Goal: Task Accomplishment & Management: Use online tool/utility

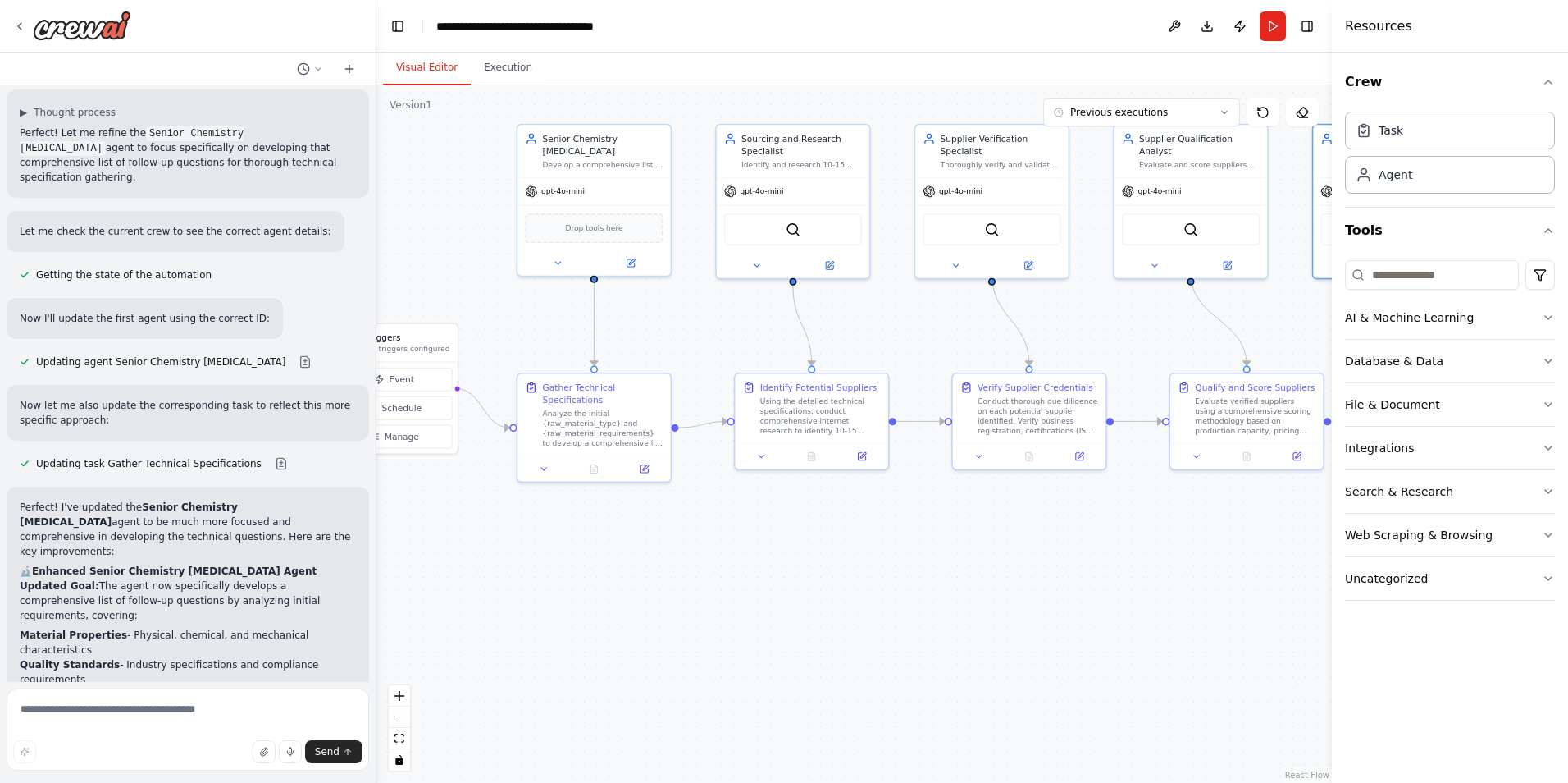
scroll to position [2874, 0]
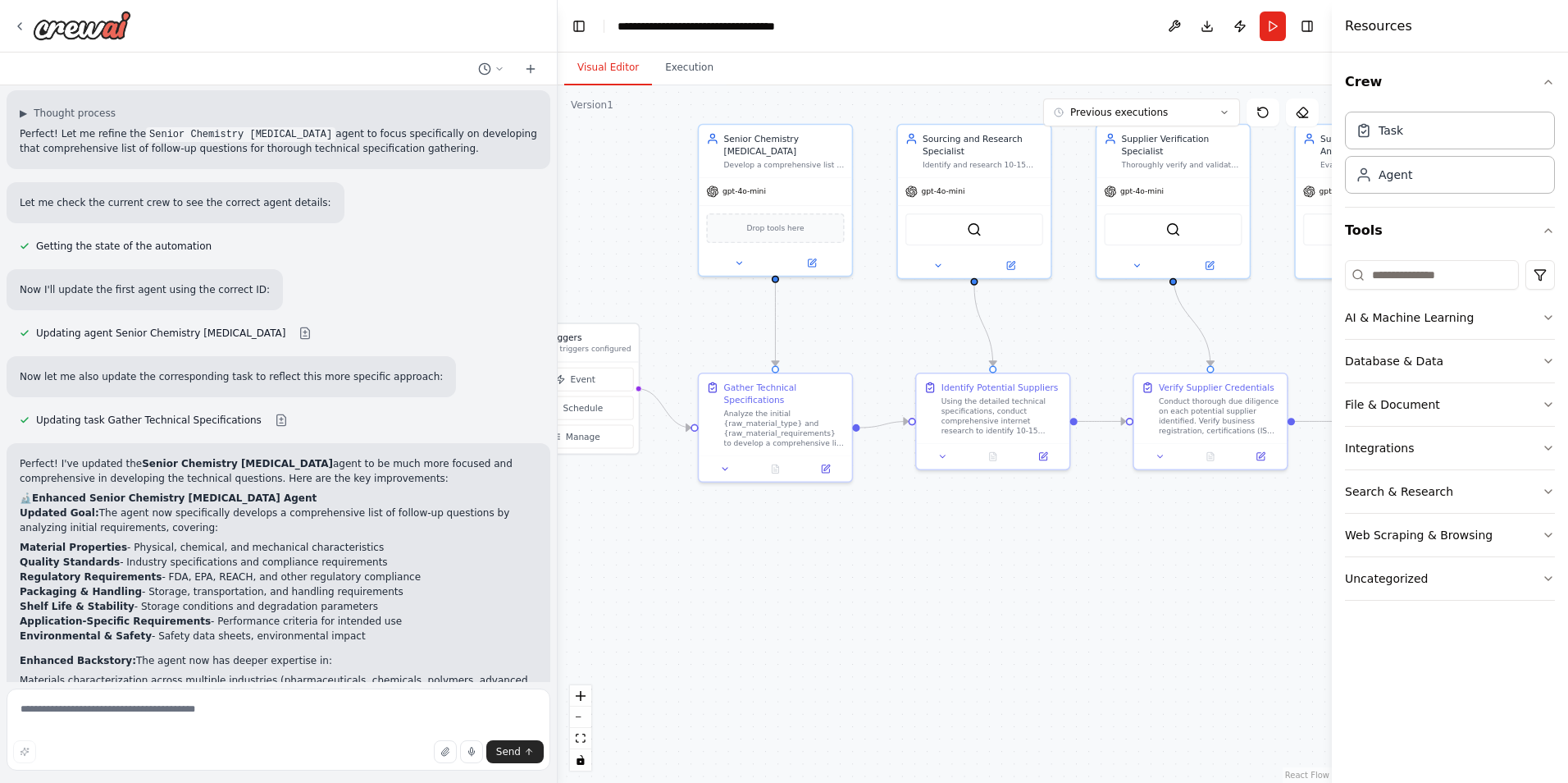
drag, startPoint x: 372, startPoint y: 533, endPoint x: 569, endPoint y: 495, distance: 200.6
click at [571, 494] on div "Hello! I'm the CrewAI assistant. What kind of automation do you want to build? …" at bounding box center [784, 391] width 1568 height 783
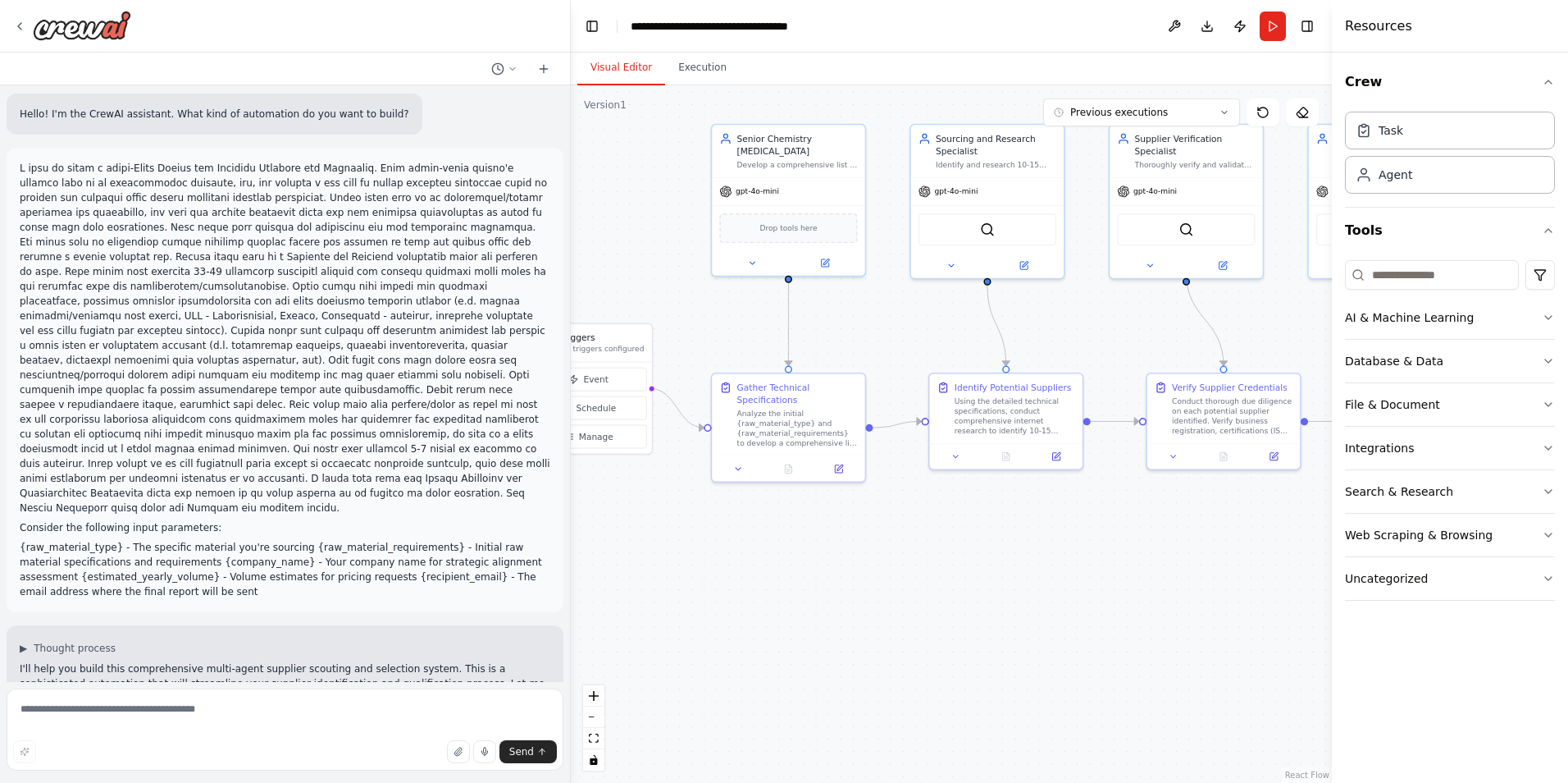
scroll to position [0, 0]
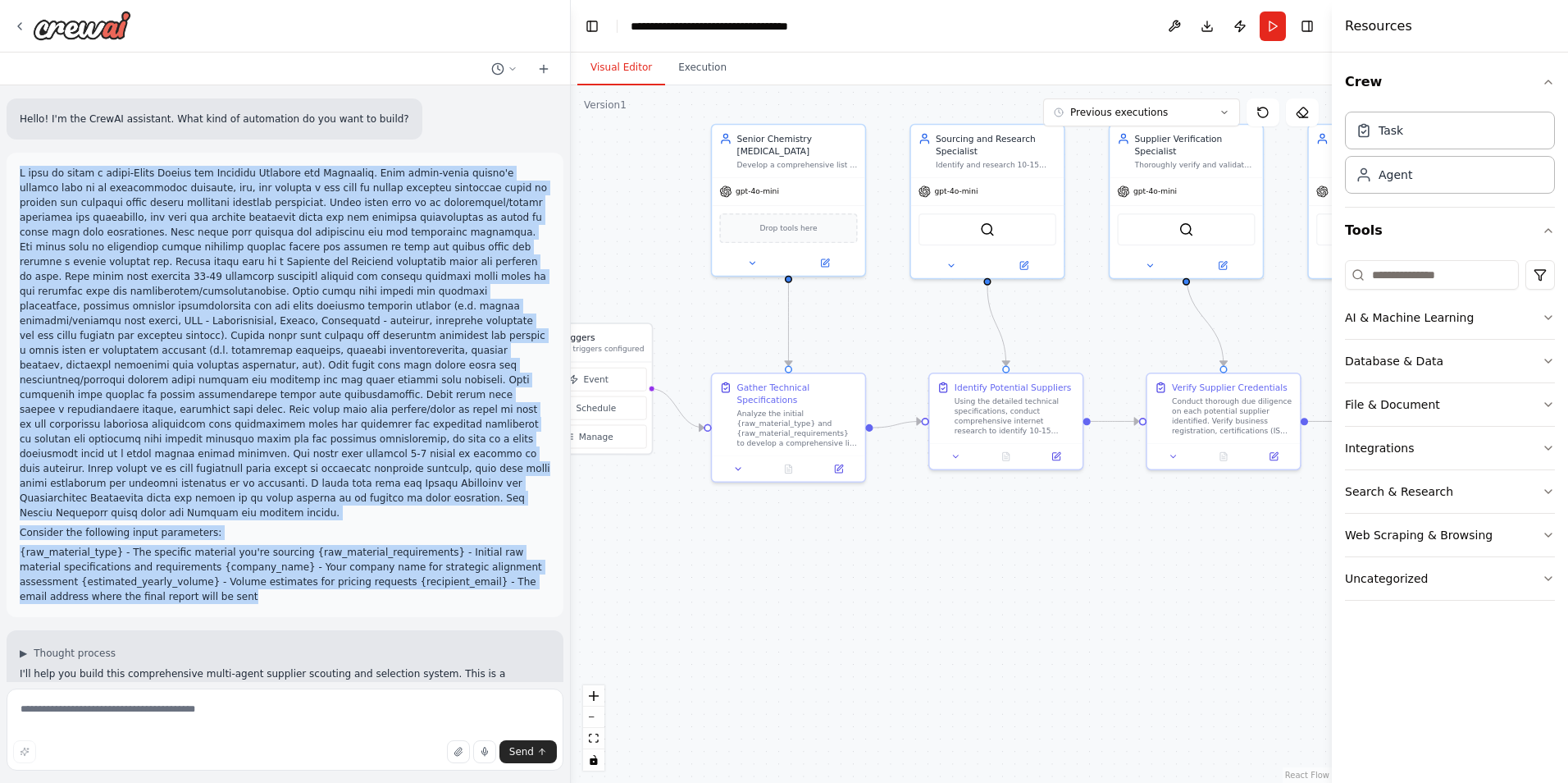
drag, startPoint x: 19, startPoint y: 172, endPoint x: 177, endPoint y: 547, distance: 406.9
click at [177, 547] on div "Consider the following input parameters: {raw_material_type} - The specific mat…" at bounding box center [285, 384] width 557 height 464
copy div "I want to build a multi-Agent System for Supplier Scouting and Selection. This …"
click at [819, 171] on div "Senior Chemistry [MEDICAL_DATA] Develop a comprehensive list of follow-up quest…" at bounding box center [787, 148] width 153 height 52
click at [757, 272] on div "Senior Chemistry [MEDICAL_DATA] Develop a comprehensive list of follow-up quest…" at bounding box center [787, 197] width 155 height 153
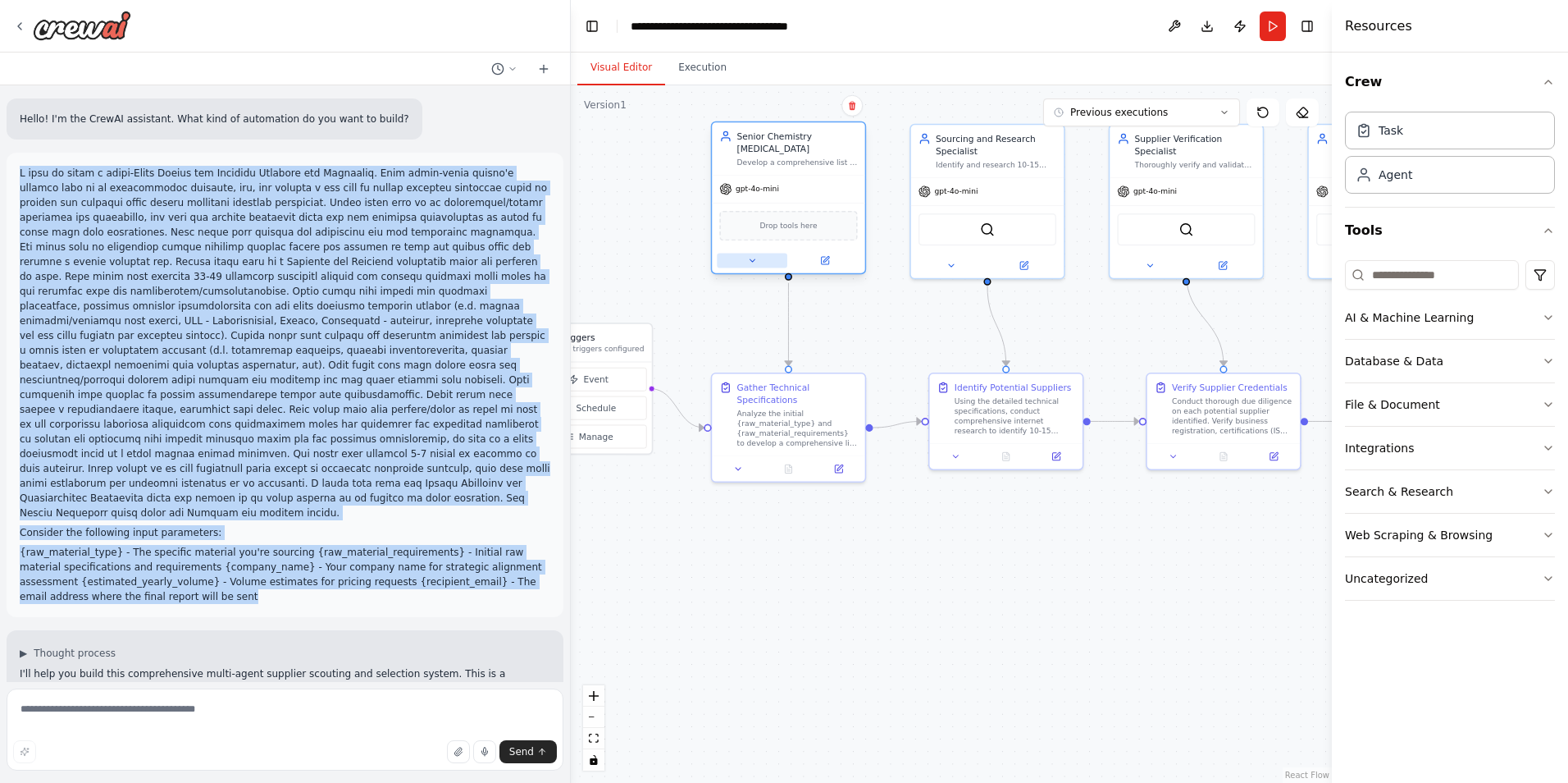
click at [753, 267] on button at bounding box center [751, 260] width 70 height 15
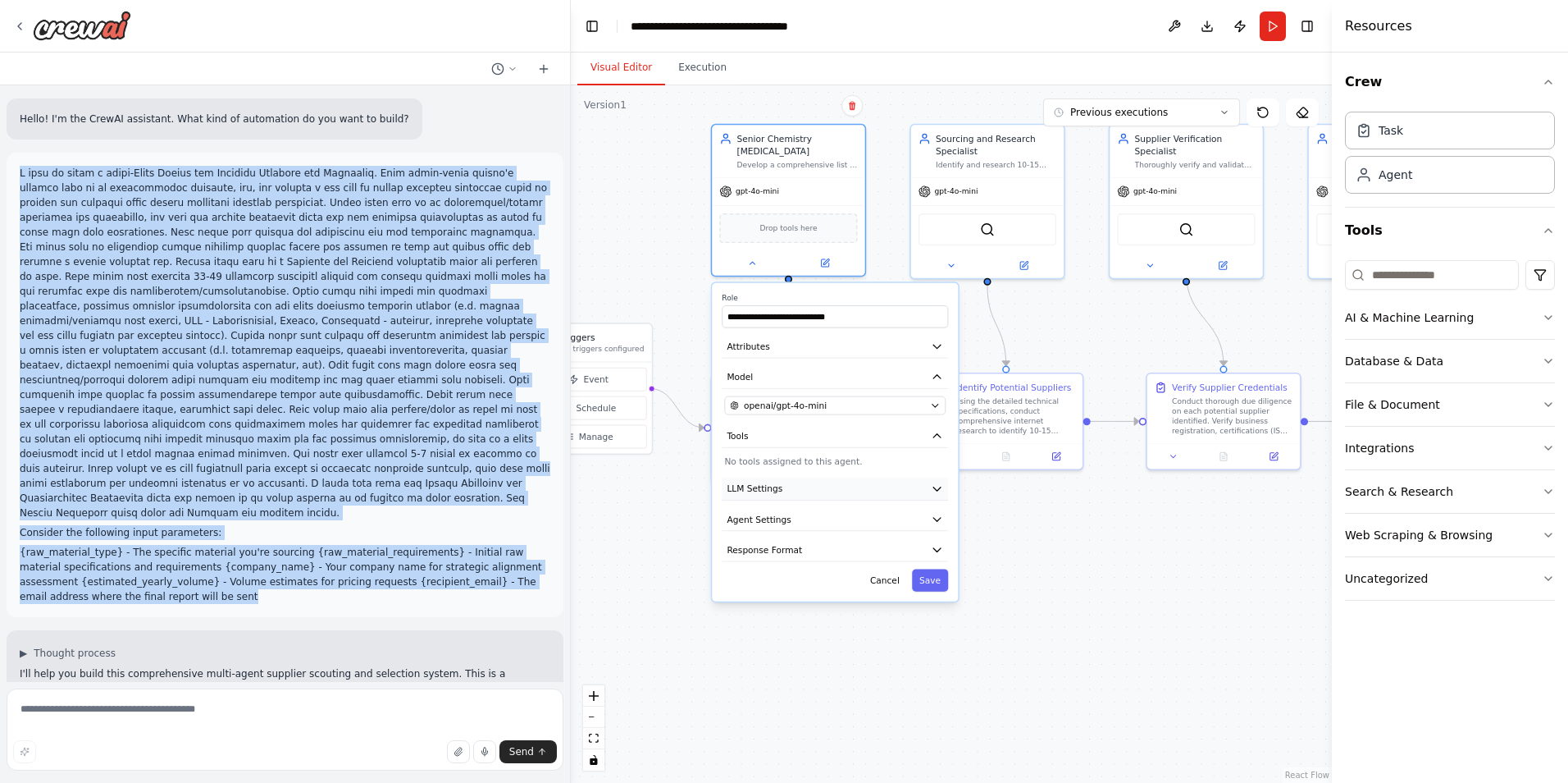
click at [932, 488] on icon "button" at bounding box center [936, 488] width 12 height 12
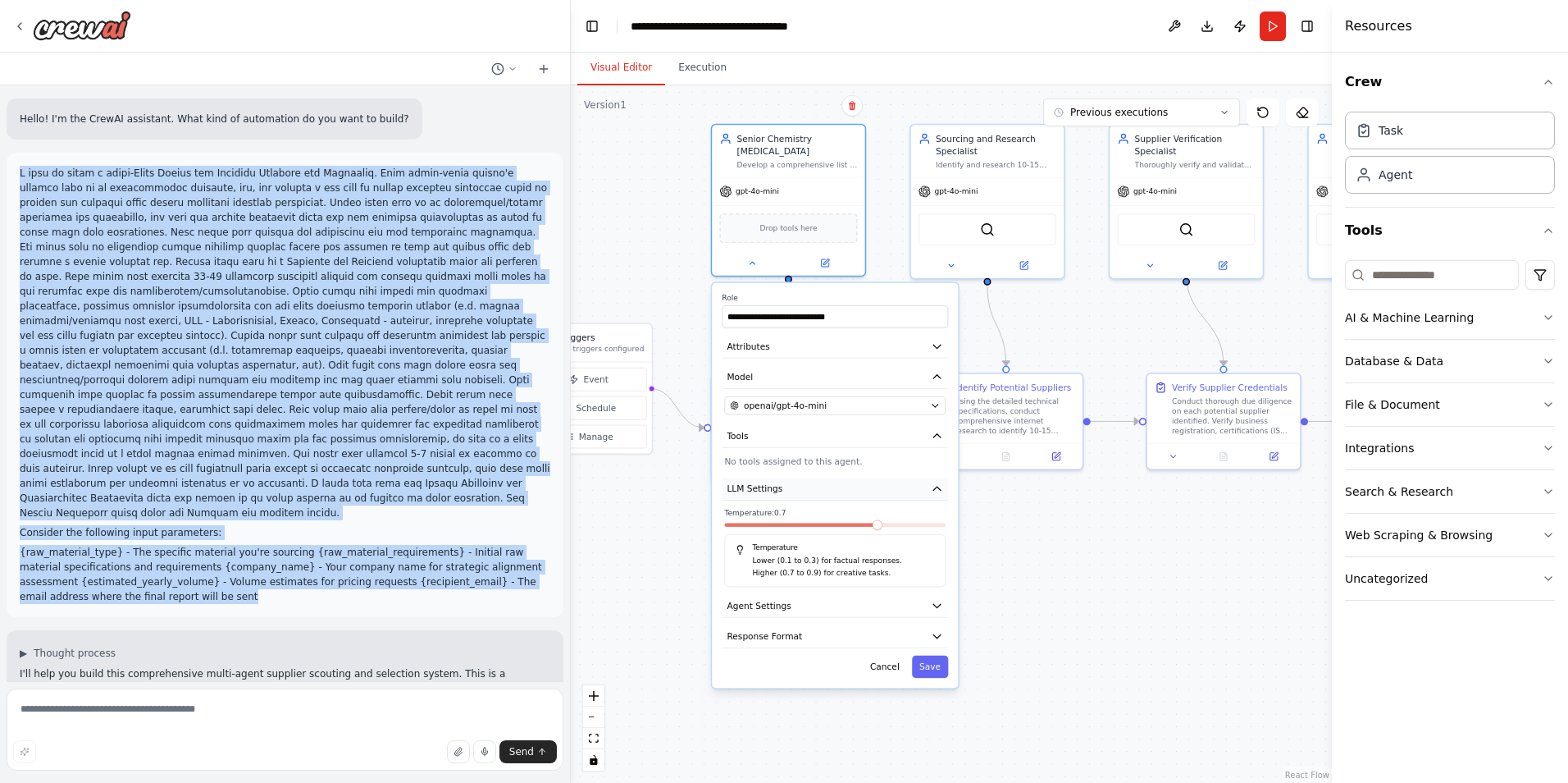
click at [932, 488] on icon "button" at bounding box center [936, 488] width 12 height 12
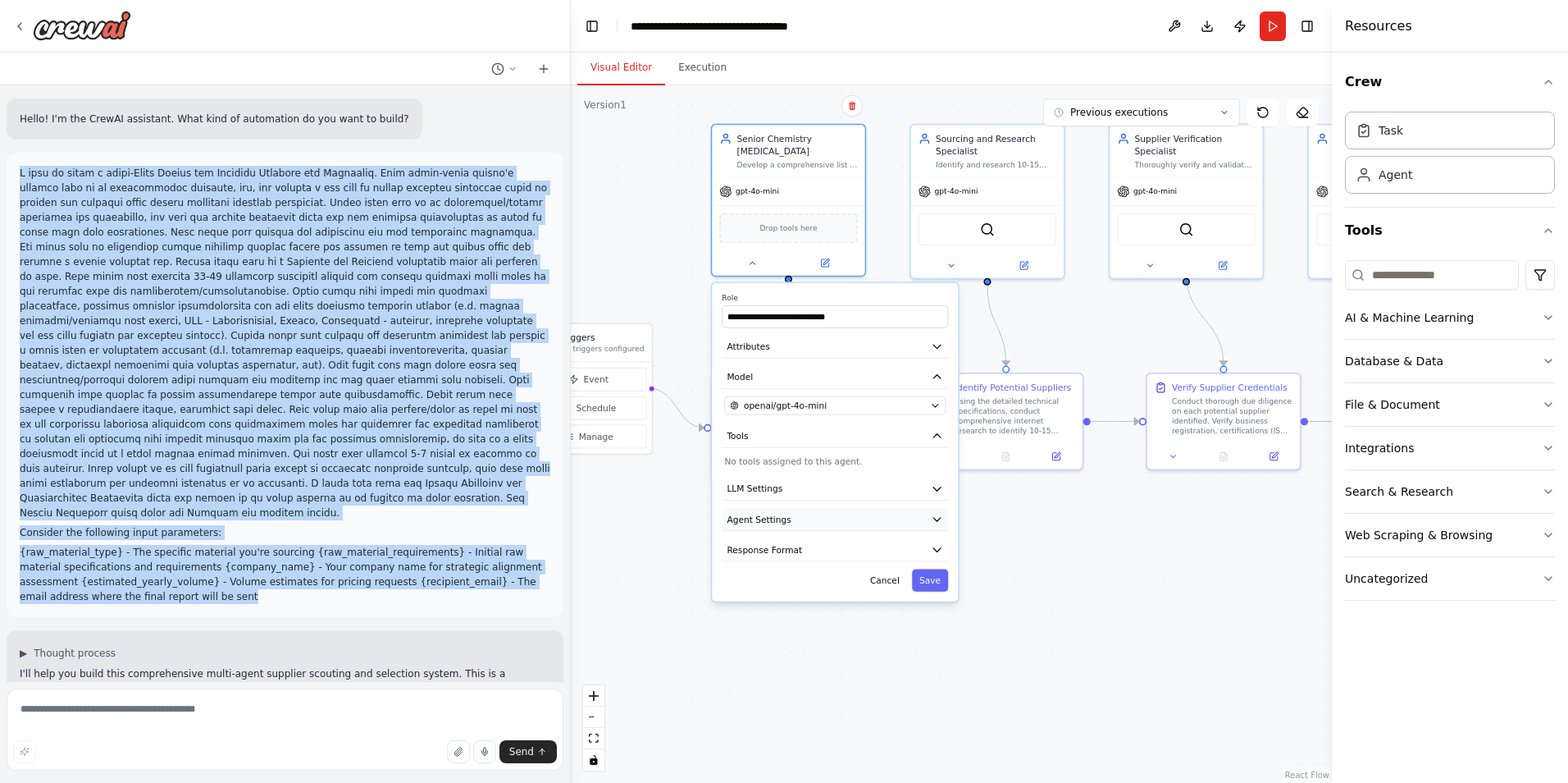
click at [936, 520] on icon "button" at bounding box center [937, 518] width 8 height 3
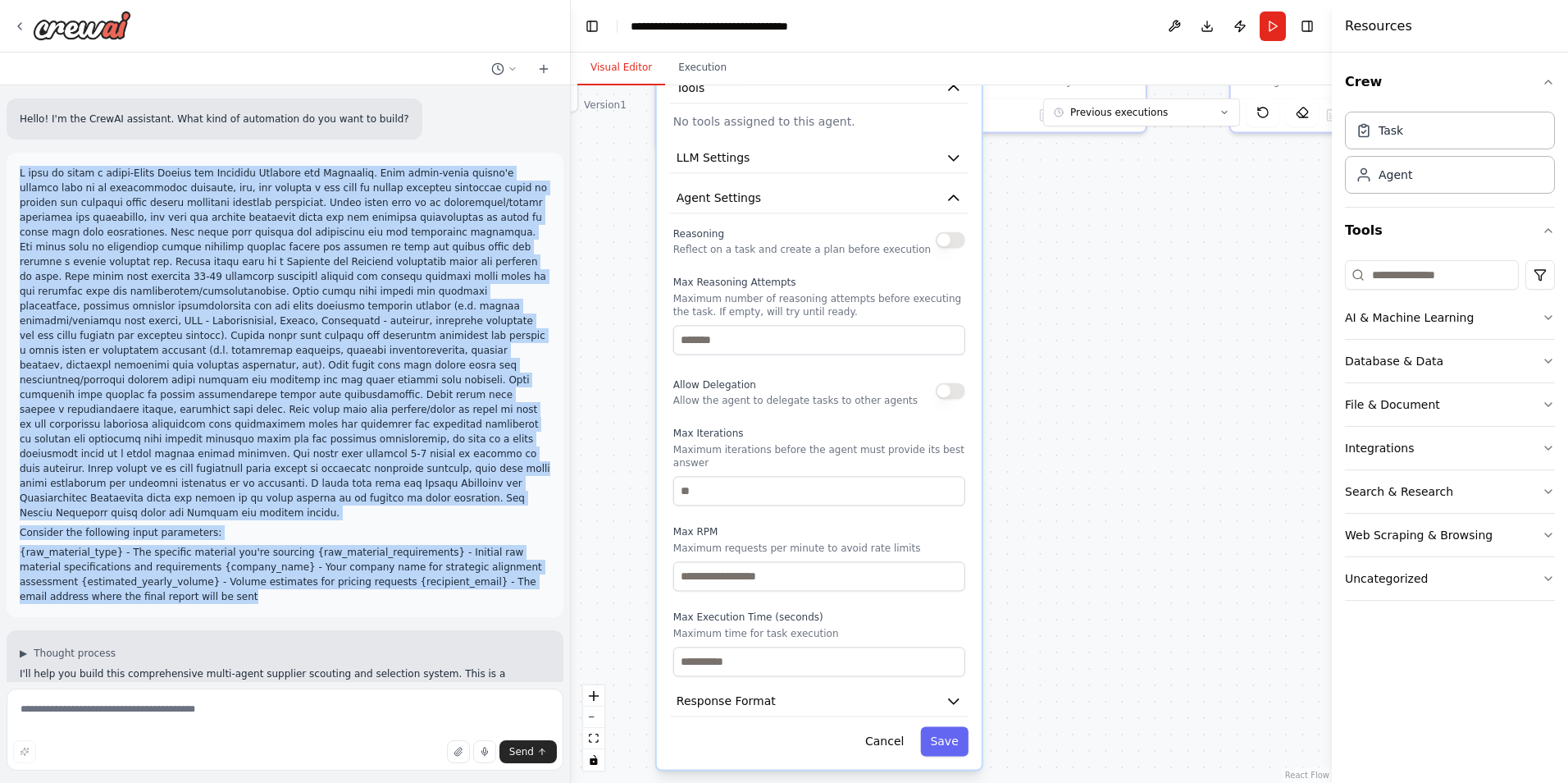
drag, startPoint x: 1028, startPoint y: 623, endPoint x: 1044, endPoint y: 302, distance: 321.4
click at [1044, 302] on div ".deletable-edge-delete-btn { width: 20px; height: 20px; border: 0px solid #ffff…" at bounding box center [951, 434] width 761 height 698
click at [927, 687] on button "Response Format" at bounding box center [819, 701] width 299 height 30
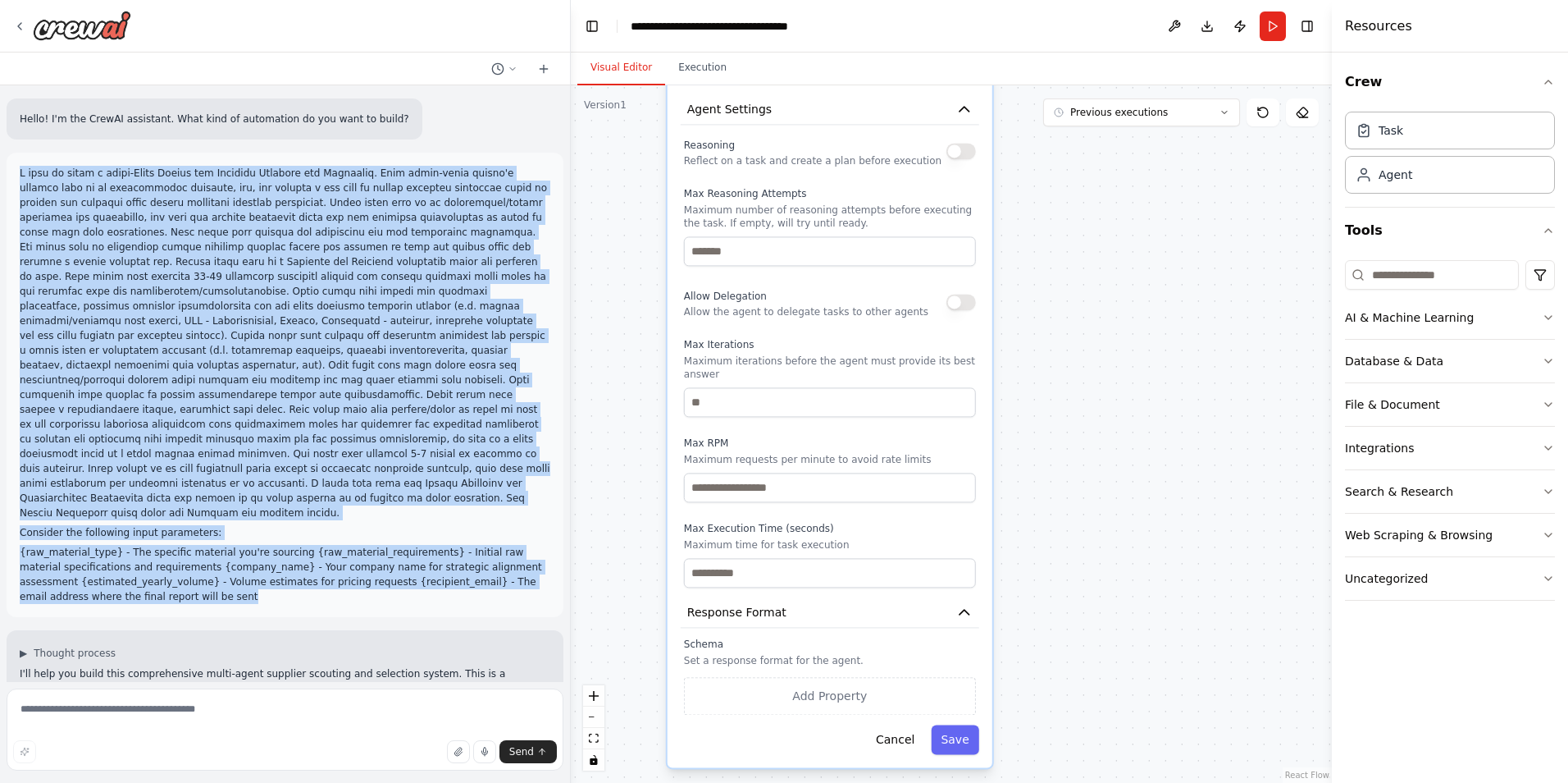
drag, startPoint x: 1081, startPoint y: 654, endPoint x: 1092, endPoint y: 565, distance: 89.7
click at [1092, 565] on div ".deletable-edge-delete-btn { width: 20px; height: 20px; border: 0px solid #ffff…" at bounding box center [951, 434] width 761 height 698
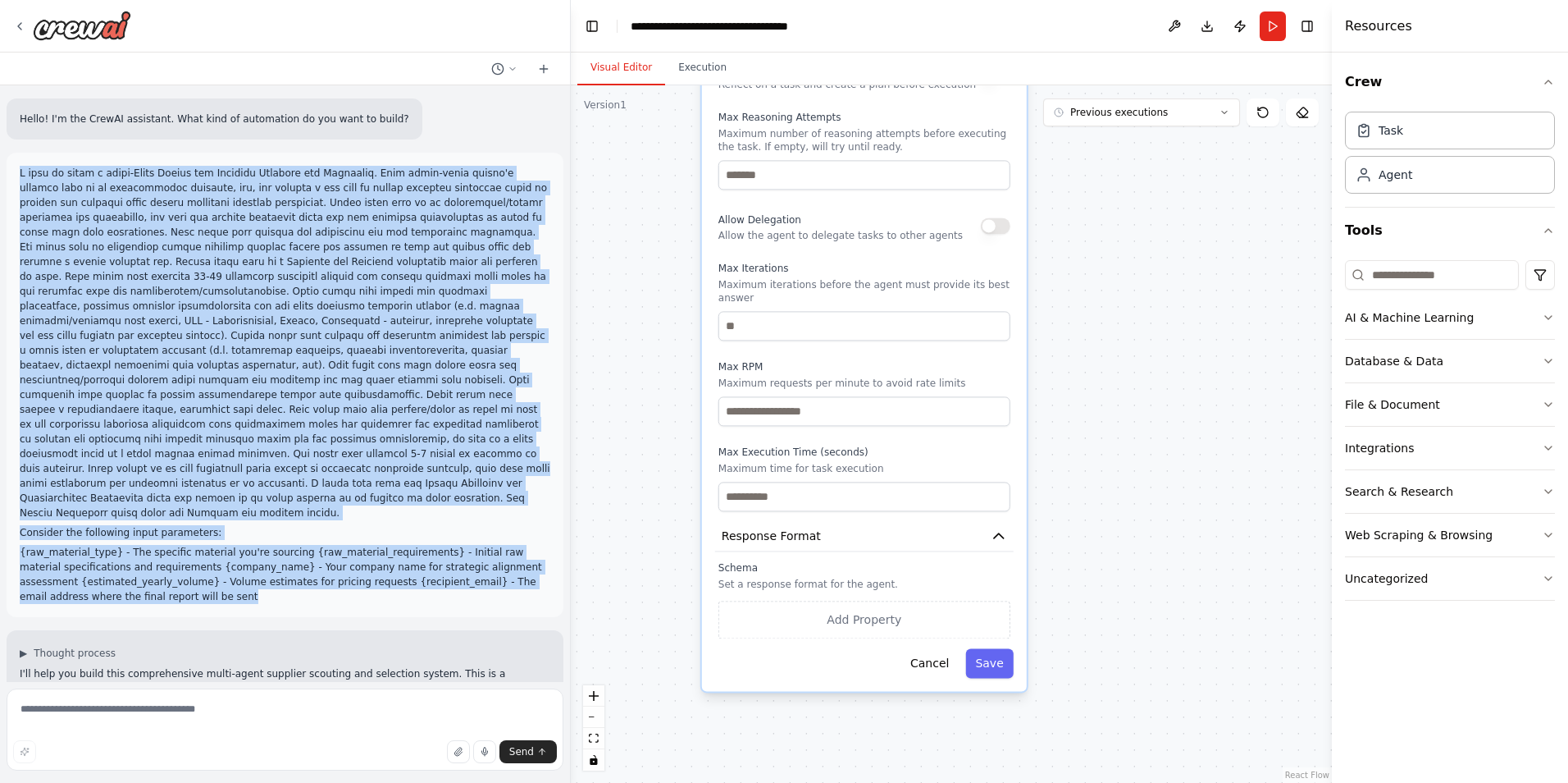
drag, startPoint x: 1036, startPoint y: 414, endPoint x: 1070, endPoint y: 338, distance: 83.3
click at [1070, 338] on div ".deletable-edge-delete-btn { width: 20px; height: 20px; border: 0px solid #ffff…" at bounding box center [951, 434] width 761 height 698
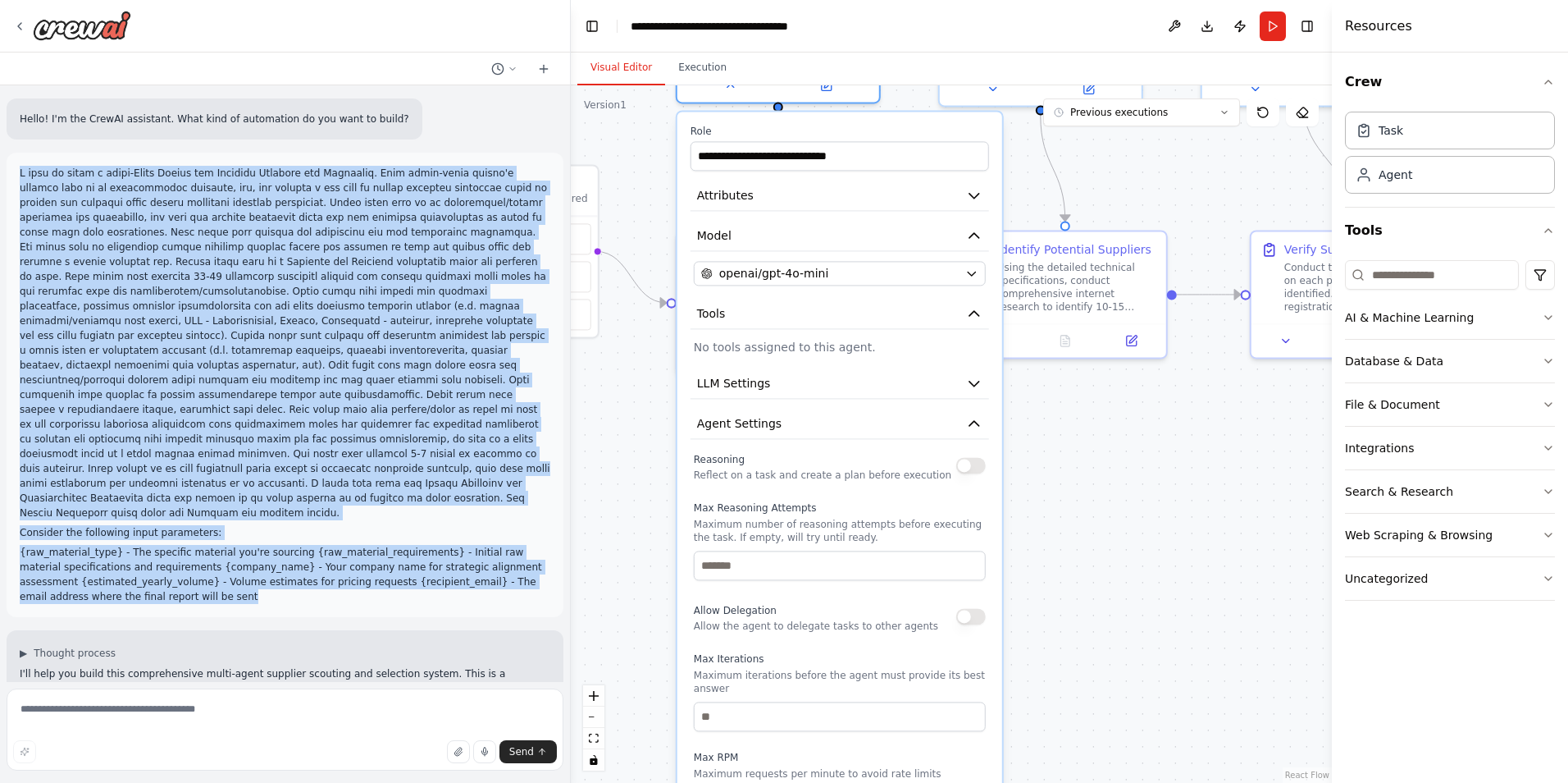
drag, startPoint x: 1112, startPoint y: 481, endPoint x: 1077, endPoint y: 748, distance: 269.3
click at [1077, 748] on div ".deletable-edge-delete-btn { width: 20px; height: 20px; border: 0px solid #ffff…" at bounding box center [951, 434] width 761 height 698
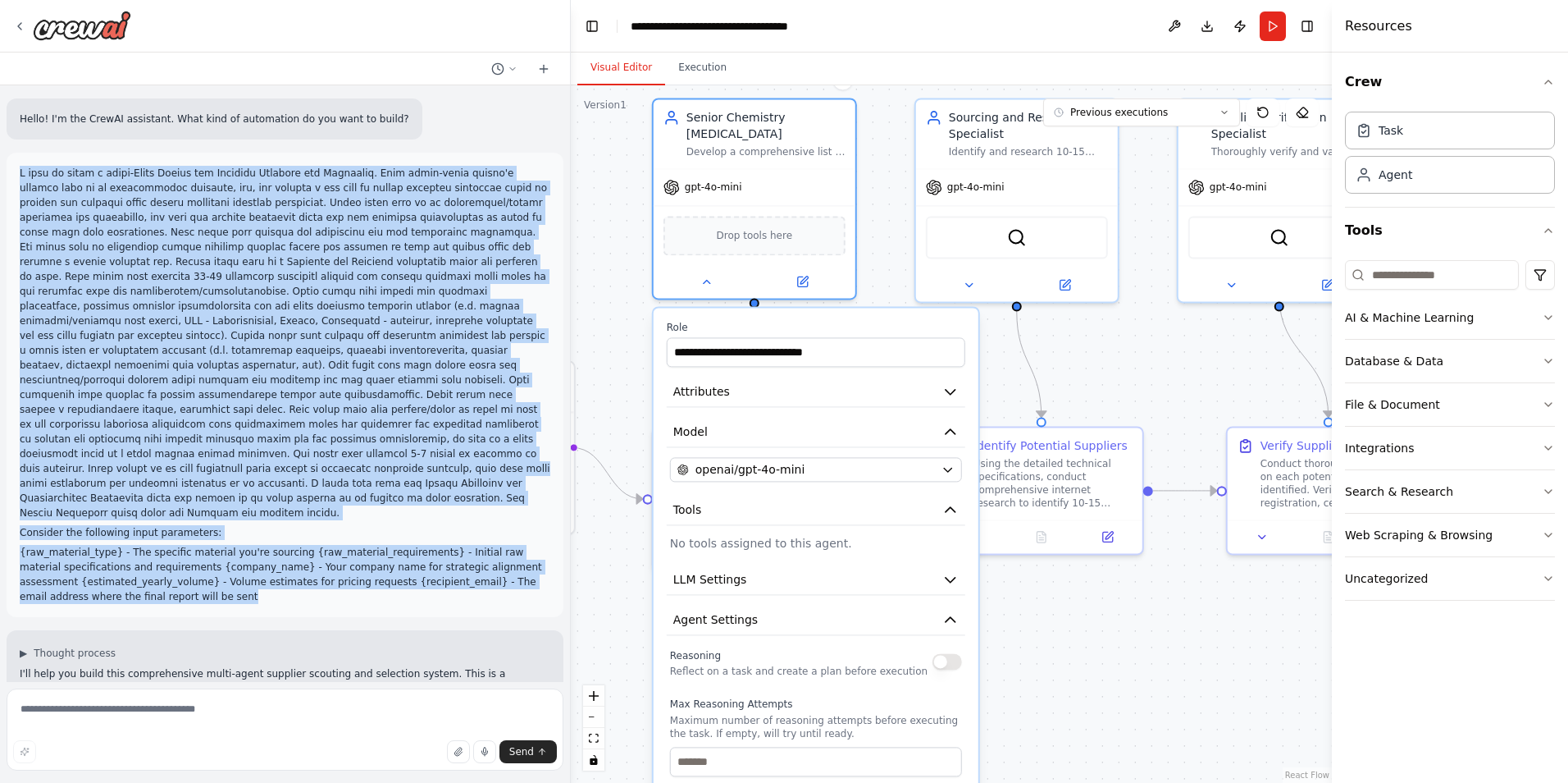
drag, startPoint x: 1074, startPoint y: 539, endPoint x: 1054, endPoint y: 735, distance: 197.0
click at [1054, 735] on div ".deletable-edge-delete-btn { width: 20px; height: 20px; border: 0px solid #ffff…" at bounding box center [951, 434] width 761 height 698
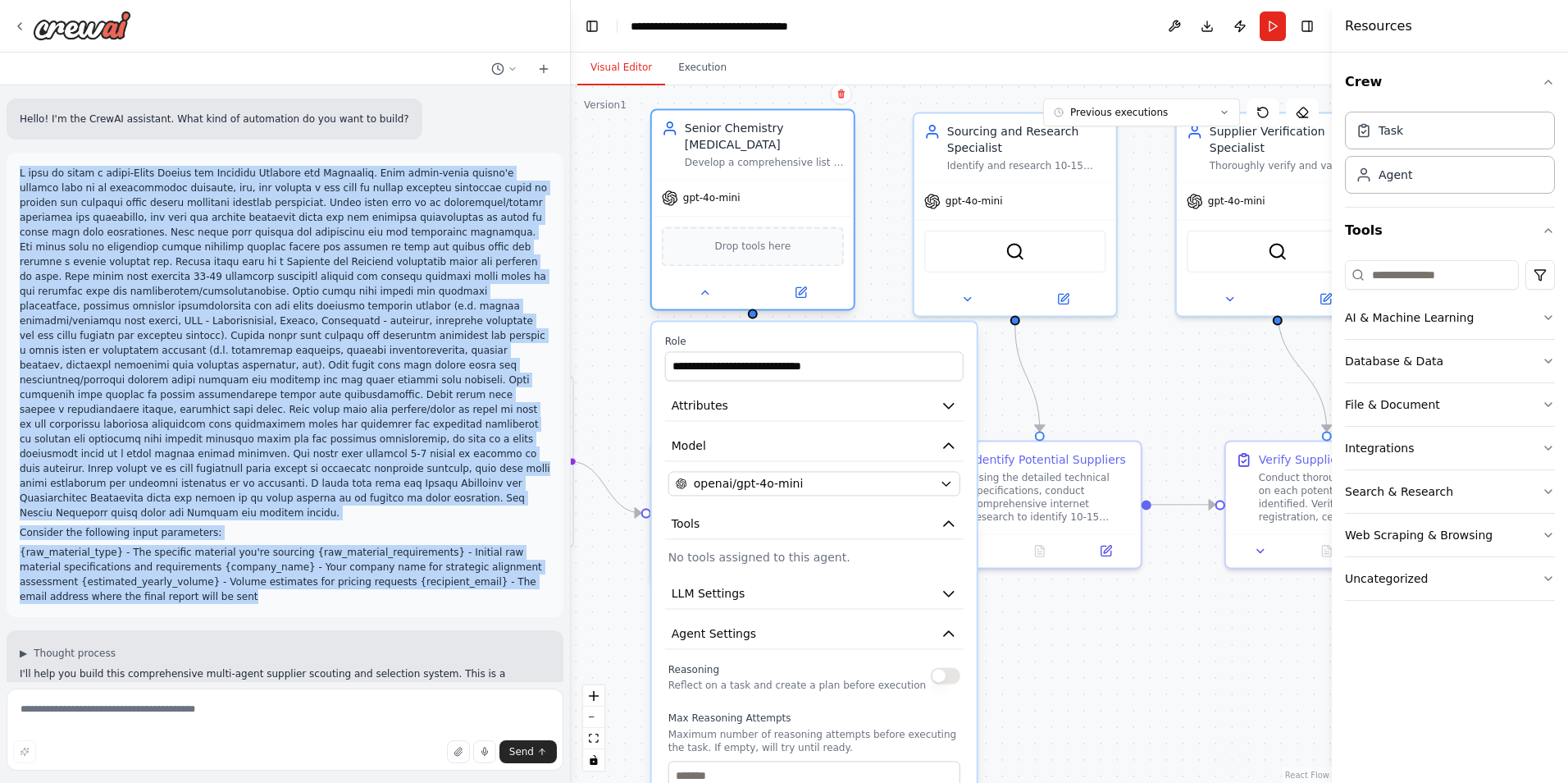
click at [800, 305] on div at bounding box center [752, 291] width 202 height 33
click at [803, 293] on icon at bounding box center [800, 291] width 9 height 9
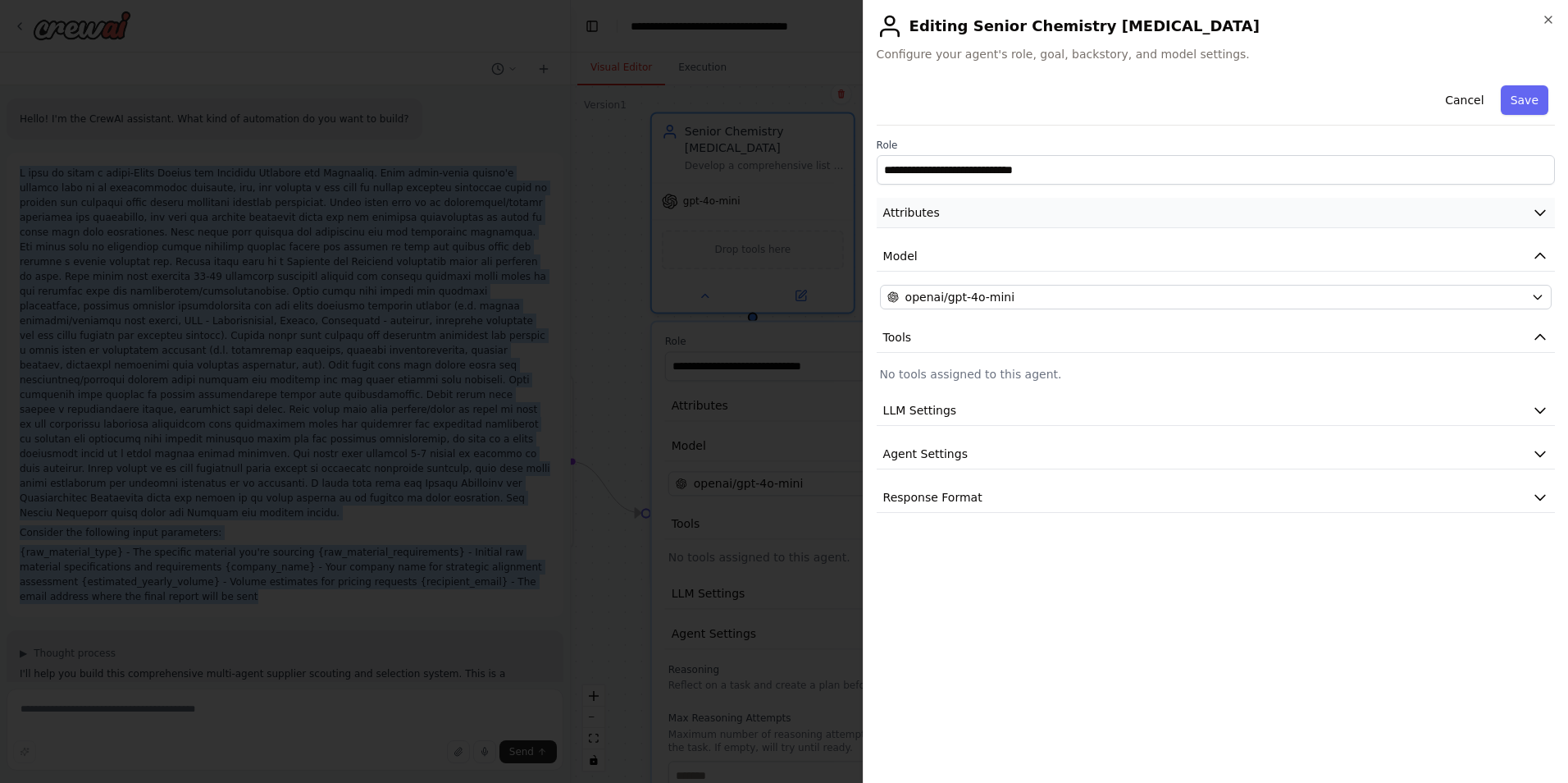
click at [1538, 208] on icon "button" at bounding box center [1539, 212] width 16 height 16
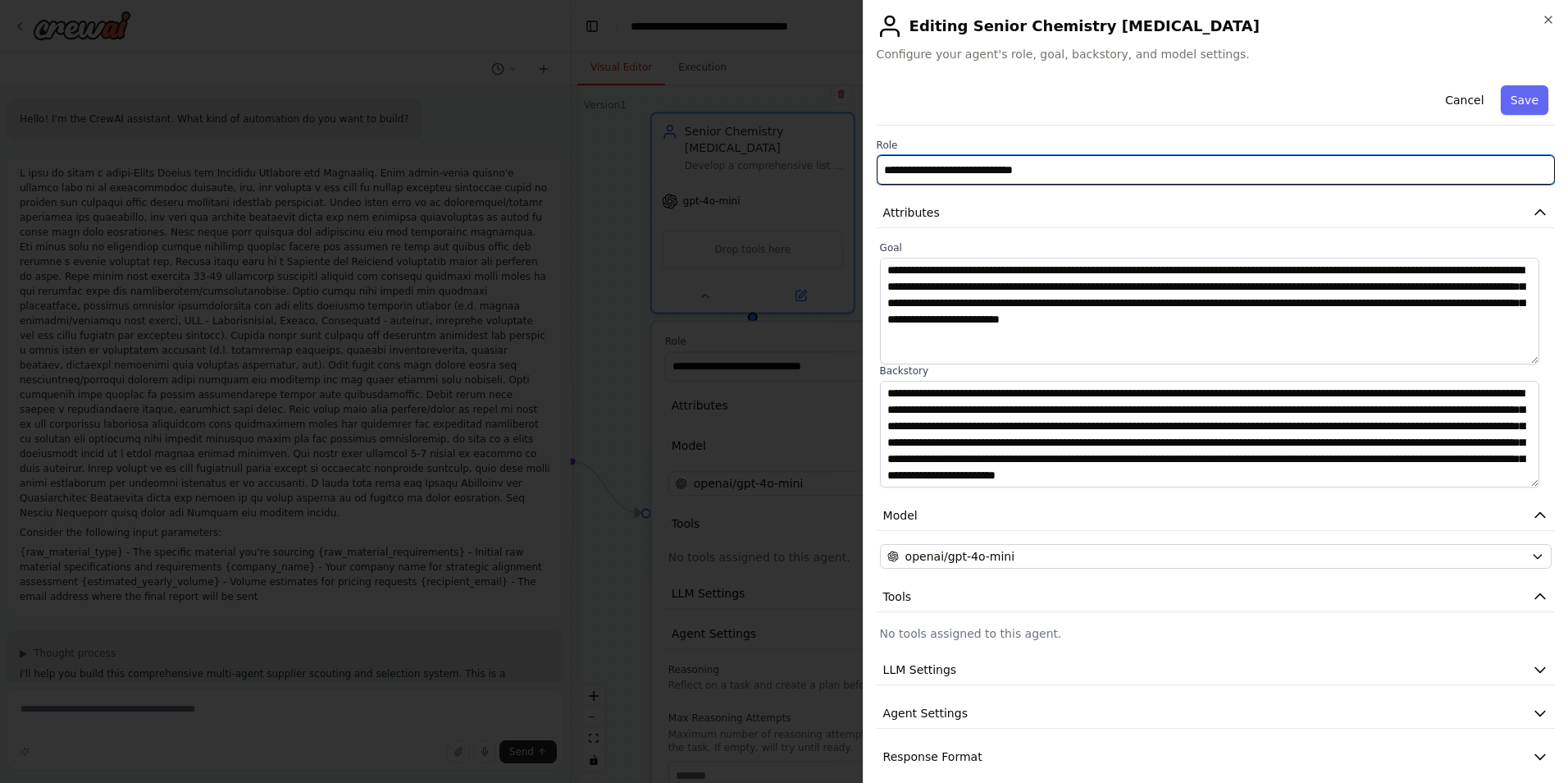
drag, startPoint x: 1070, startPoint y: 172, endPoint x: 1079, endPoint y: 172, distance: 9.0
click at [1071, 172] on input "**********" at bounding box center [1215, 169] width 678 height 29
drag, startPoint x: 1087, startPoint y: 172, endPoint x: 807, endPoint y: 188, distance: 280.5
click at [807, 188] on body "Hello! I'm the CrewAI assistant. What kind of automation do you want to build? …" at bounding box center [784, 391] width 1568 height 783
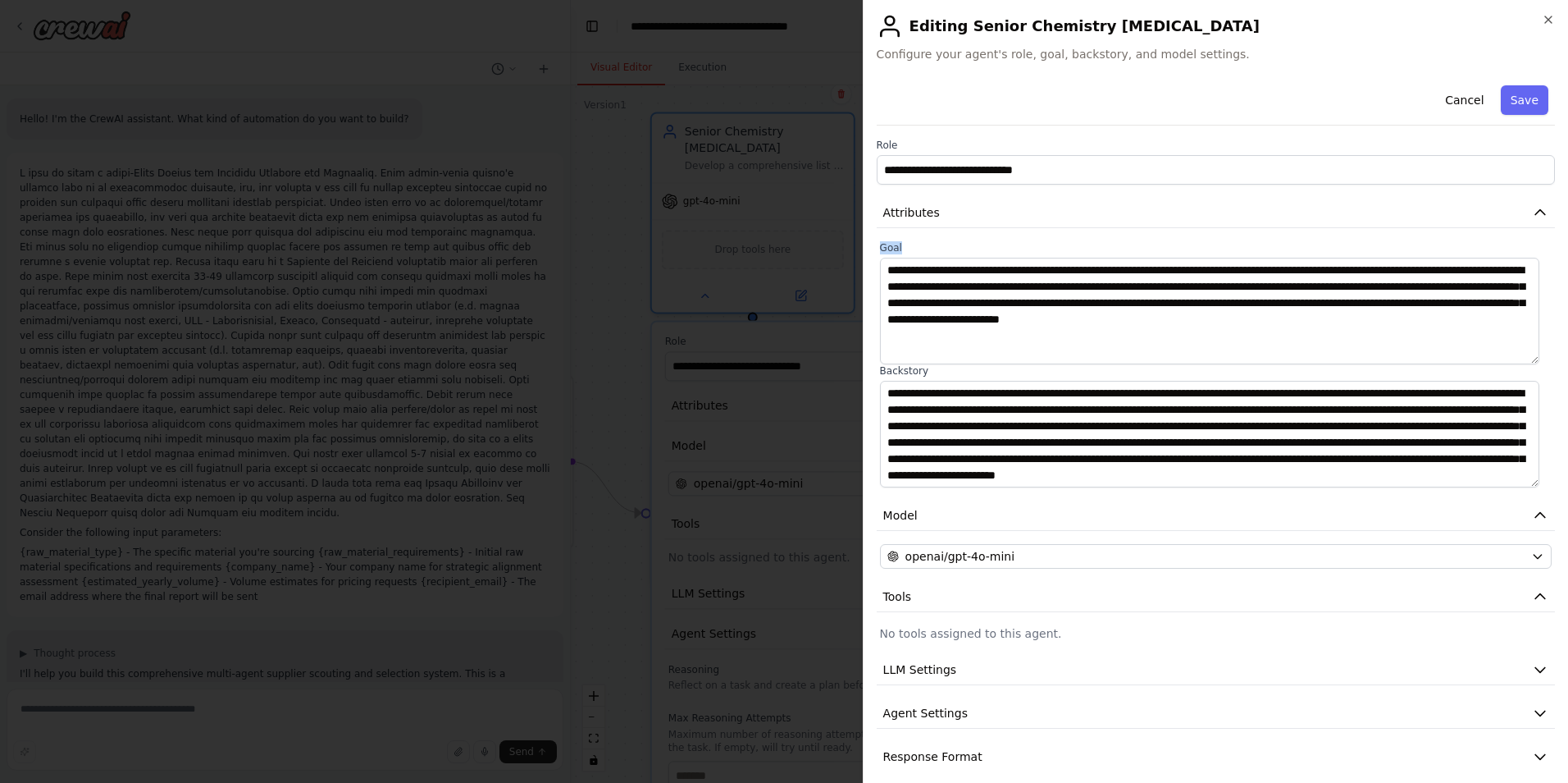
drag, startPoint x: 879, startPoint y: 245, endPoint x: 982, endPoint y: 344, distance: 142.9
click at [982, 347] on div "**********" at bounding box center [1215, 303] width 672 height 123
copy label "Goal"
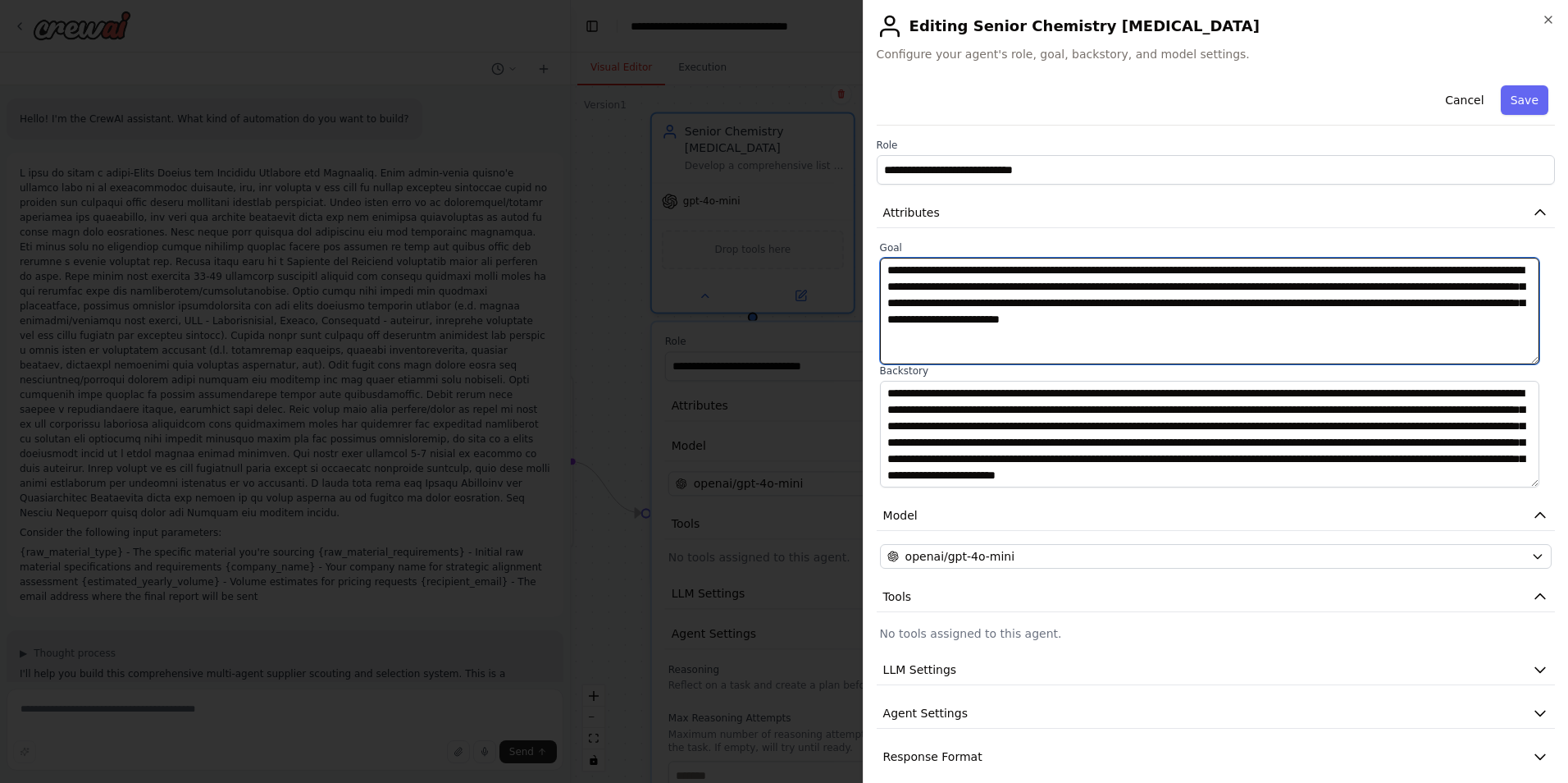
drag, startPoint x: 951, startPoint y: 336, endPoint x: 885, endPoint y: 264, distance: 97.7
click at [885, 264] on textarea "**********" at bounding box center [1208, 310] width 659 height 106
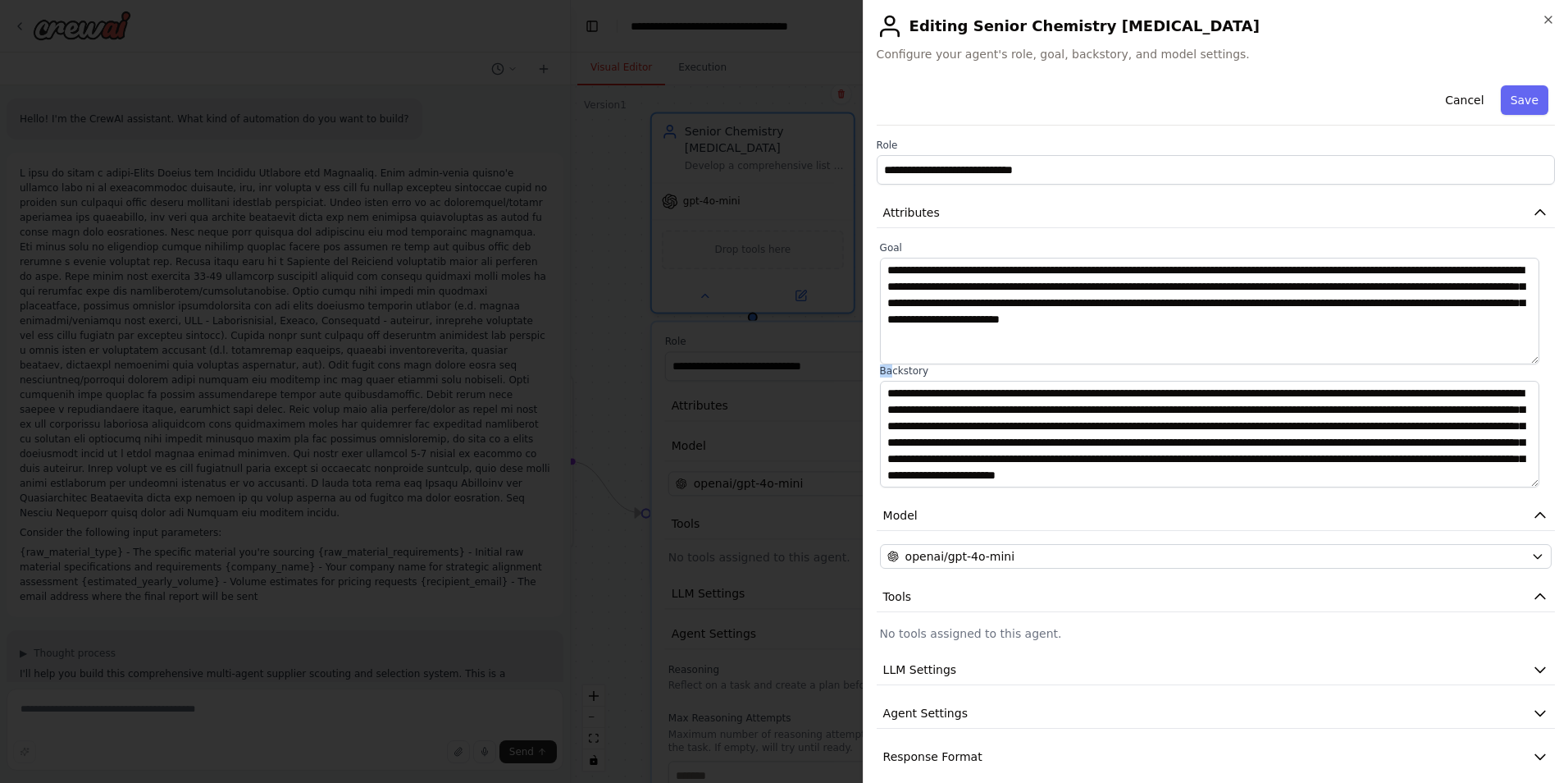
click at [889, 368] on label "Backstory" at bounding box center [1215, 371] width 672 height 13
click at [928, 372] on label "Backstory" at bounding box center [1215, 371] width 672 height 13
drag, startPoint x: 895, startPoint y: 374, endPoint x: 876, endPoint y: 371, distance: 19.2
click at [876, 371] on div "**********" at bounding box center [1215, 364] width 678 height 246
copy label "Backstory"
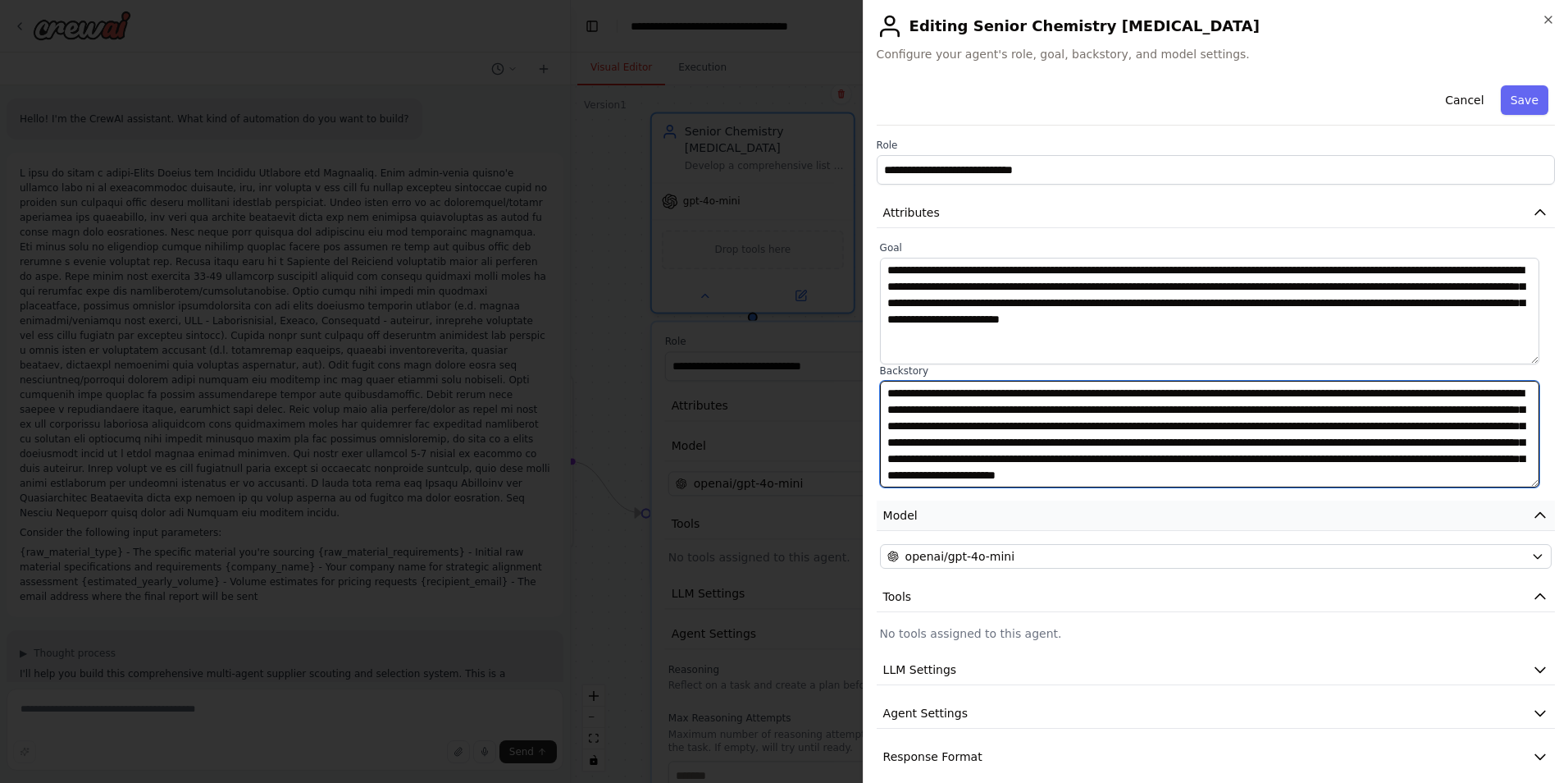
scroll to position [16, 0]
drag, startPoint x: 888, startPoint y: 393, endPoint x: 1296, endPoint y: 534, distance: 431.7
click at [1296, 534] on div "**********" at bounding box center [1215, 425] width 678 height 693
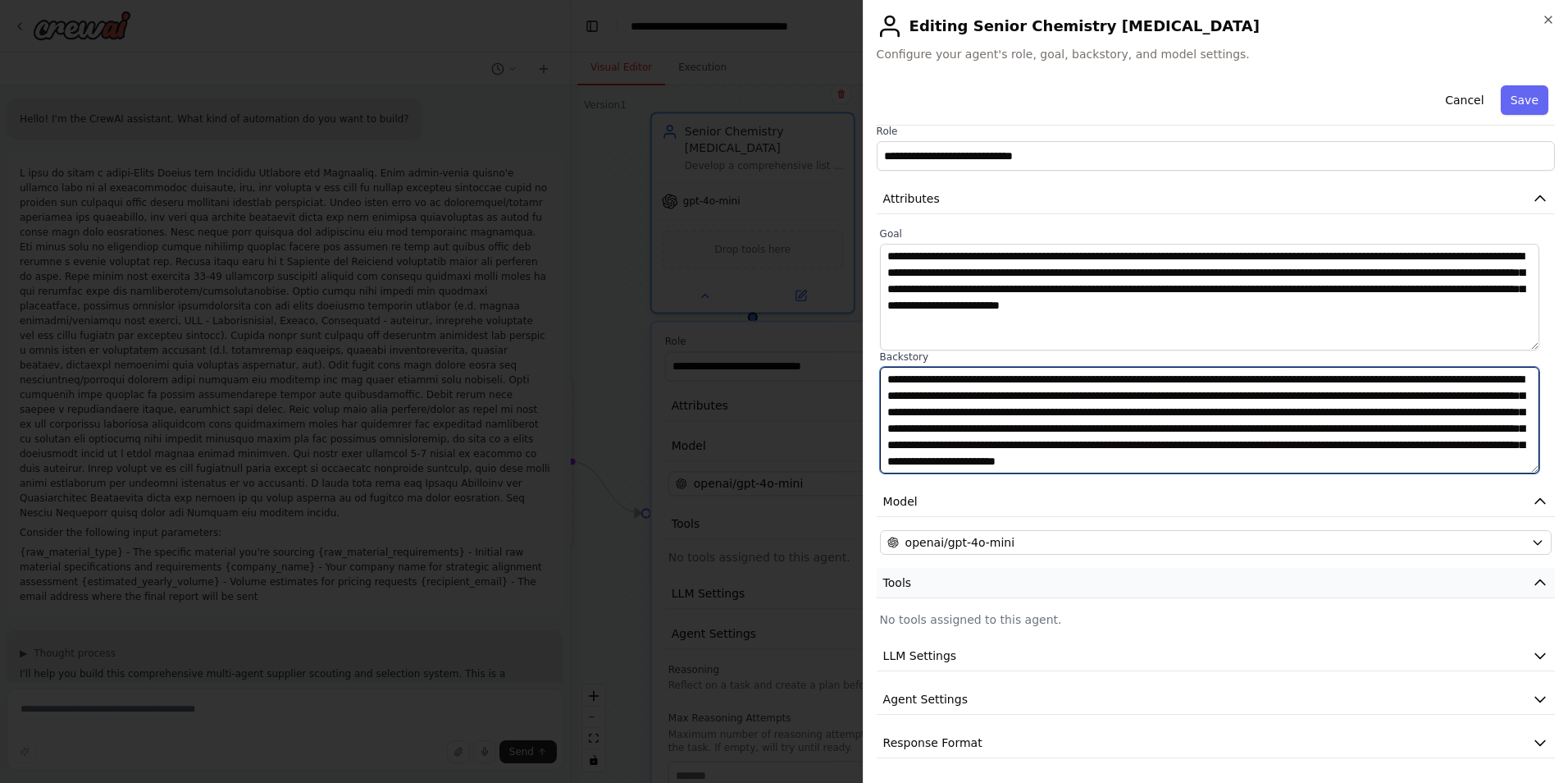
scroll to position [15, 0]
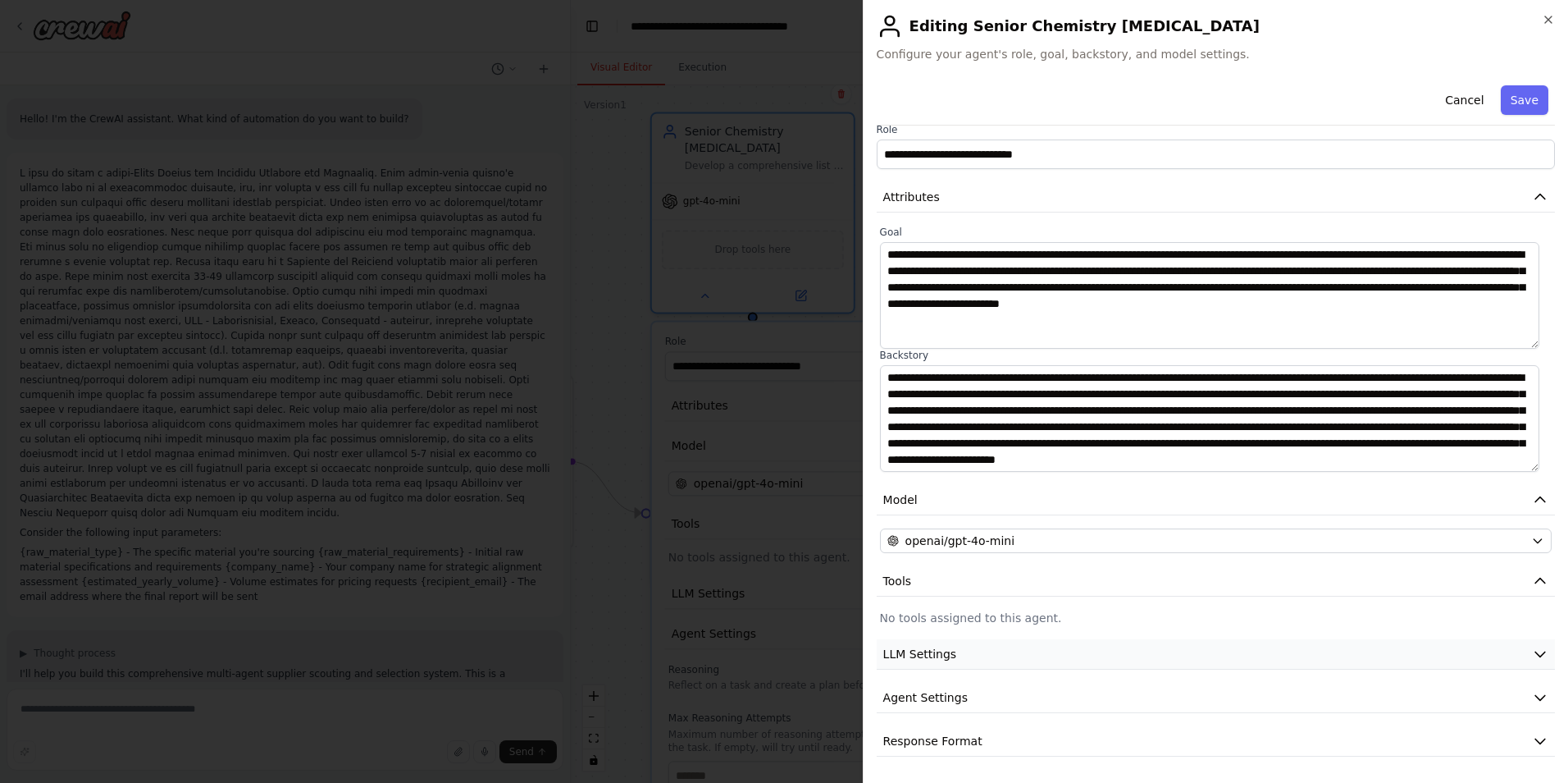
click at [1061, 644] on button "LLM Settings" at bounding box center [1215, 654] width 678 height 30
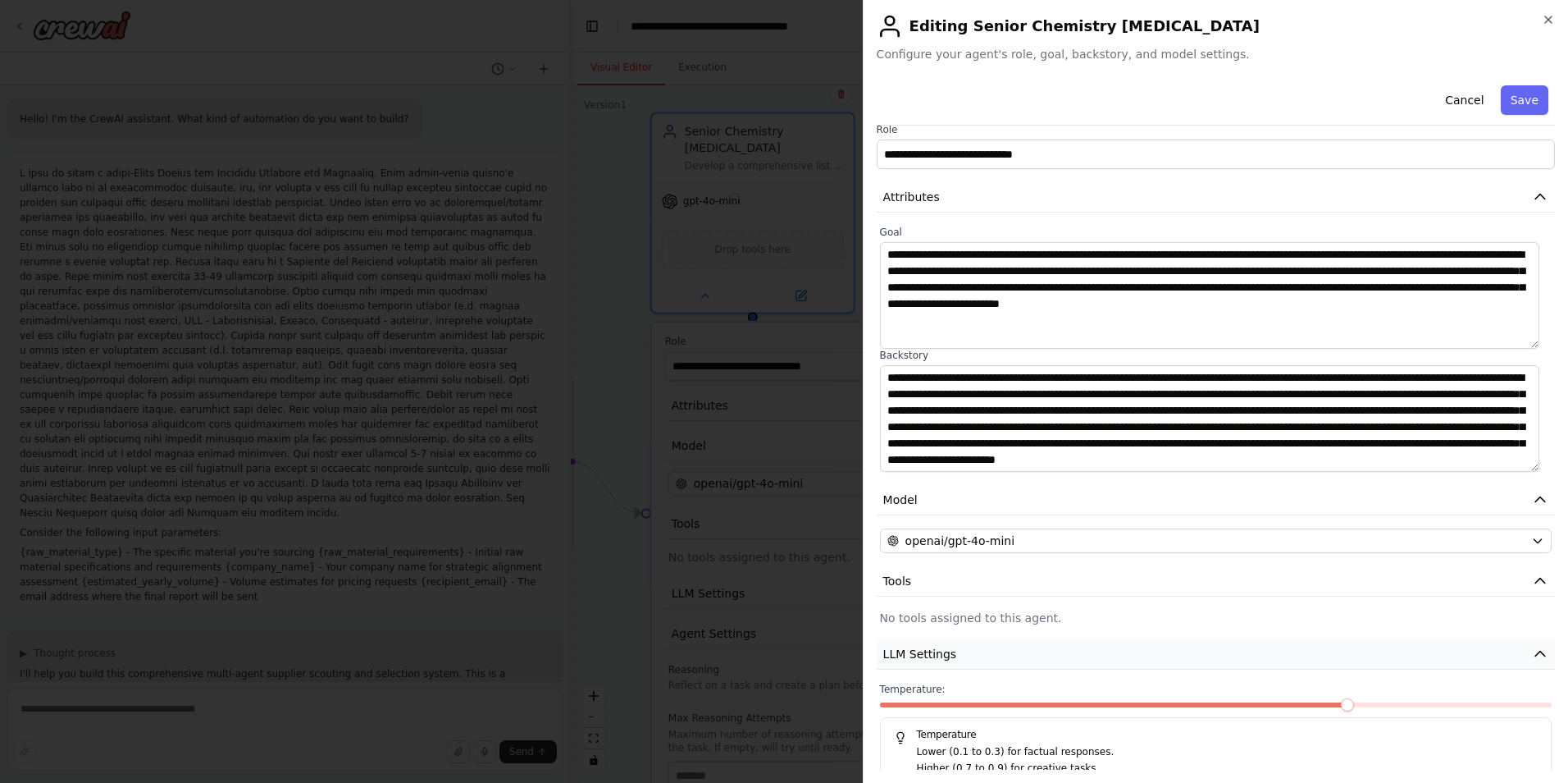
click at [1051, 655] on button "LLM Settings" at bounding box center [1215, 654] width 678 height 30
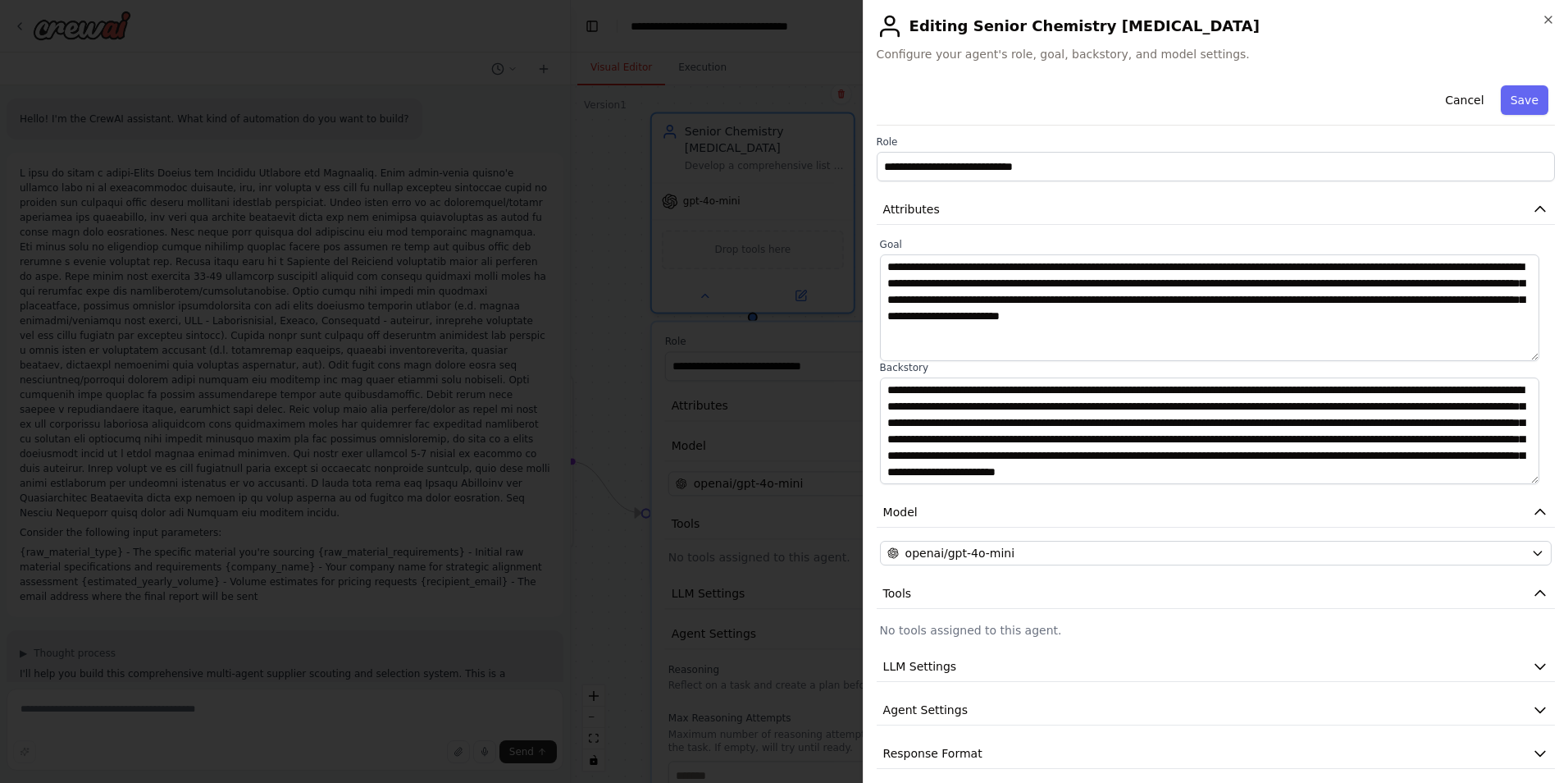
scroll to position [0, 0]
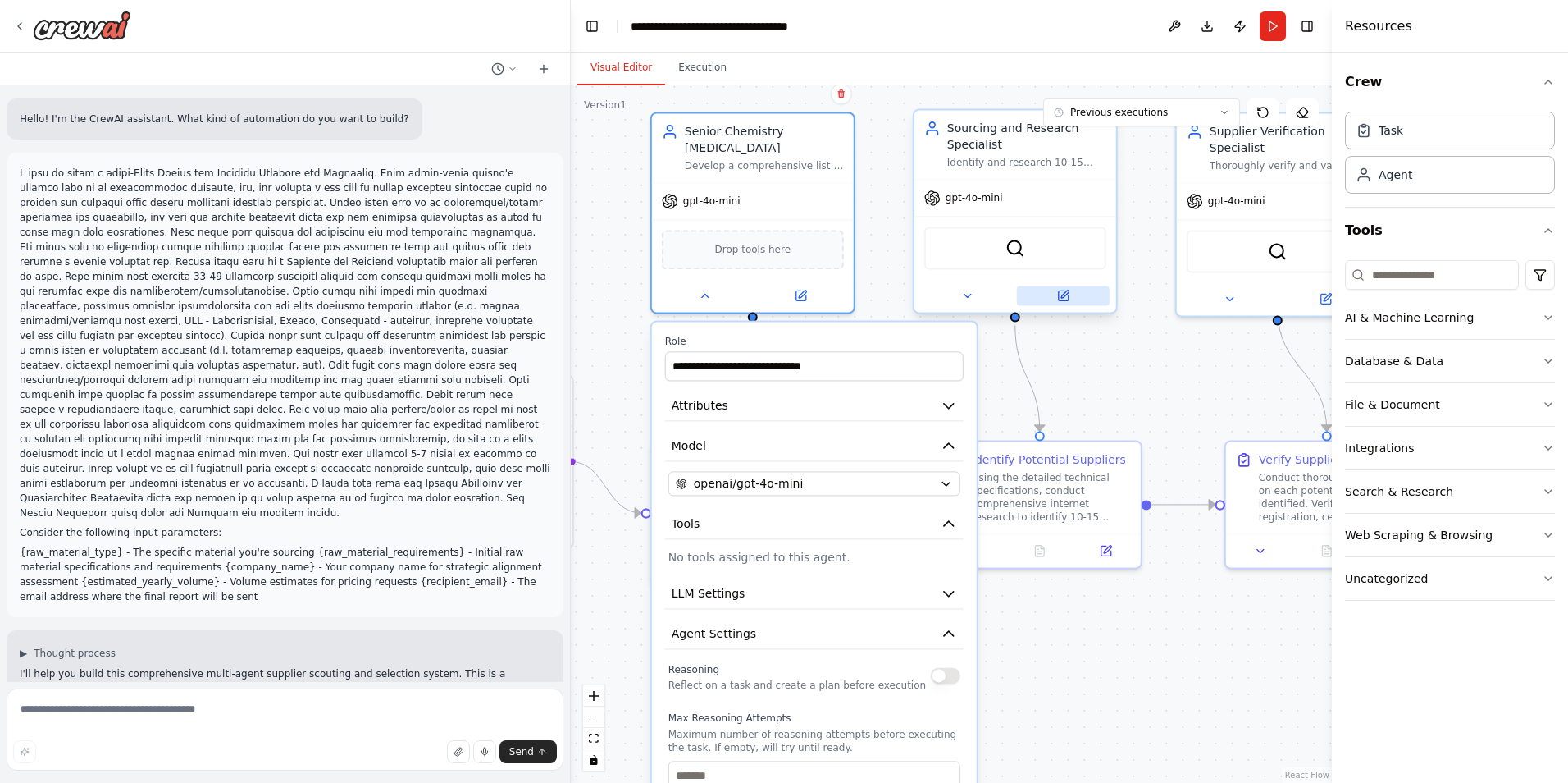
click at [1062, 302] on icon at bounding box center [1062, 295] width 13 height 13
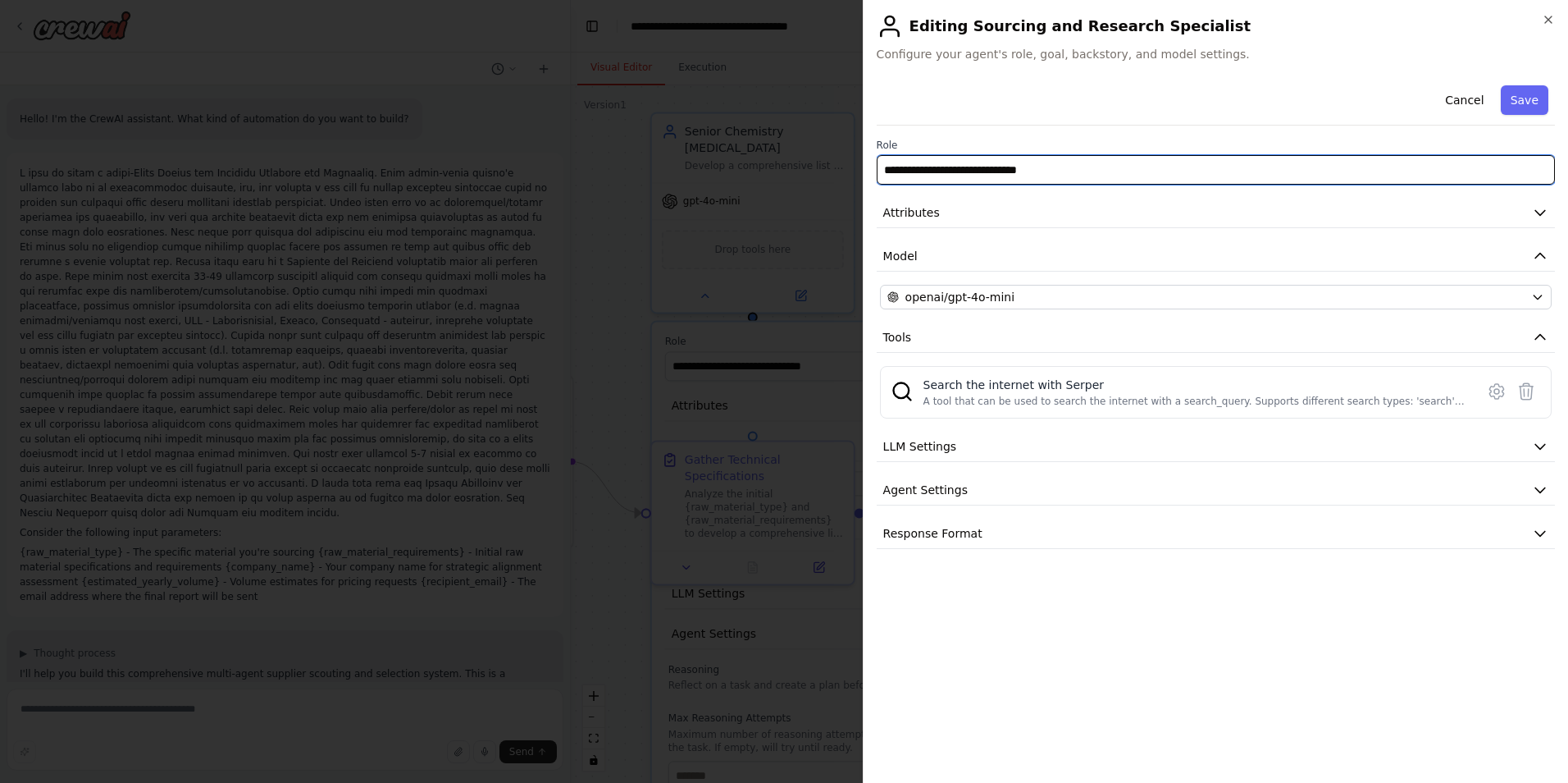
drag, startPoint x: 1080, startPoint y: 166, endPoint x: 759, endPoint y: 156, distance: 321.2
click at [759, 156] on body "Hello! I'm the CrewAI assistant. What kind of automation do you want to build? …" at bounding box center [784, 391] width 1568 height 783
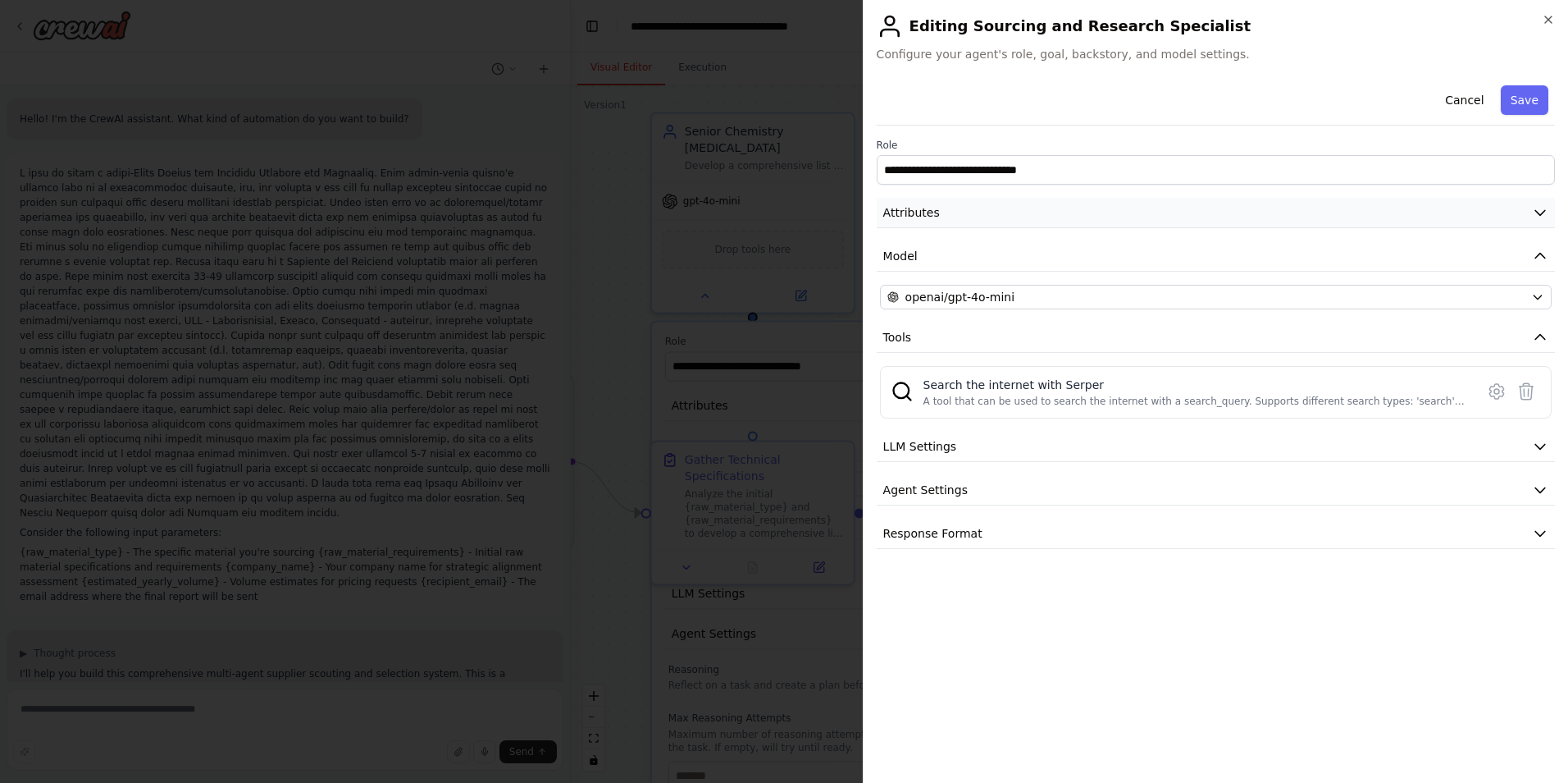
click at [956, 217] on button "Attributes" at bounding box center [1215, 213] width 678 height 30
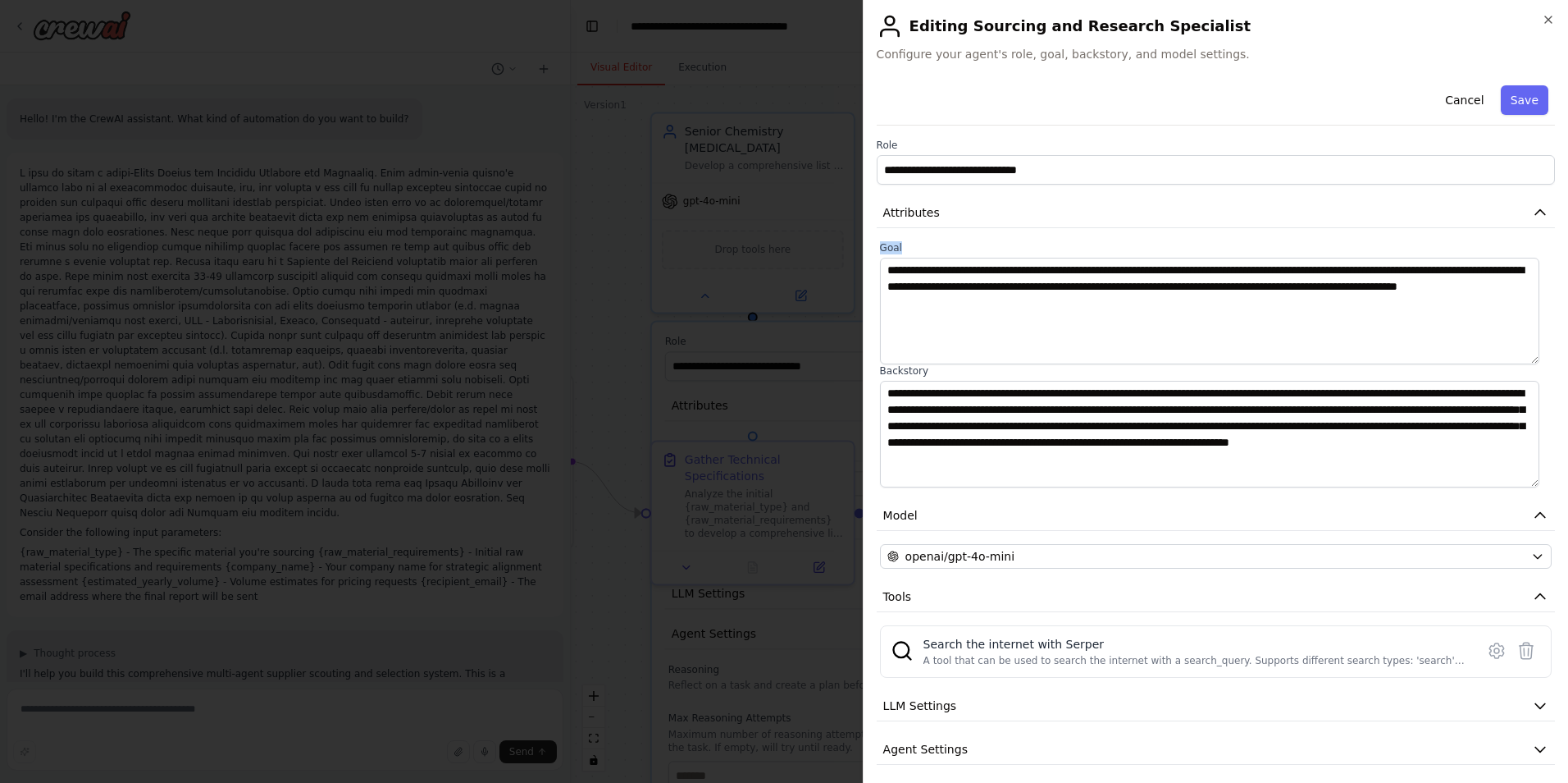
drag, startPoint x: 877, startPoint y: 251, endPoint x: 923, endPoint y: 250, distance: 46.0
click at [923, 250] on div "**********" at bounding box center [1215, 364] width 678 height 246
copy label "Goal"
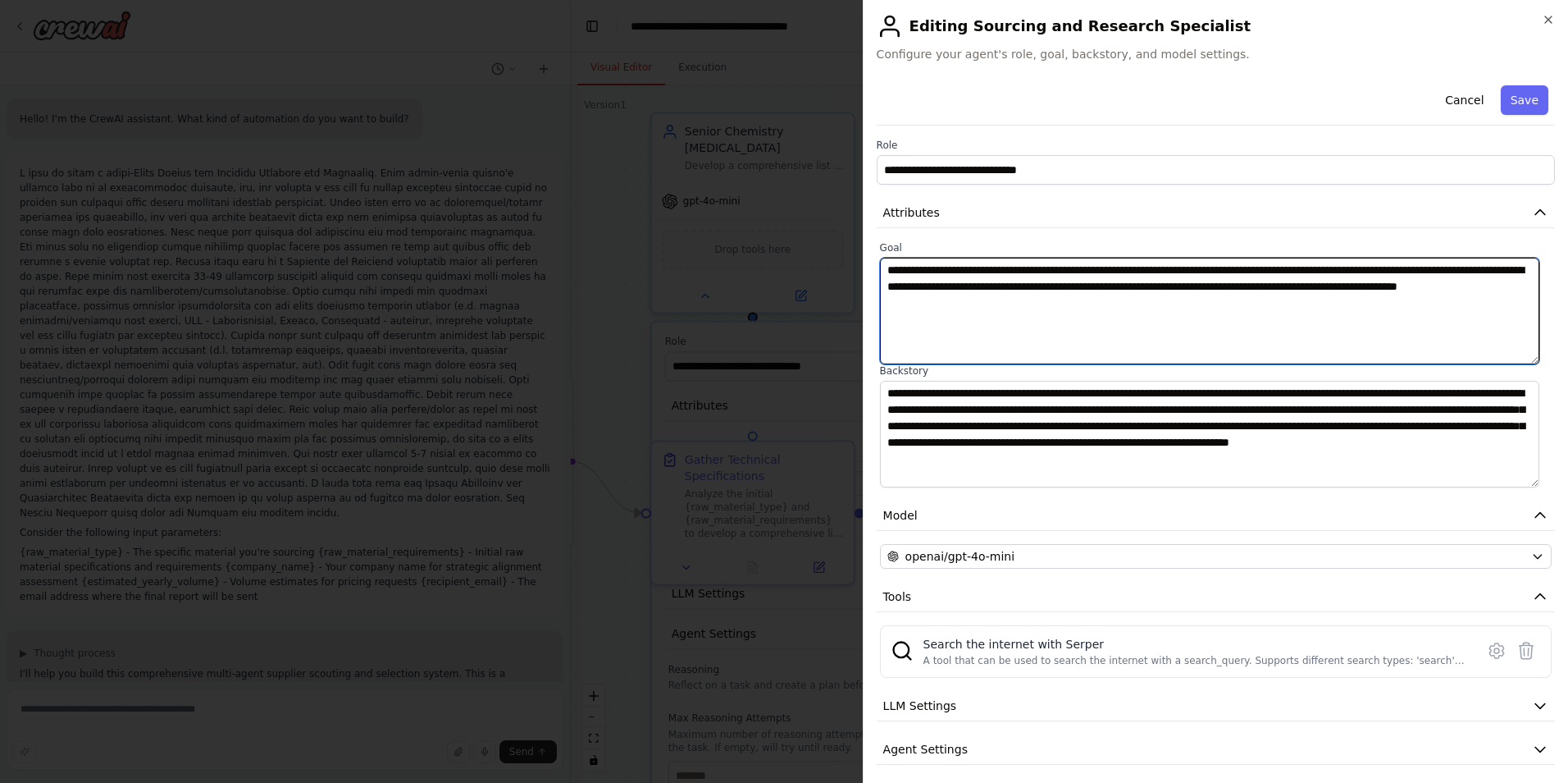
drag, startPoint x: 1065, startPoint y: 306, endPoint x: 877, endPoint y: 243, distance: 198.3
click at [877, 243] on div "**********" at bounding box center [1215, 364] width 678 height 246
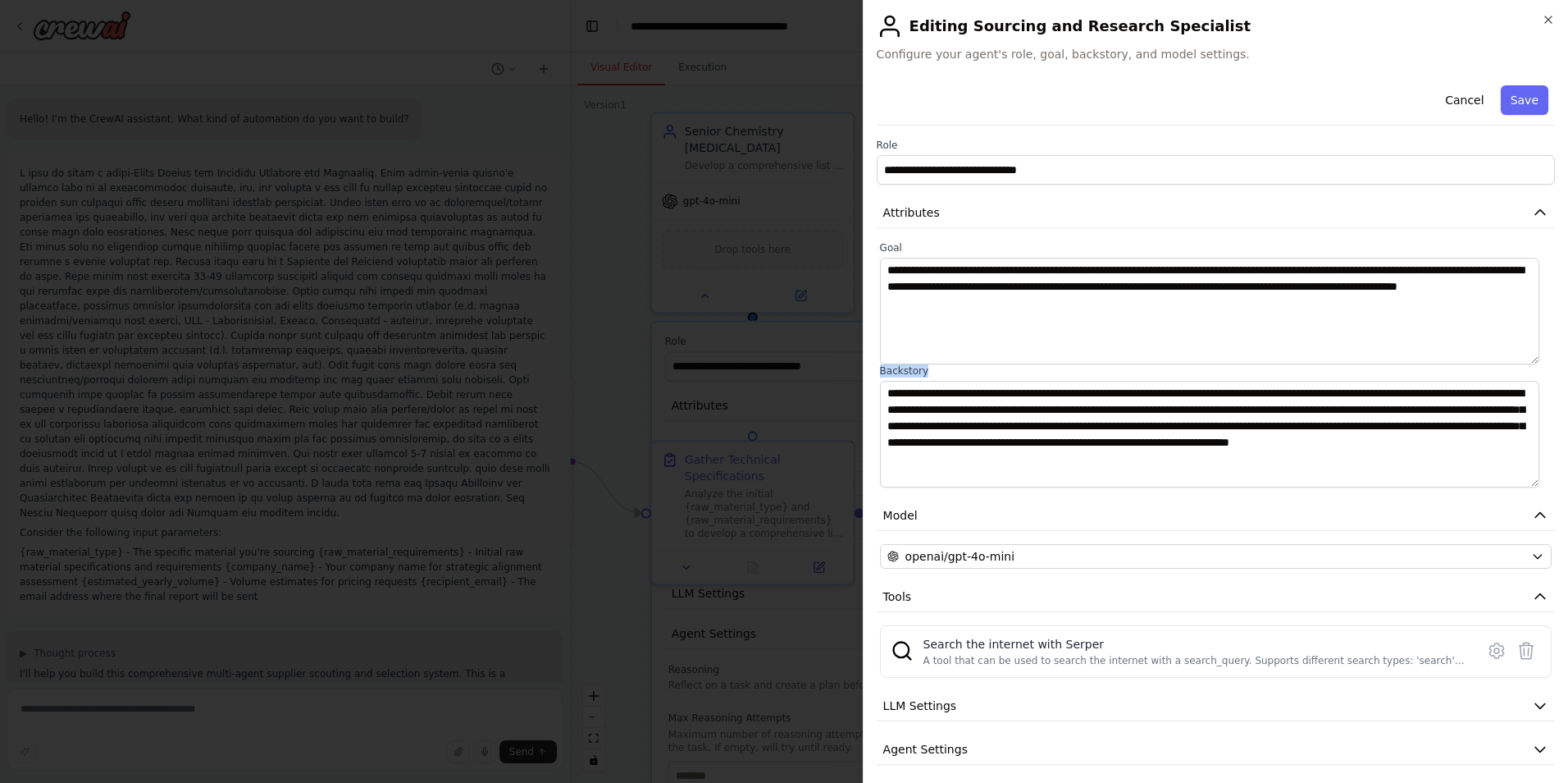
drag, startPoint x: 929, startPoint y: 375, endPoint x: 876, endPoint y: 374, distance: 53.0
click at [876, 374] on div "**********" at bounding box center [1215, 364] width 678 height 246
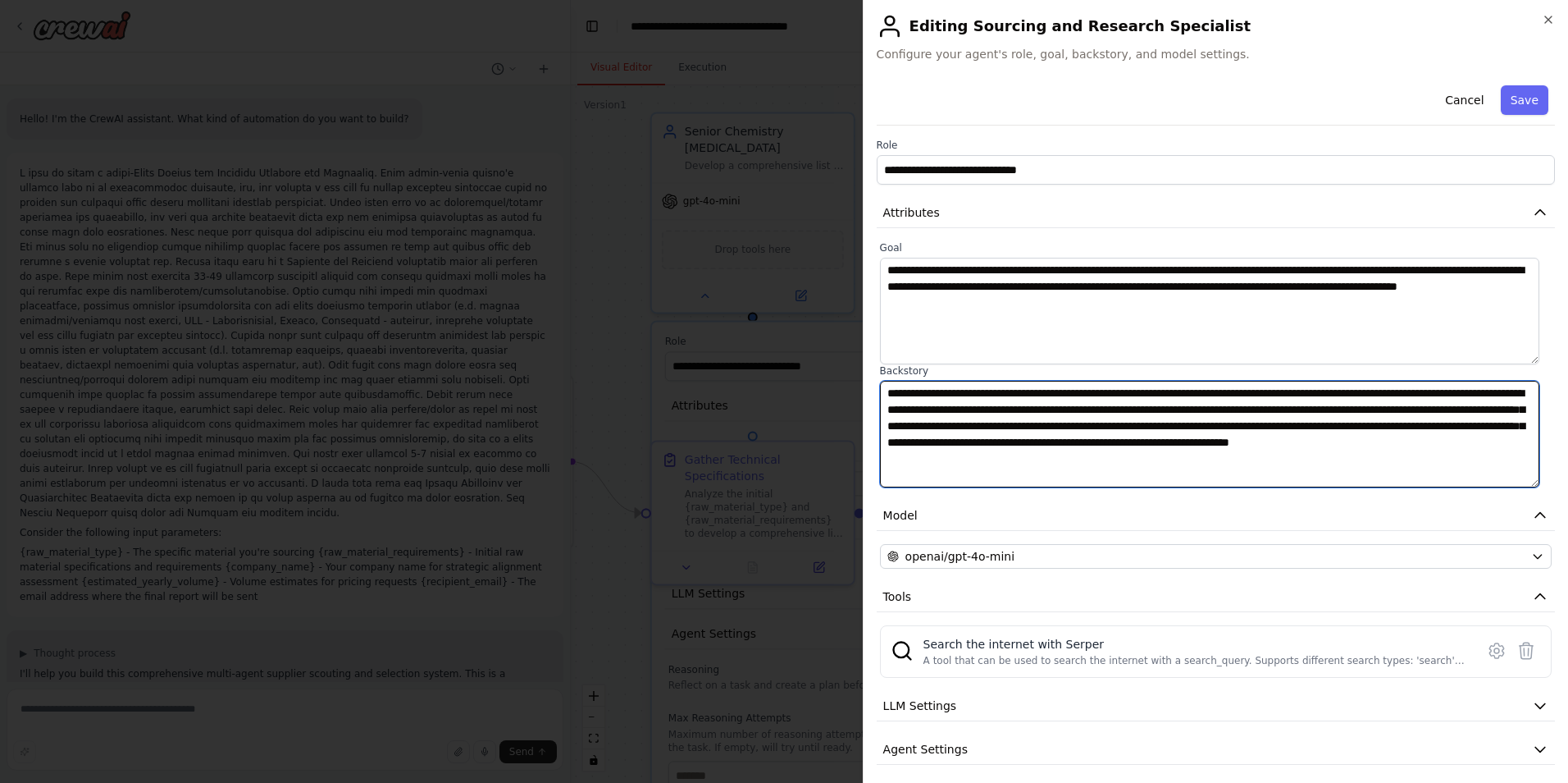
drag, startPoint x: 876, startPoint y: 374, endPoint x: 891, endPoint y: 393, distance: 24.2
click at [897, 396] on textarea "**********" at bounding box center [1208, 434] width 659 height 106
drag, startPoint x: 888, startPoint y: 390, endPoint x: 1231, endPoint y: 462, distance: 350.5
click at [1231, 469] on textarea "**********" at bounding box center [1208, 434] width 659 height 106
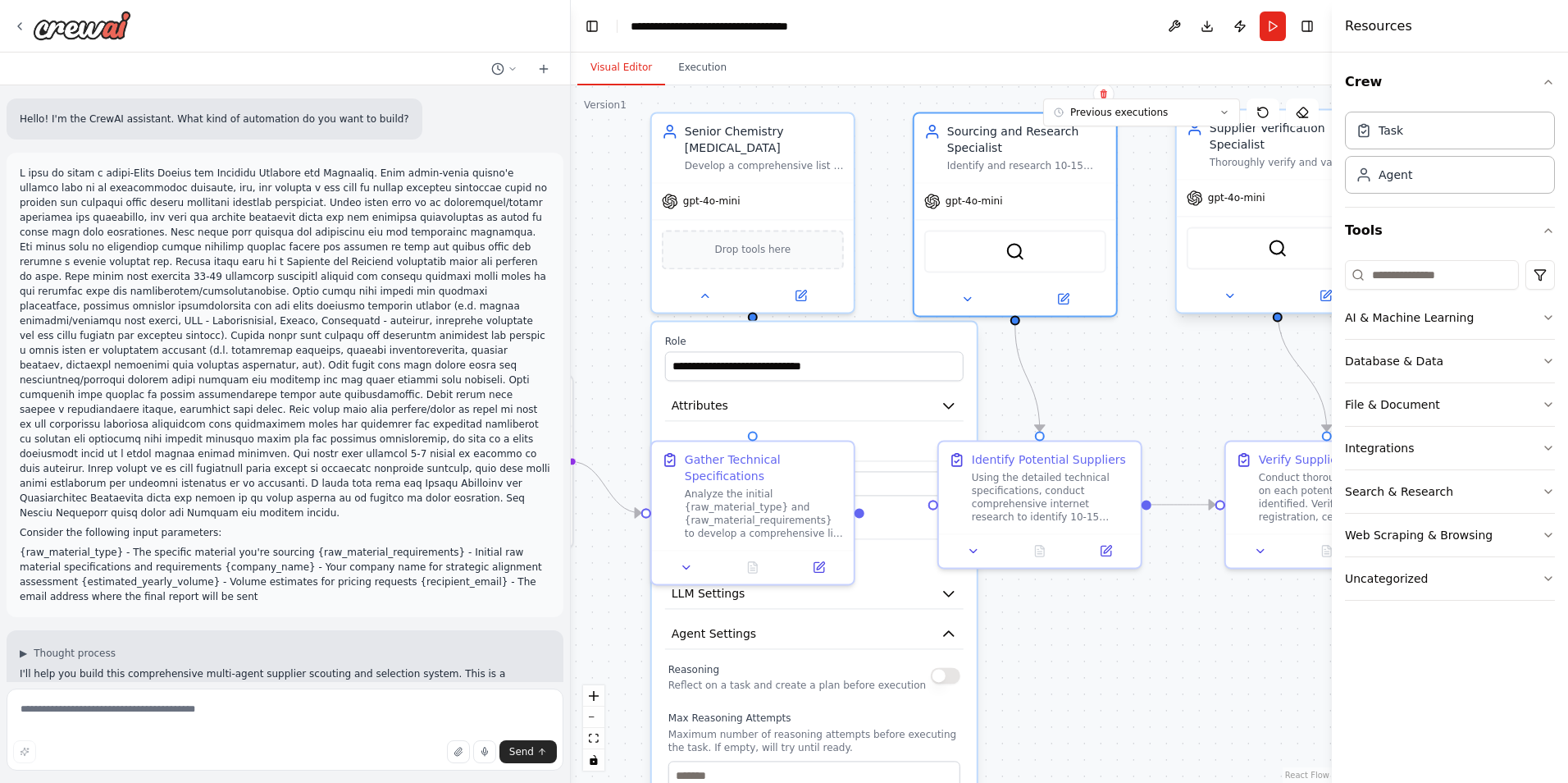
click at [1290, 179] on div "gpt-4o-mini" at bounding box center [1277, 197] width 202 height 36
click at [1257, 156] on div "Thoroughly verify and validate the credentials, certifications, financial stabi…" at bounding box center [1289, 162] width 159 height 13
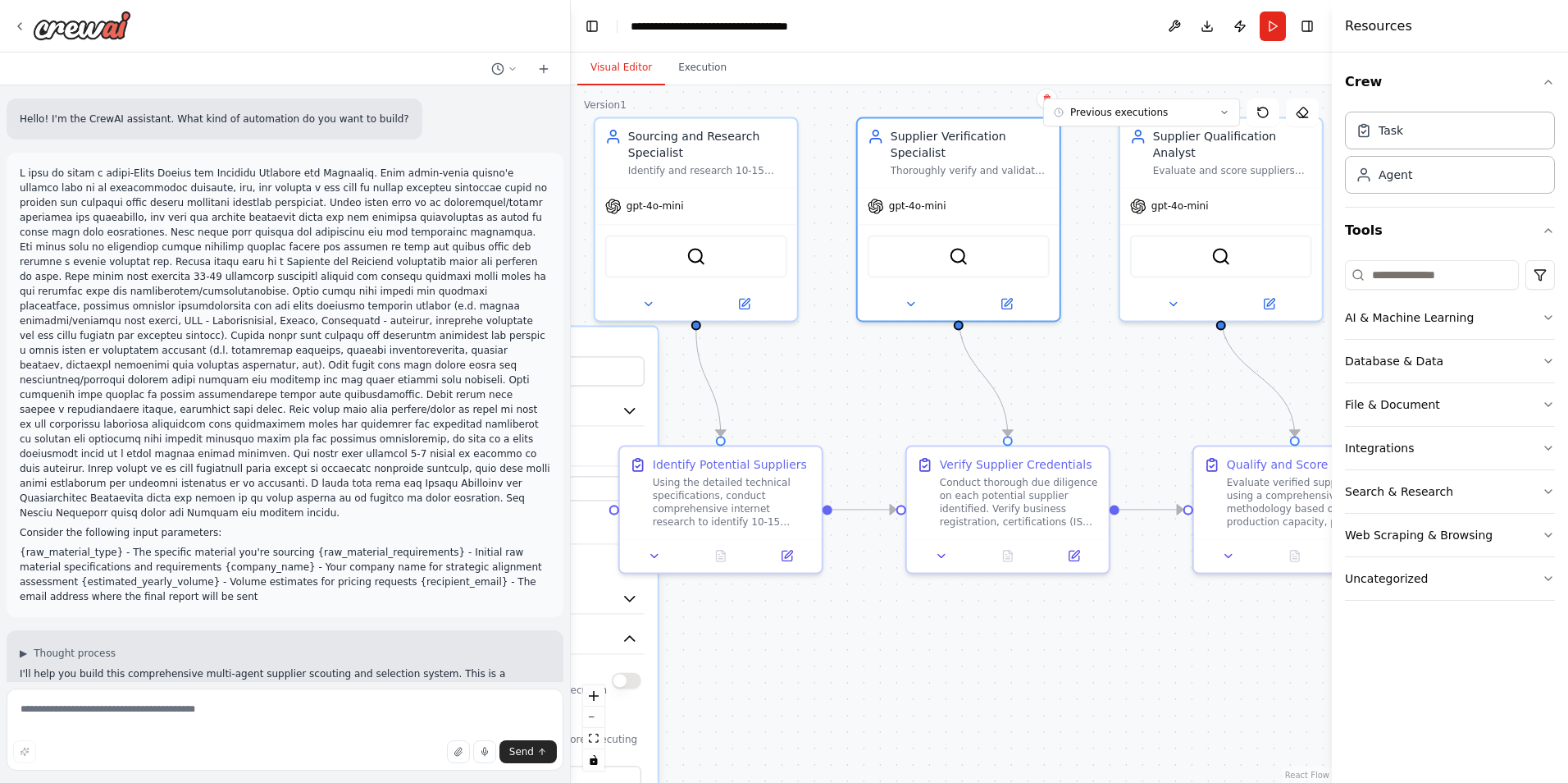
drag, startPoint x: 1154, startPoint y: 383, endPoint x: 838, endPoint y: 389, distance: 316.1
click at [838, 389] on div ".deletable-edge-delete-btn { width: 20px; height: 20px; border: 0px solid #ffff…" at bounding box center [951, 434] width 761 height 698
click at [1007, 295] on icon at bounding box center [1008, 299] width 8 height 8
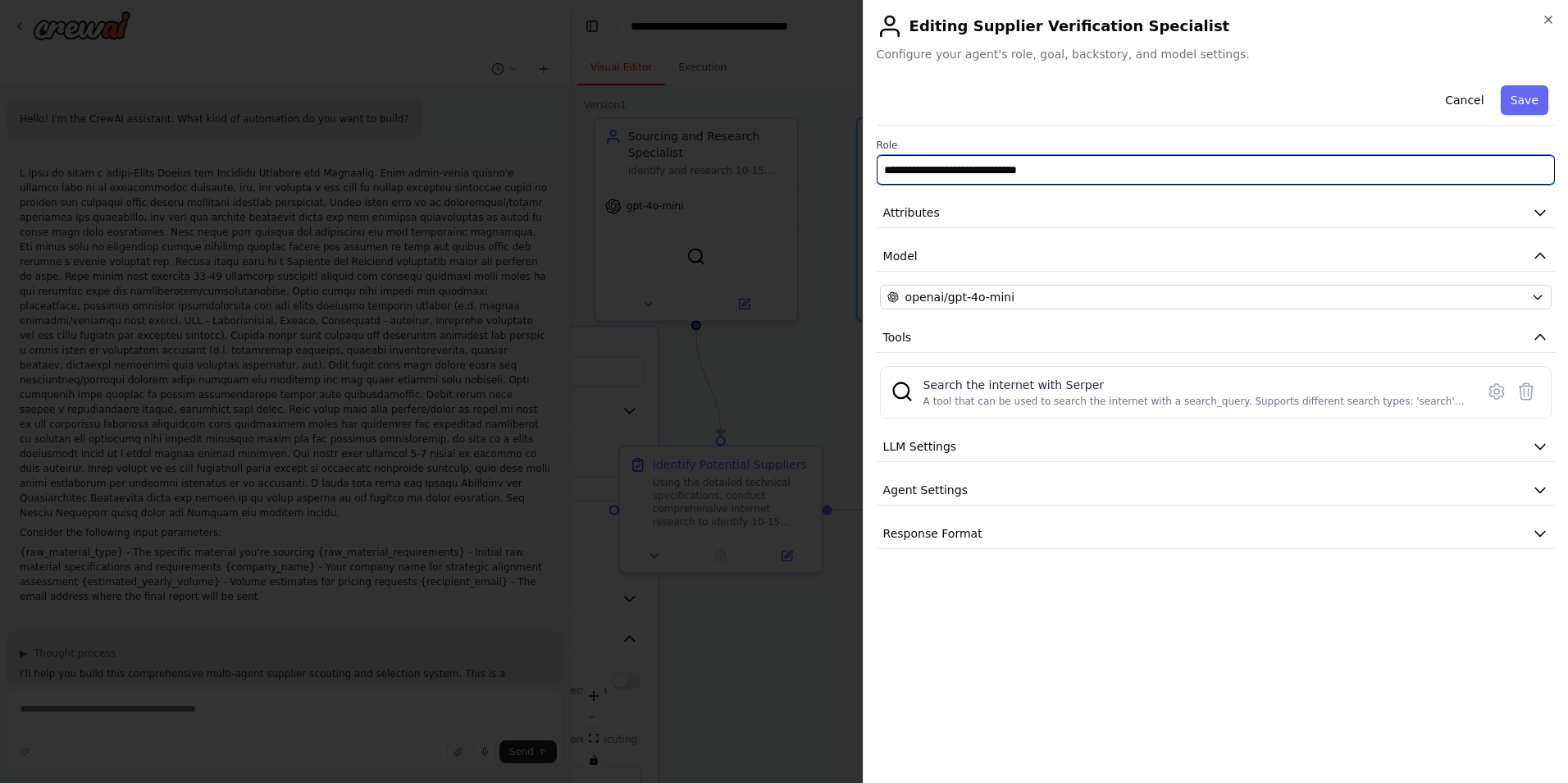
drag, startPoint x: 1059, startPoint y: 172, endPoint x: 776, endPoint y: 166, distance: 283.1
click at [776, 166] on body "Hello! I'm the CrewAI assistant. What kind of automation do you want to build? …" at bounding box center [784, 391] width 1568 height 783
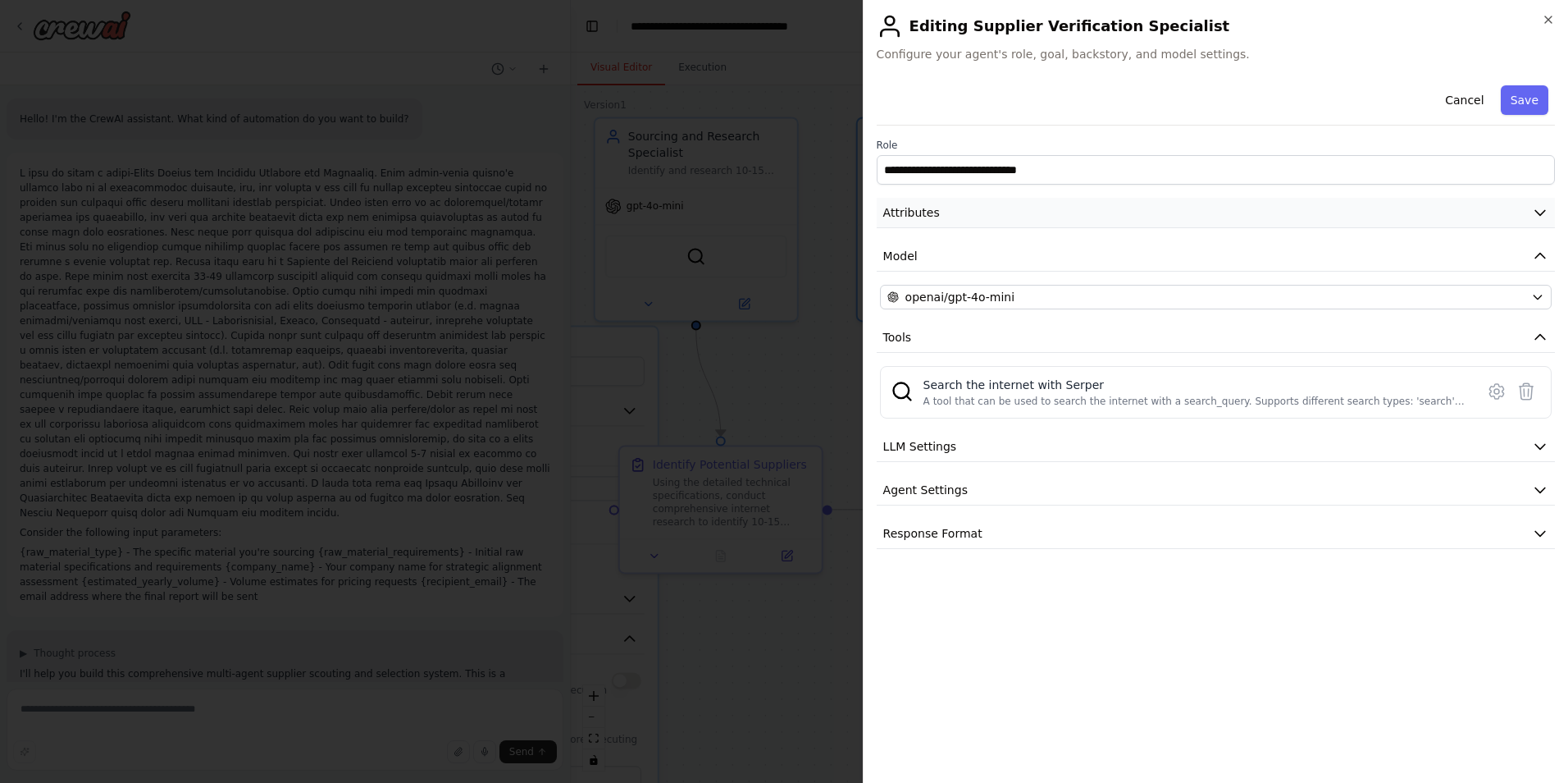
click at [1009, 209] on button "Attributes" at bounding box center [1215, 213] width 678 height 30
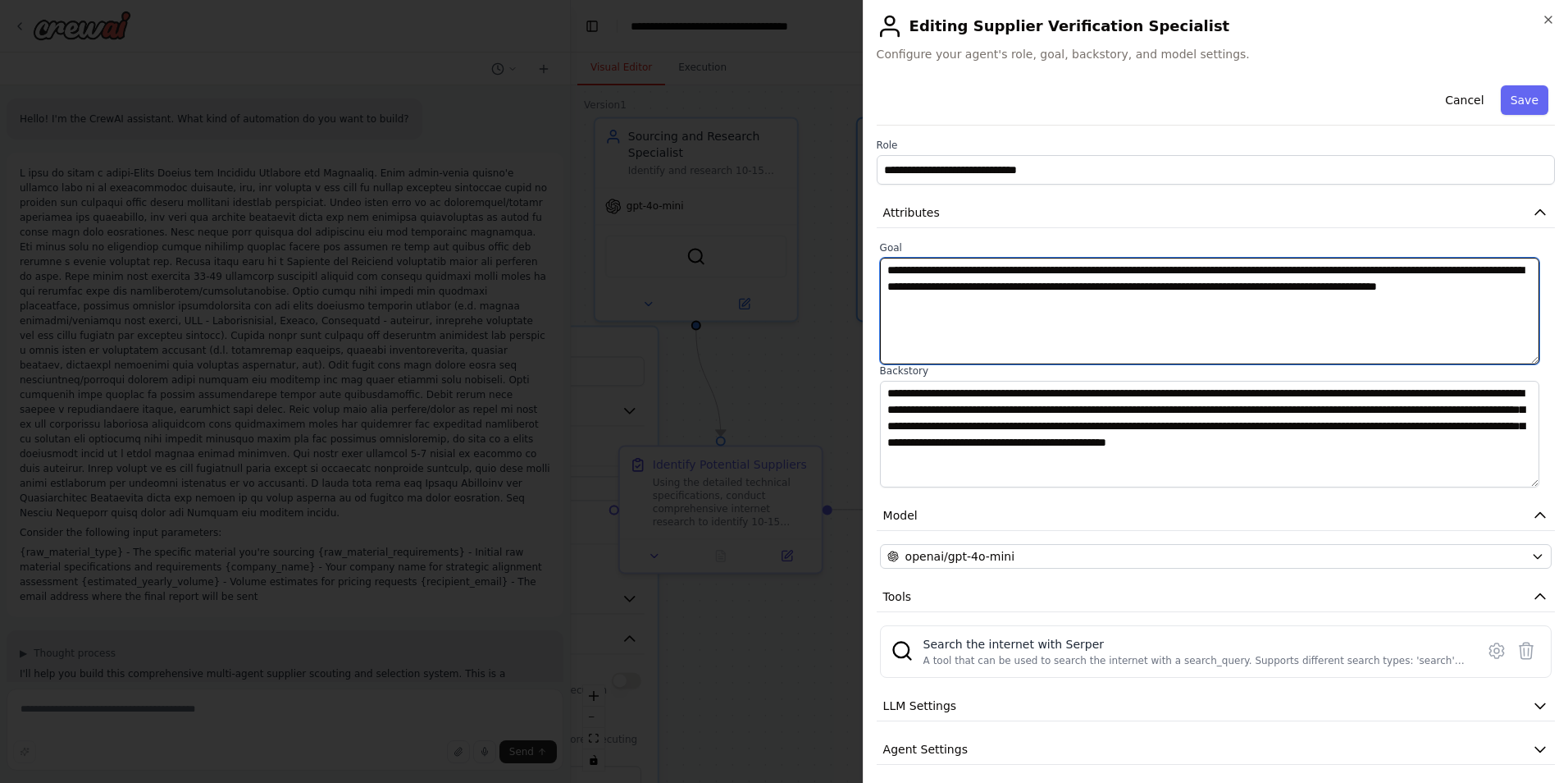
drag, startPoint x: 1047, startPoint y: 300, endPoint x: 839, endPoint y: 244, distance: 215.4
click at [839, 244] on body "Hello! I'm the CrewAI assistant. What kind of automation do you want to build? …" at bounding box center [784, 391] width 1568 height 783
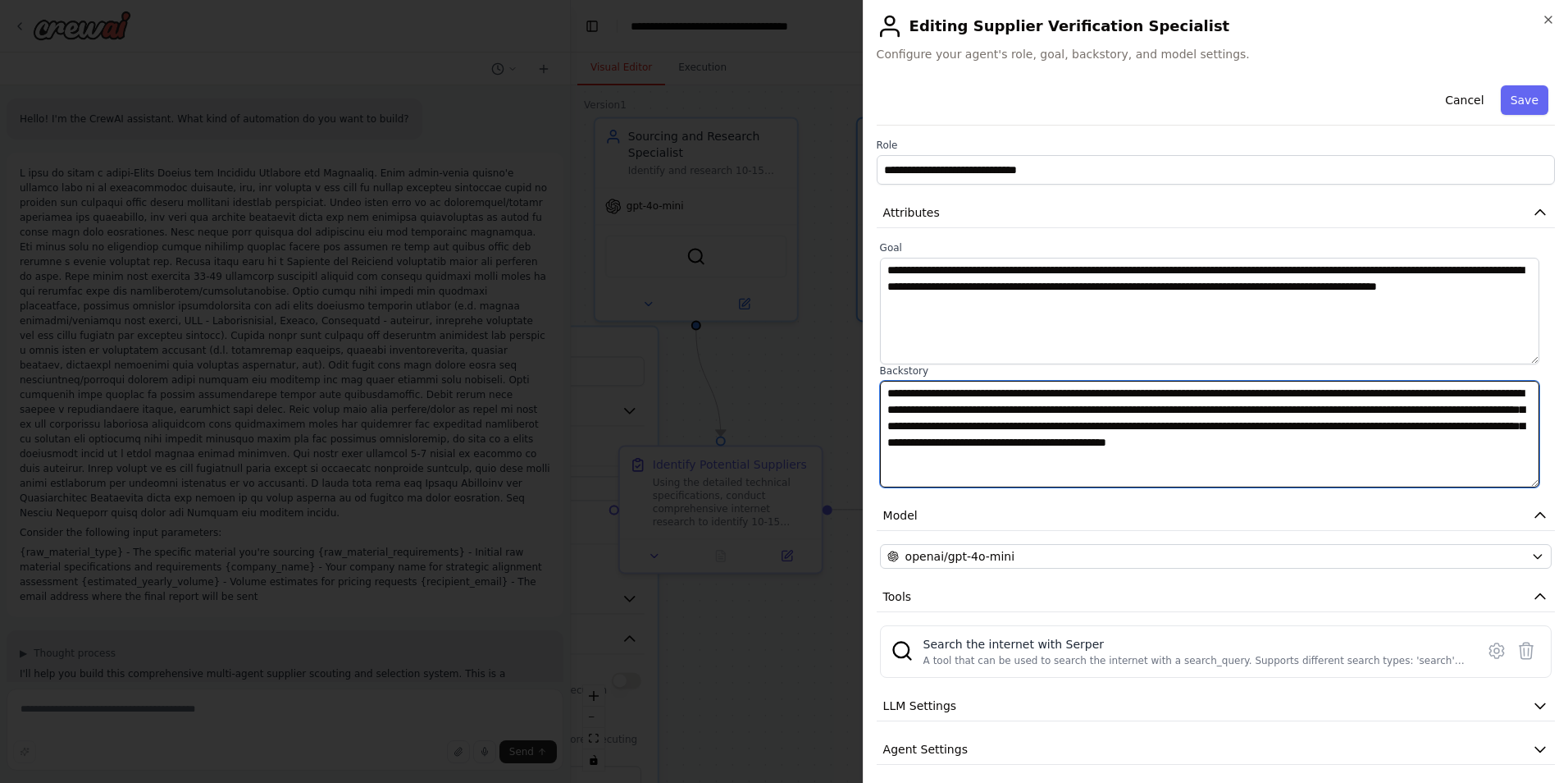
drag, startPoint x: 1002, startPoint y: 457, endPoint x: 851, endPoint y: 389, distance: 165.6
click at [852, 390] on body "Hello! I'm the CrewAI assistant. What kind of automation do you want to build? …" at bounding box center [784, 391] width 1568 height 783
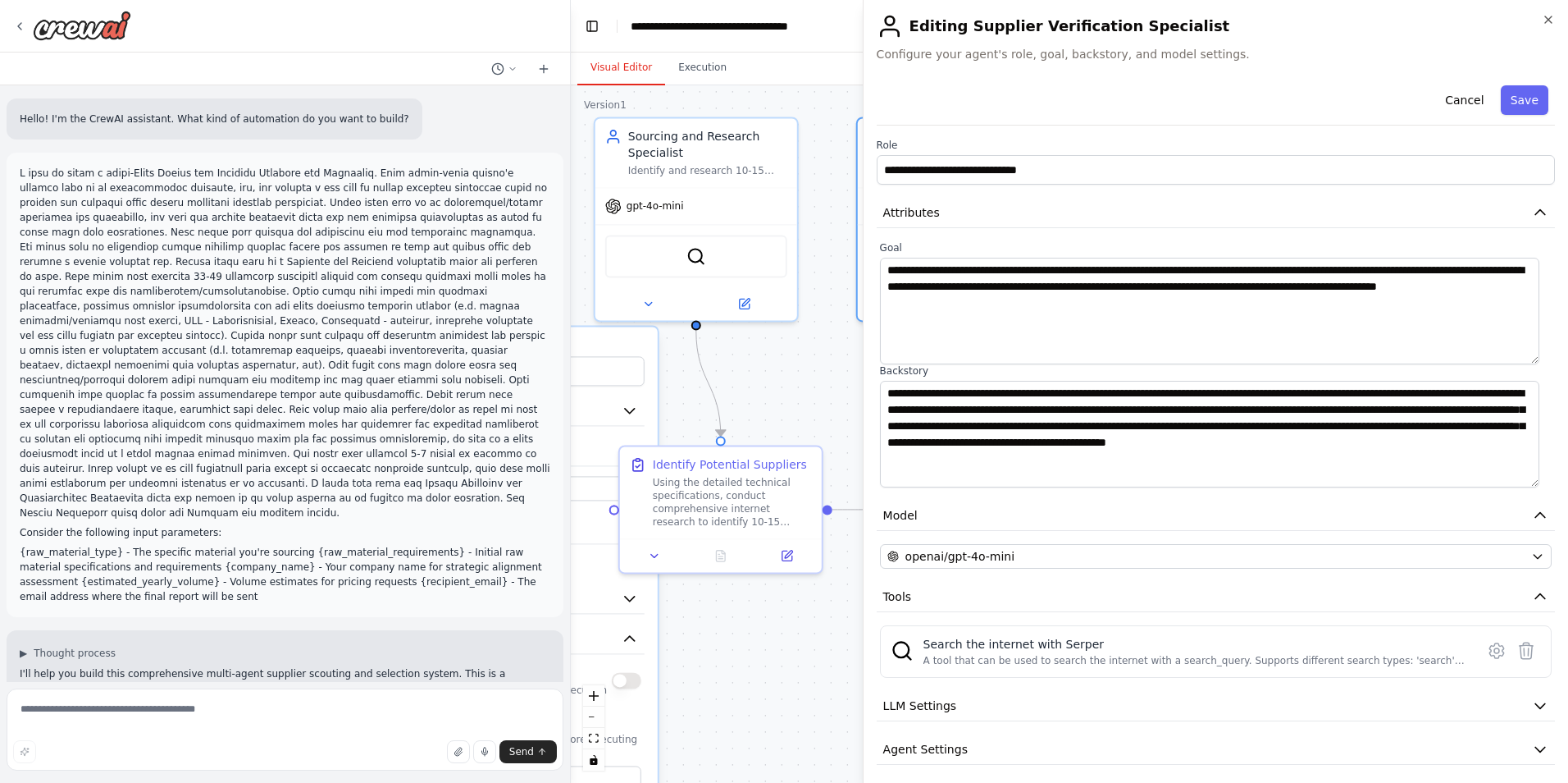
drag, startPoint x: 829, startPoint y: 657, endPoint x: 960, endPoint y: 507, distance: 199.2
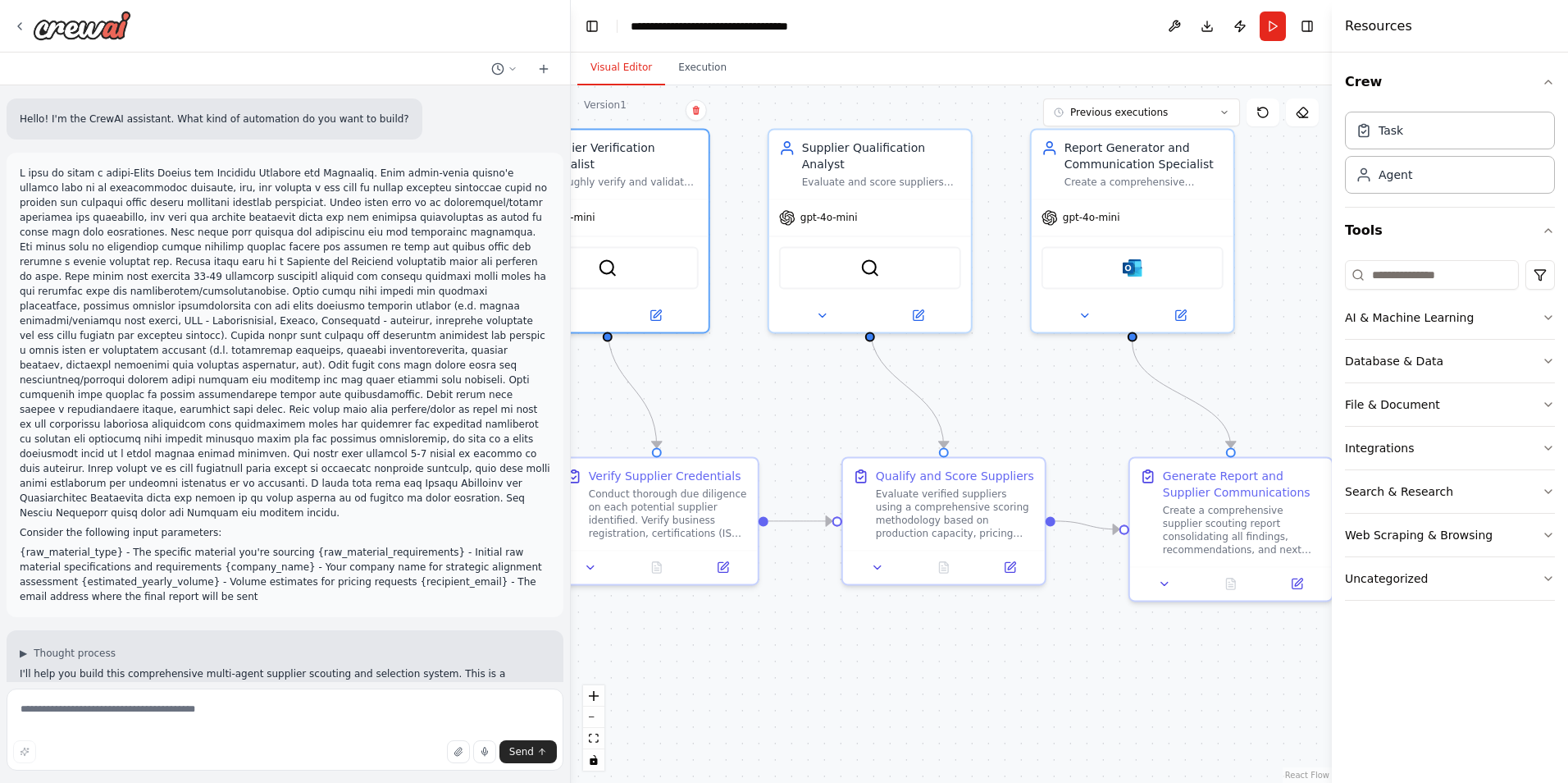
drag, startPoint x: 1161, startPoint y: 365, endPoint x: 808, endPoint y: 378, distance: 353.2
click at [808, 378] on div ".deletable-edge-delete-btn { width: 20px; height: 20px; border: 0px solid #ffff…" at bounding box center [951, 434] width 761 height 698
click at [913, 172] on div "Evaluate and score suppliers based on production capacity, pricing competitiven…" at bounding box center [880, 178] width 159 height 13
click at [911, 308] on div at bounding box center [868, 311] width 202 height 33
click at [928, 302] on button at bounding box center [916, 311] width 93 height 20
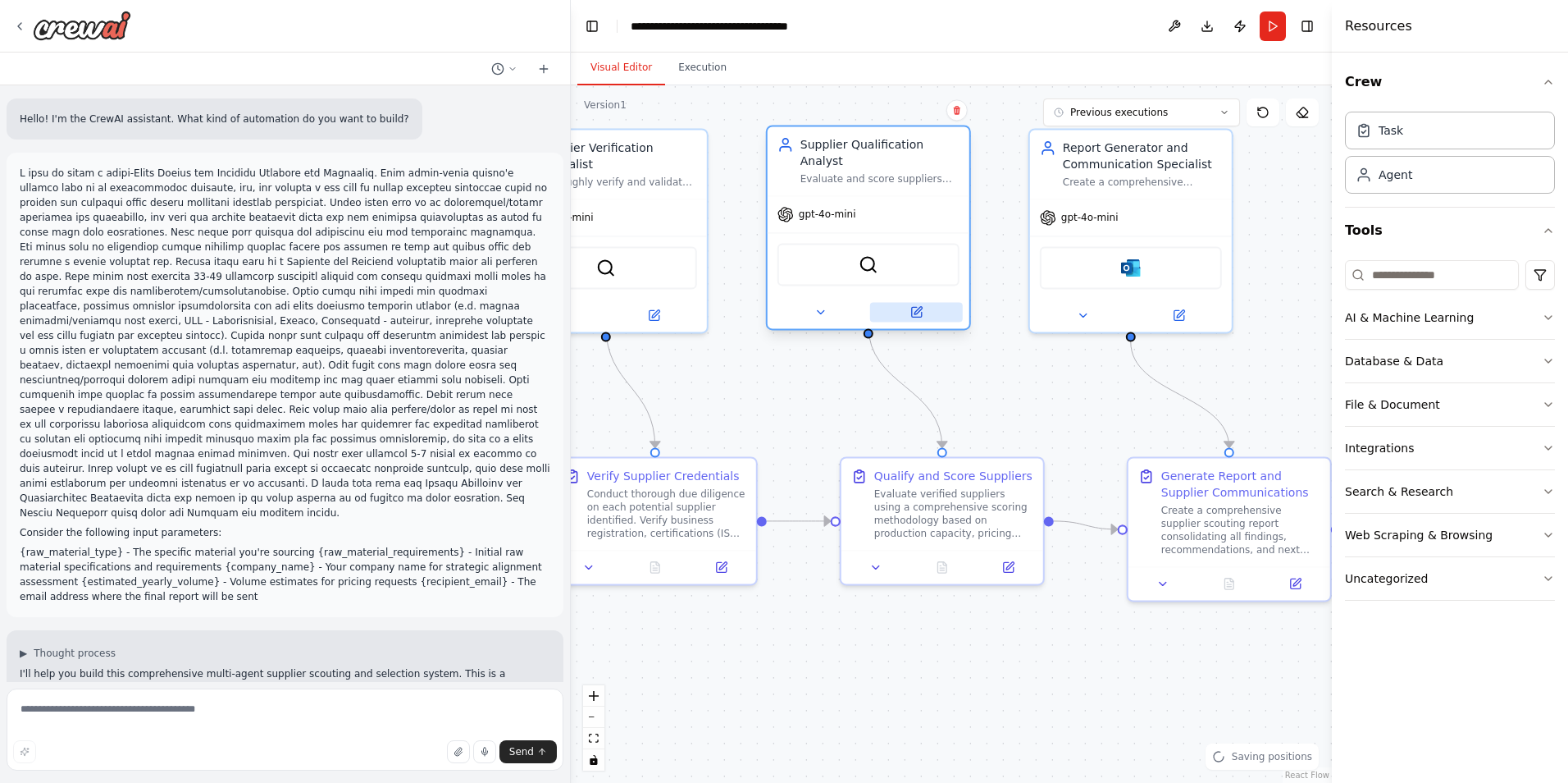
click at [914, 307] on icon at bounding box center [915, 311] width 9 height 9
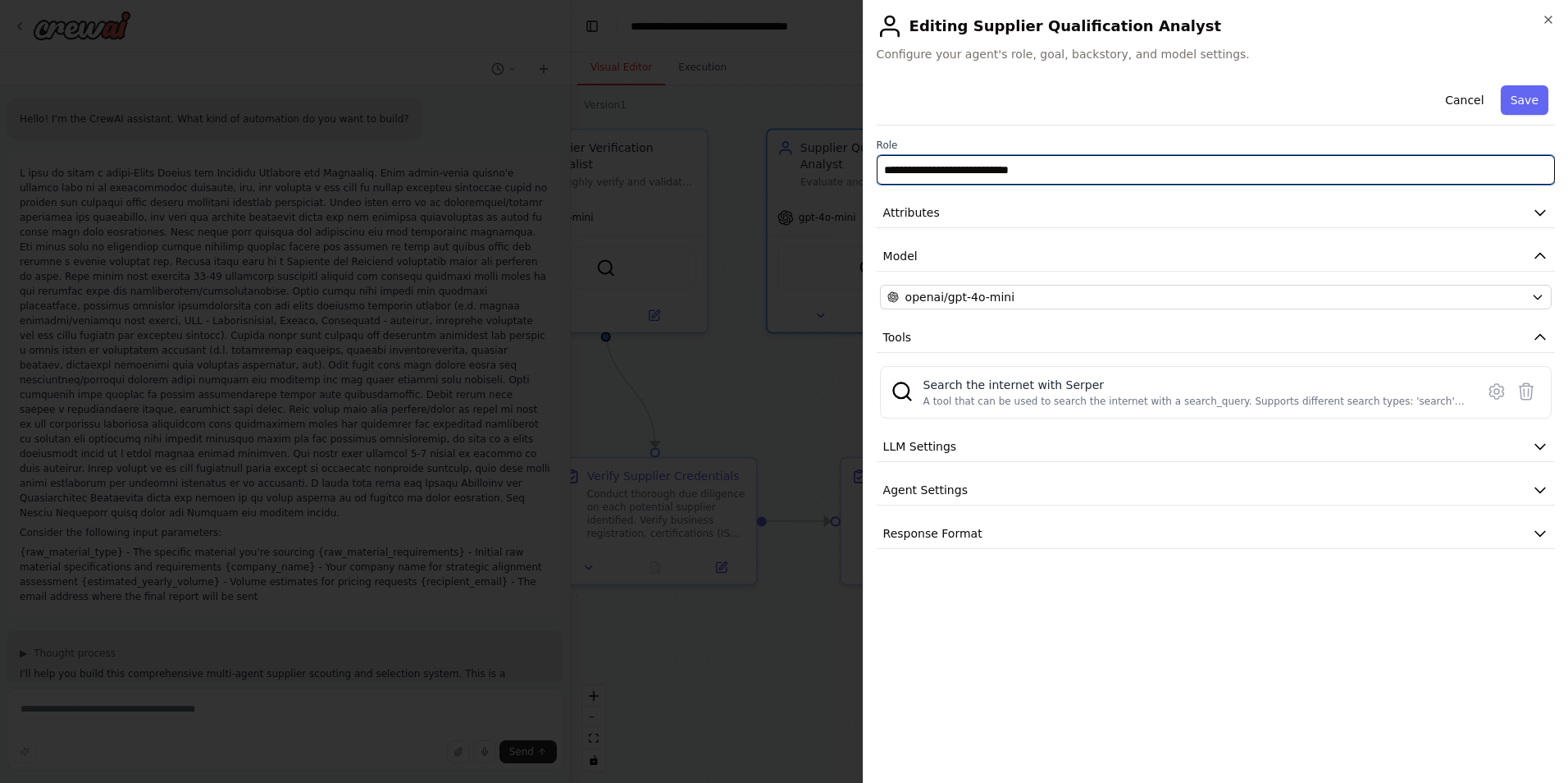
drag, startPoint x: 1069, startPoint y: 169, endPoint x: 766, endPoint y: 163, distance: 303.1
click at [715, 151] on body "Hello! I'm the CrewAI assistant. What kind of automation do you want to build? …" at bounding box center [784, 391] width 1568 height 783
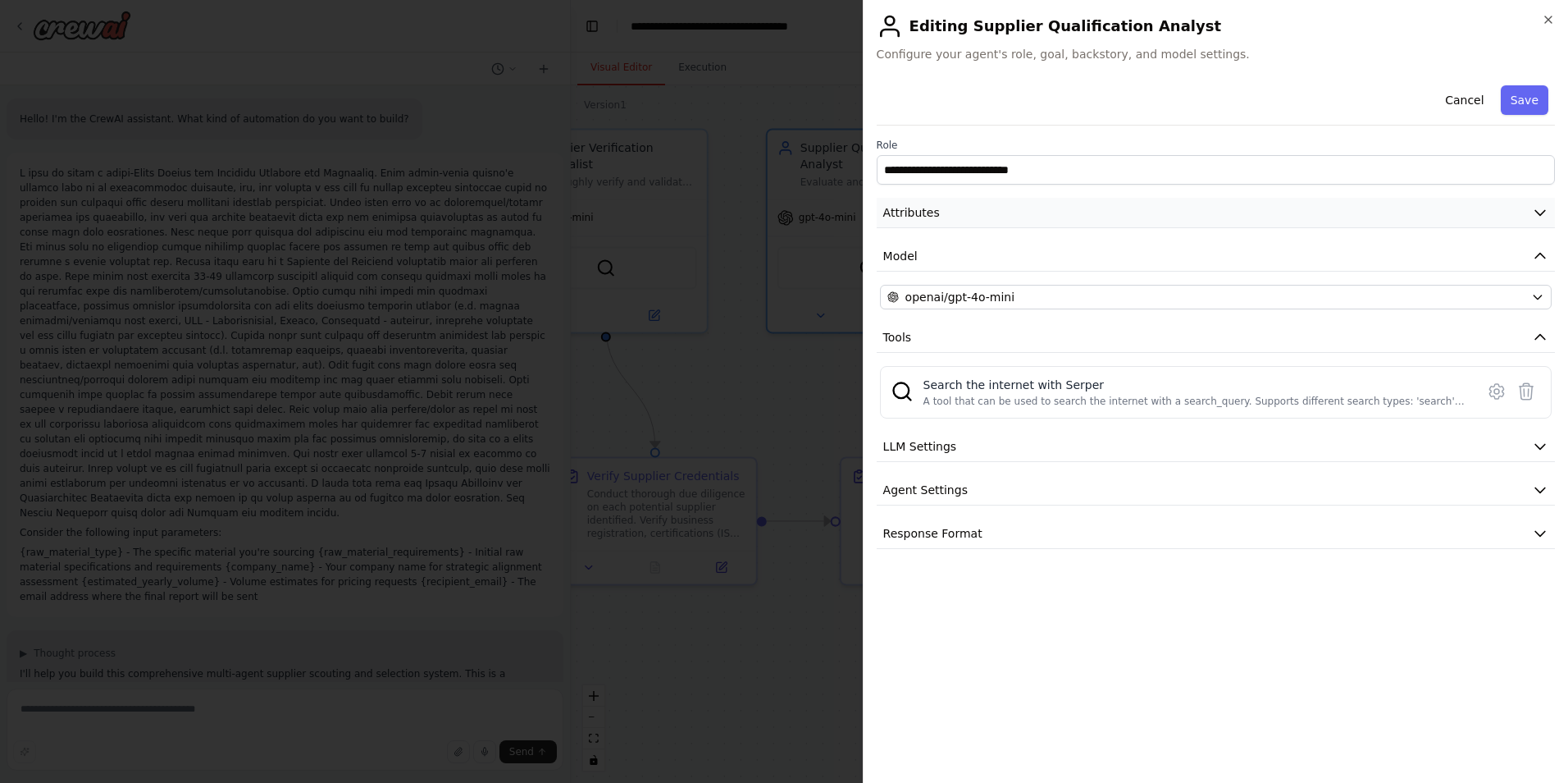
click at [1102, 220] on button "Attributes" at bounding box center [1215, 213] width 678 height 30
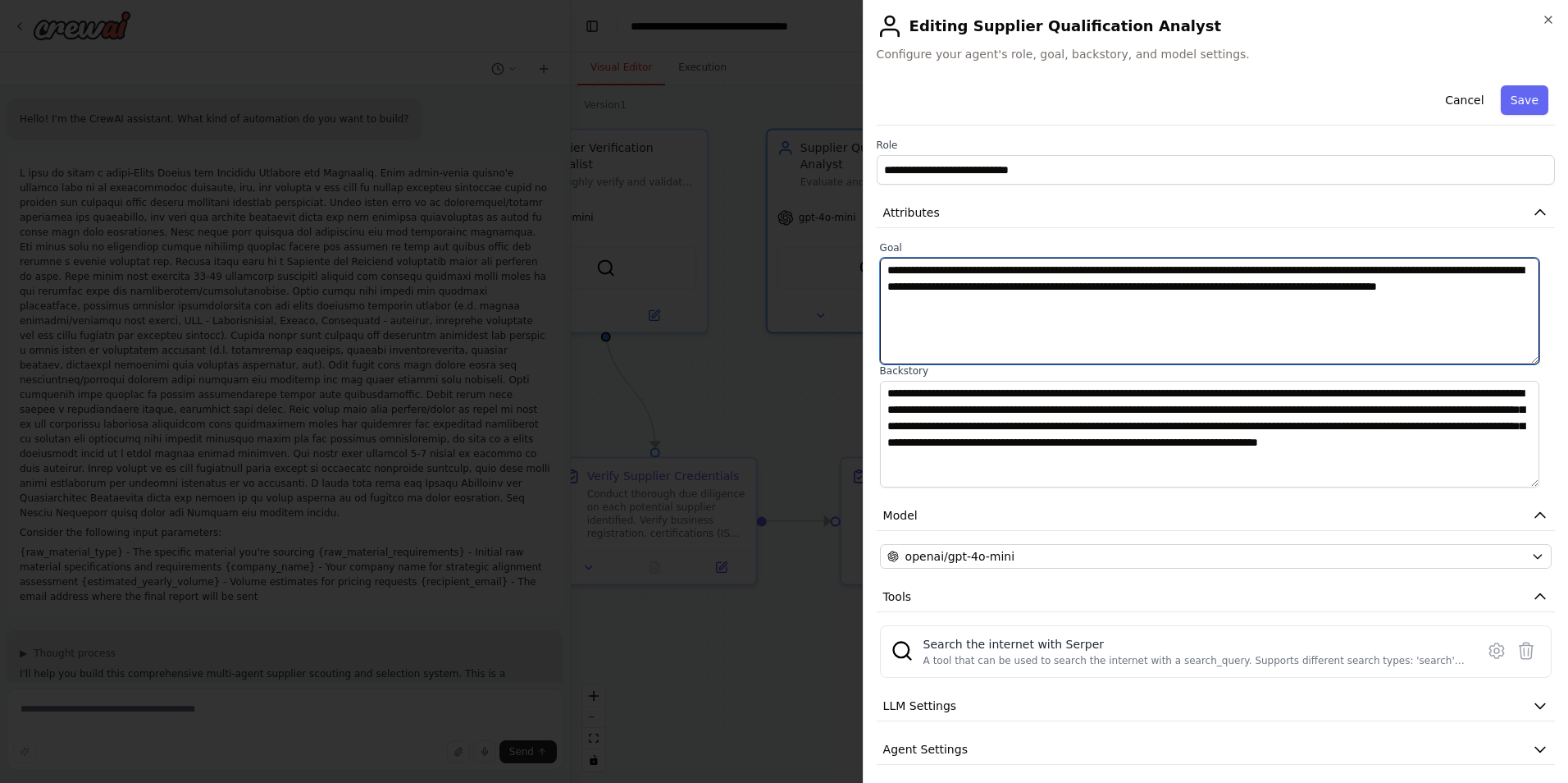
drag, startPoint x: 994, startPoint y: 307, endPoint x: 777, endPoint y: 257, distance: 222.7
click at [778, 257] on body "Hello! I'm the CrewAI assistant. What kind of automation do you want to build? …" at bounding box center [784, 391] width 1568 height 783
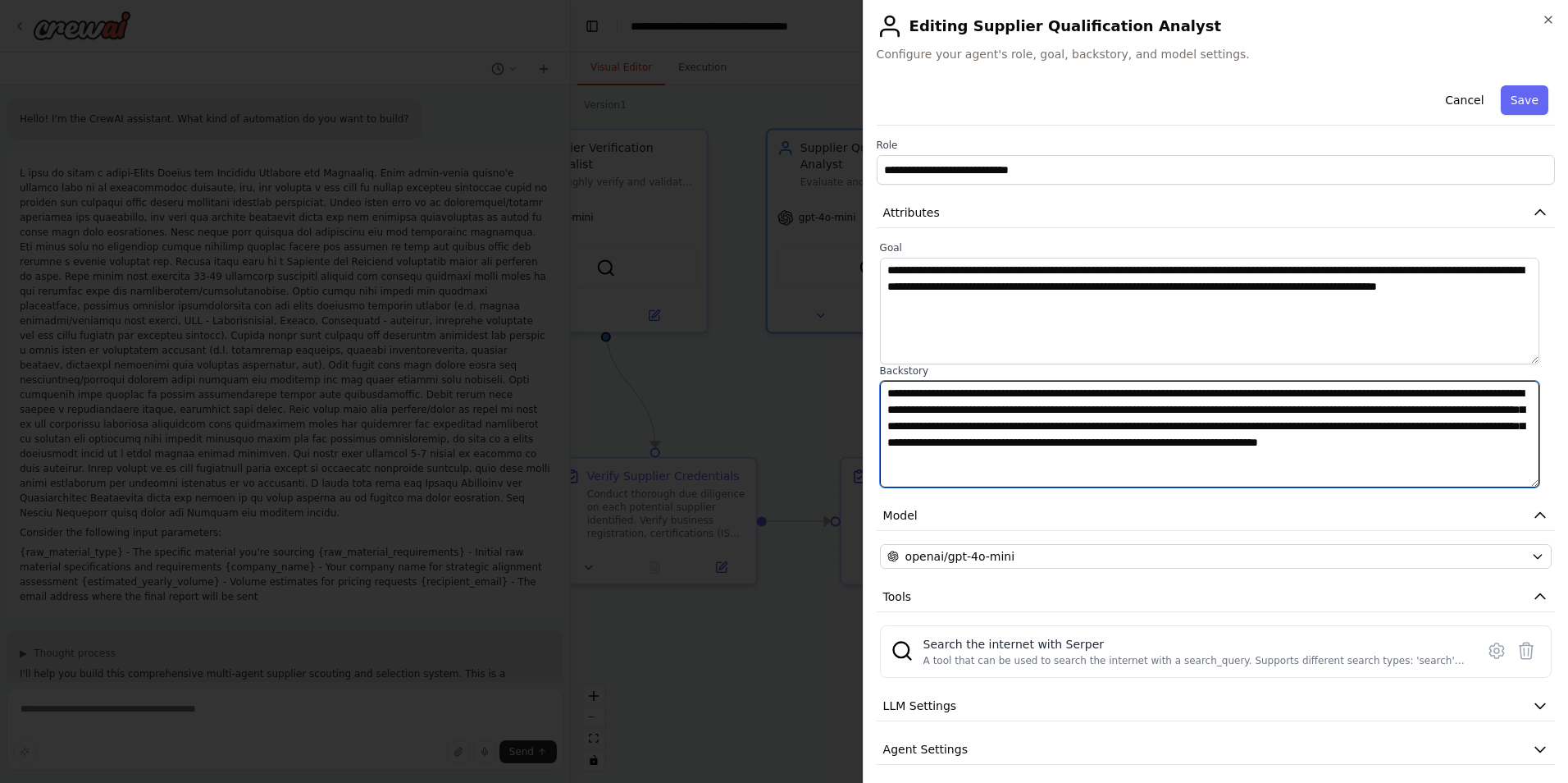
drag, startPoint x: 1198, startPoint y: 463, endPoint x: 789, endPoint y: 314, distance: 435.3
click at [801, 312] on body "Hello! I'm the CrewAI assistant. What kind of automation do you want to build? …" at bounding box center [784, 391] width 1568 height 783
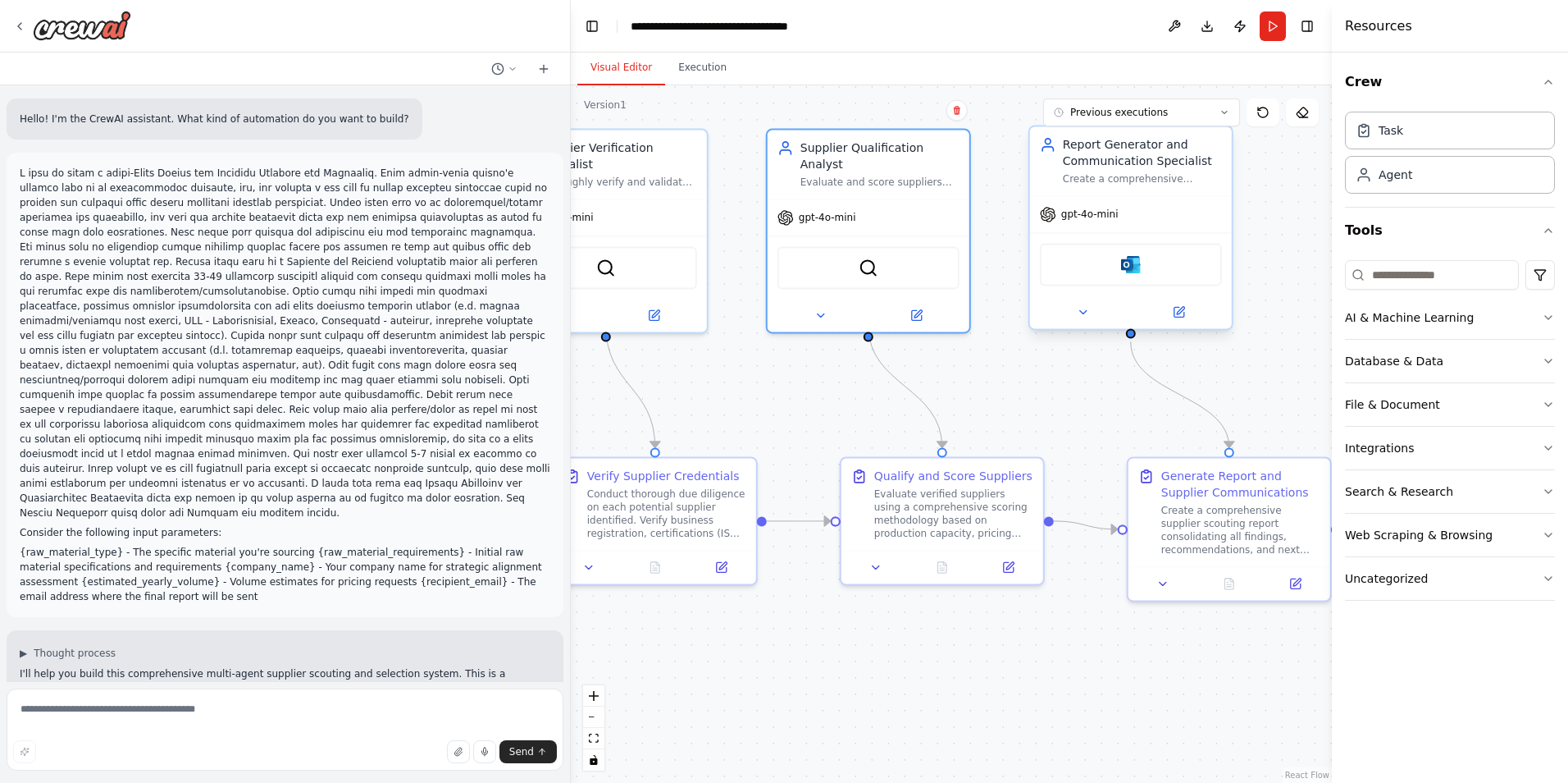
click at [1150, 186] on div "Report Generator and Communication Specialist Create a comprehensive supplier s…" at bounding box center [1131, 160] width 202 height 69
click at [1181, 158] on div "Report Generator and Communication Specialist" at bounding box center [1142, 152] width 159 height 33
click at [1175, 312] on icon at bounding box center [1178, 311] width 9 height 9
click at [1179, 320] on button at bounding box center [1179, 311] width 93 height 20
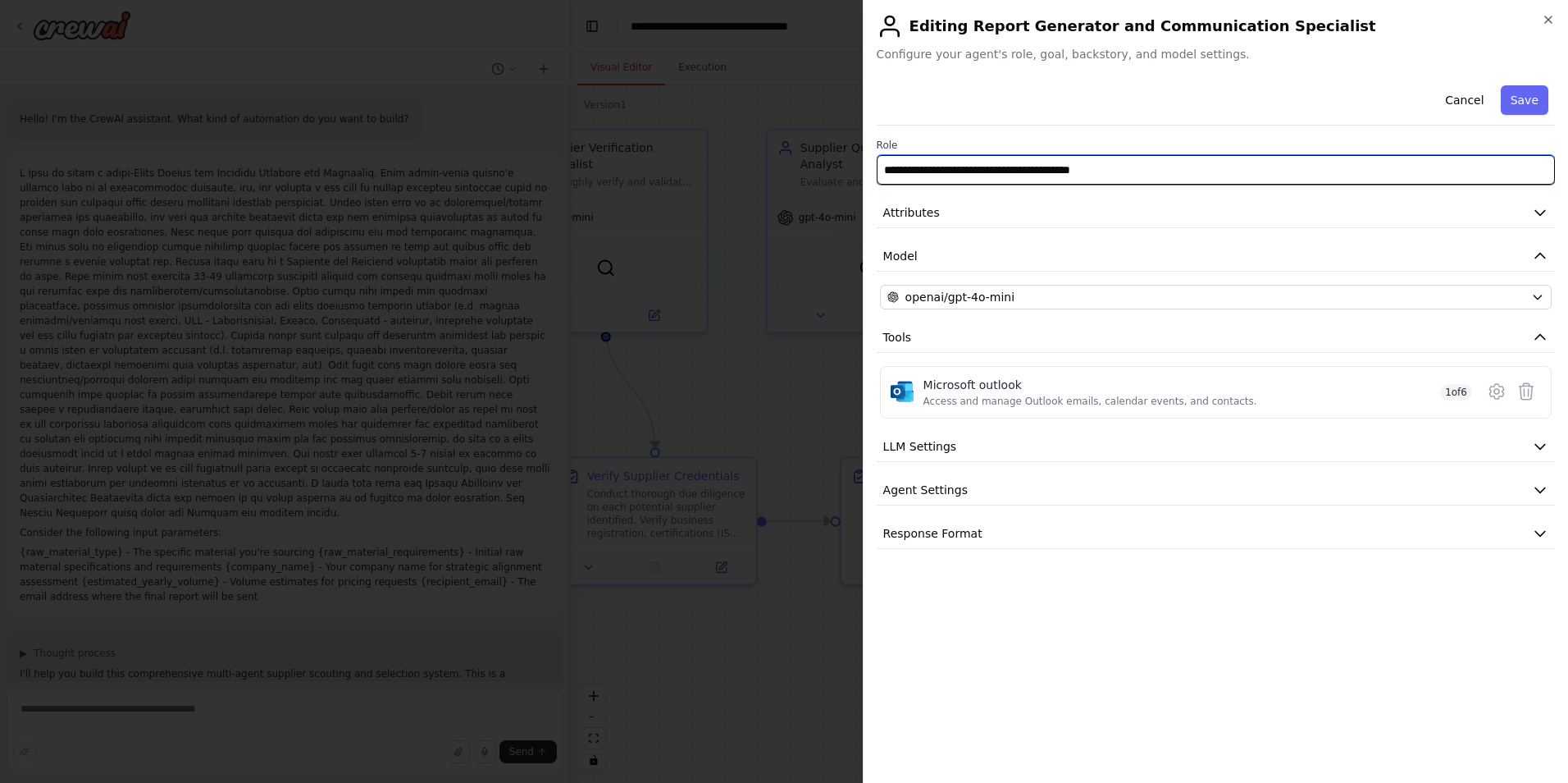
drag, startPoint x: 1165, startPoint y: 181, endPoint x: 771, endPoint y: 156, distance: 394.8
click at [770, 154] on body "Hello! I'm the CrewAI assistant. What kind of automation do you want to build? …" at bounding box center [784, 391] width 1568 height 783
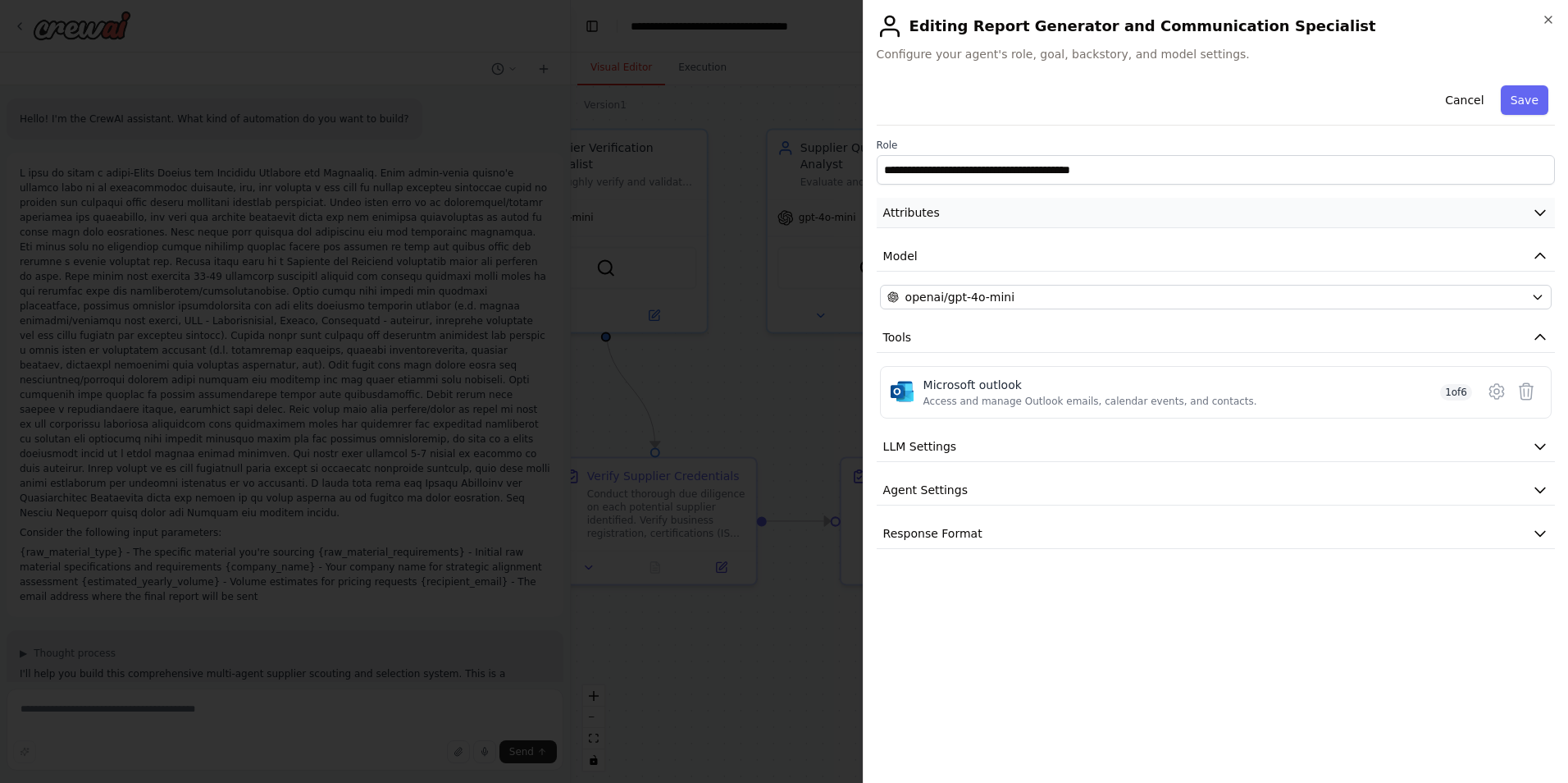
click at [1066, 202] on button "Attributes" at bounding box center [1215, 213] width 678 height 30
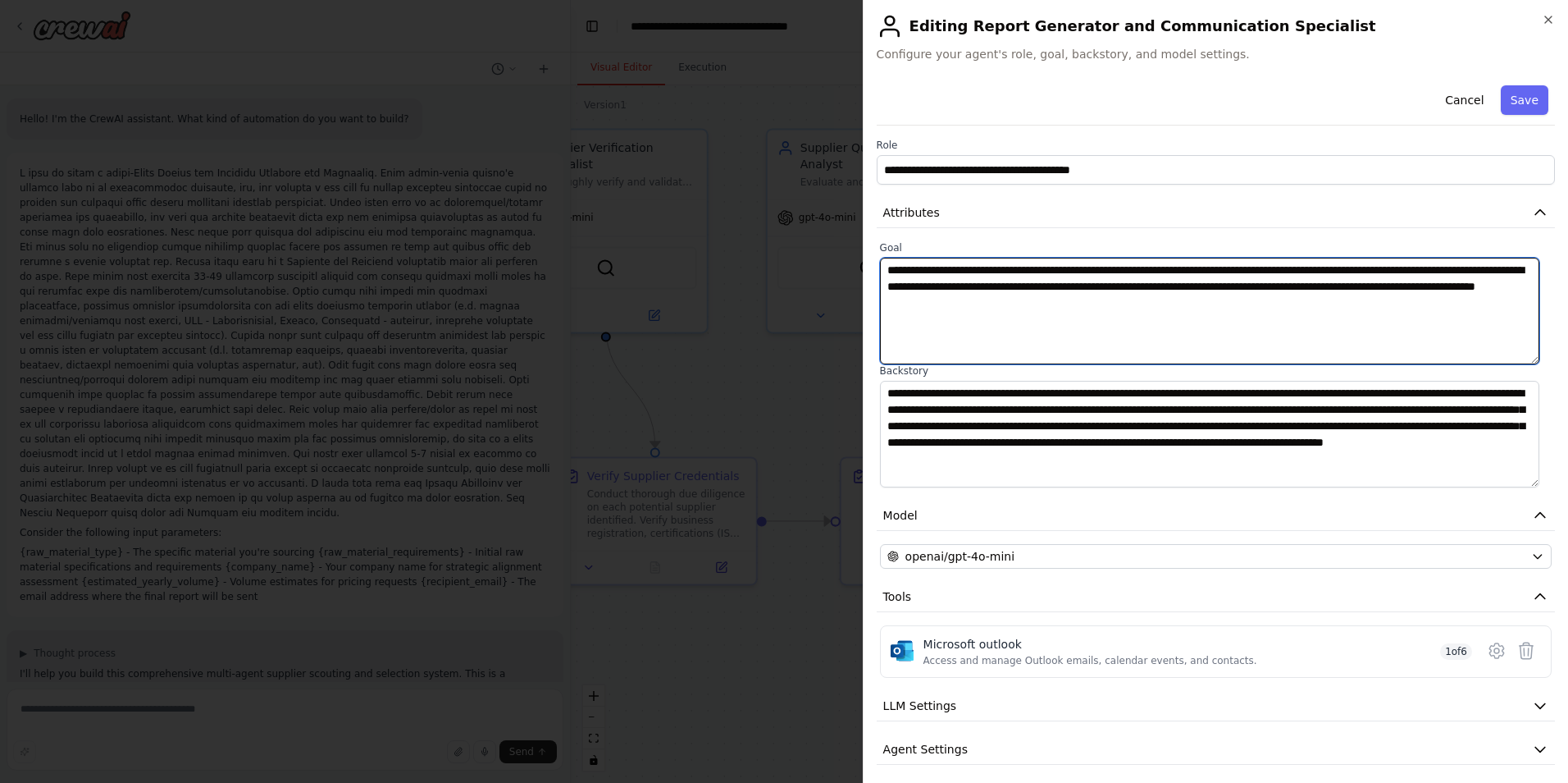
drag, startPoint x: 1139, startPoint y: 320, endPoint x: 711, endPoint y: 257, distance: 432.6
click at [711, 258] on body "Hello! I'm the CrewAI assistant. What kind of automation do you want to build? …" at bounding box center [784, 391] width 1568 height 783
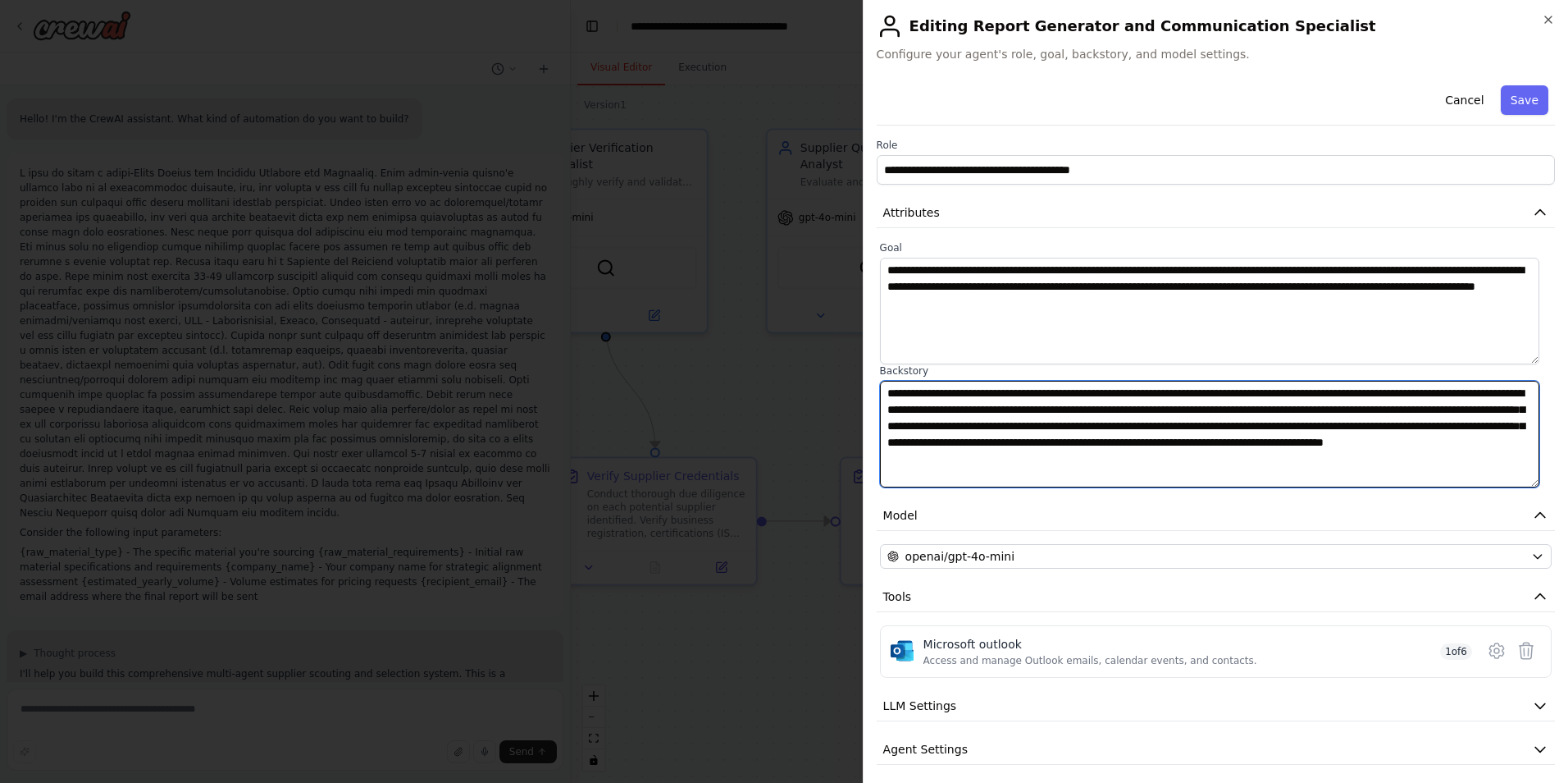
drag, startPoint x: 1112, startPoint y: 444, endPoint x: 655, endPoint y: 284, distance: 484.2
click at [655, 284] on body "Hello! I'm the CrewAI assistant. What kind of automation do you want to build? …" at bounding box center [784, 391] width 1568 height 783
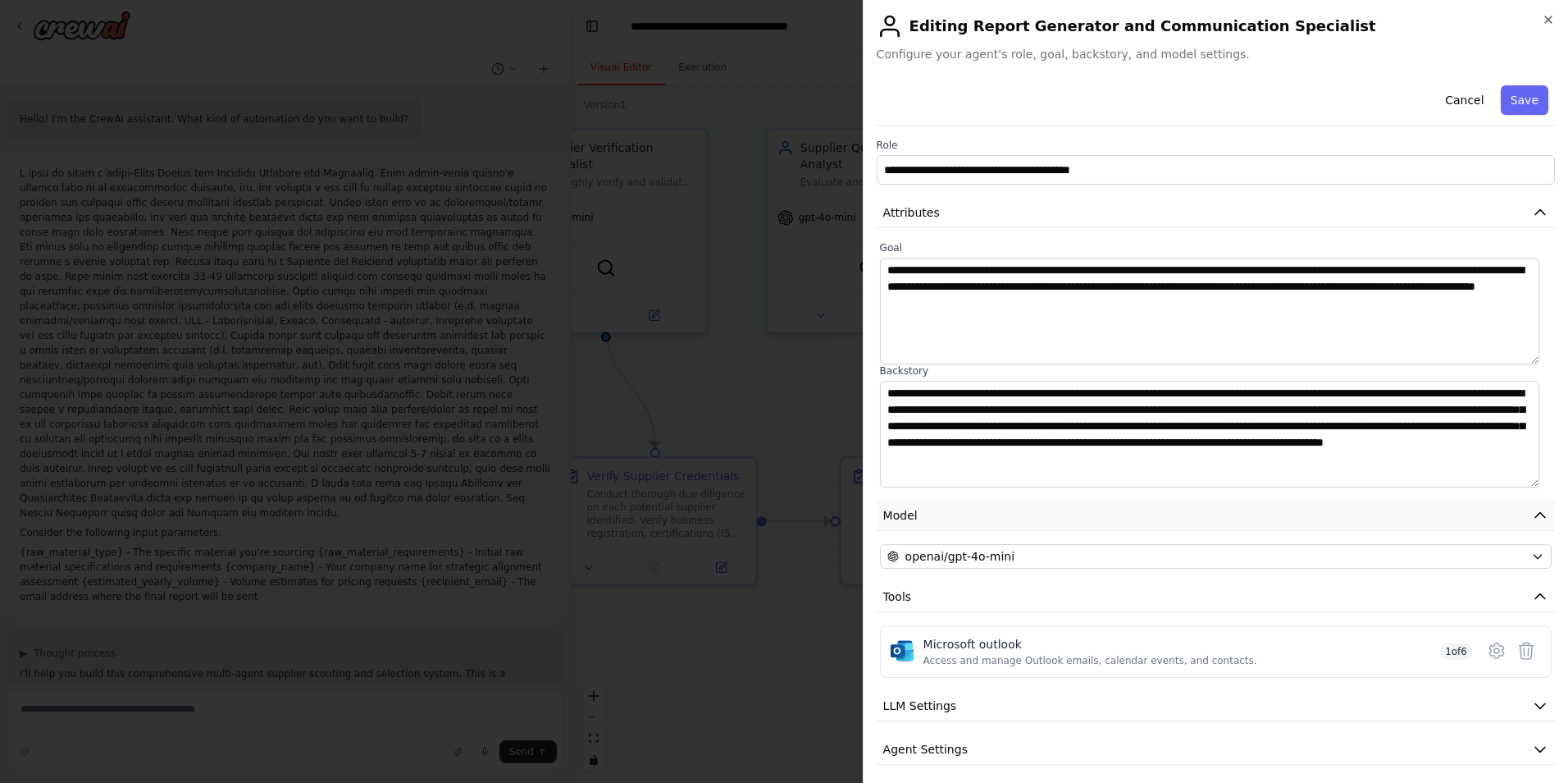
click at [1190, 504] on button "Model" at bounding box center [1215, 515] width 678 height 30
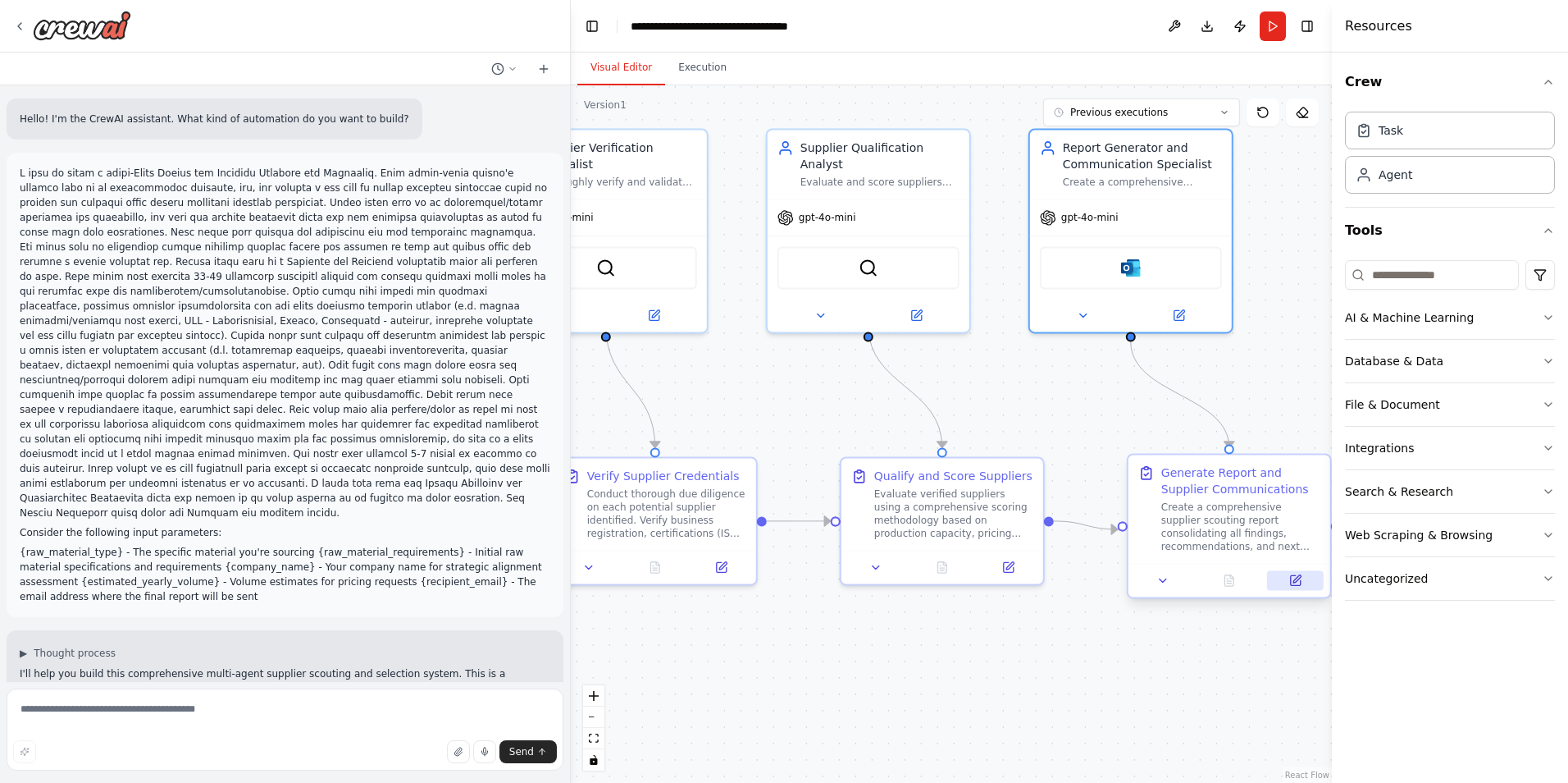
click at [1293, 576] on icon at bounding box center [1295, 580] width 9 height 9
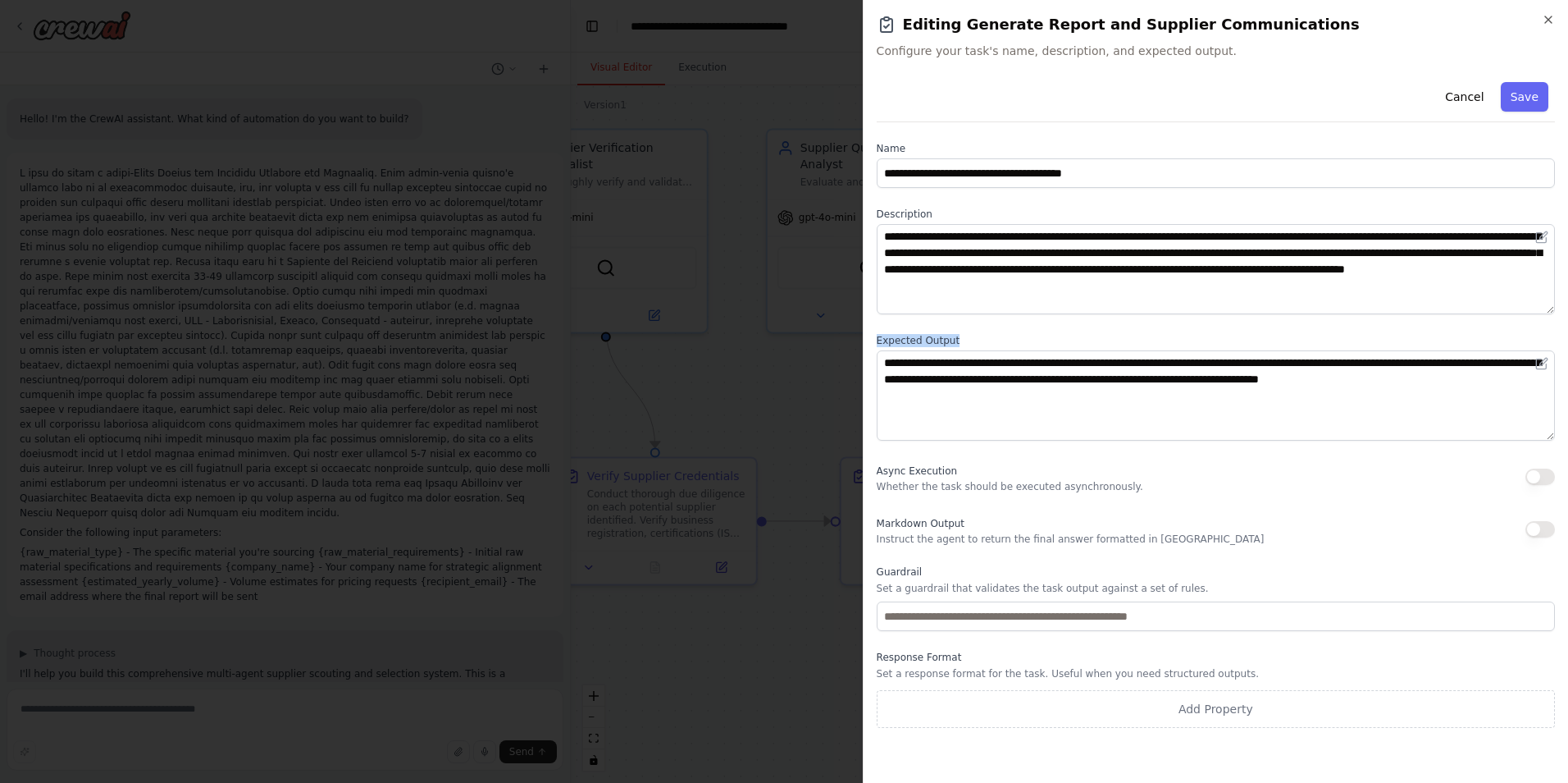
drag, startPoint x: 876, startPoint y: 339, endPoint x: 987, endPoint y: 335, distance: 111.1
click at [987, 336] on label "Expected Output" at bounding box center [1215, 341] width 678 height 13
copy label "Expected Output"
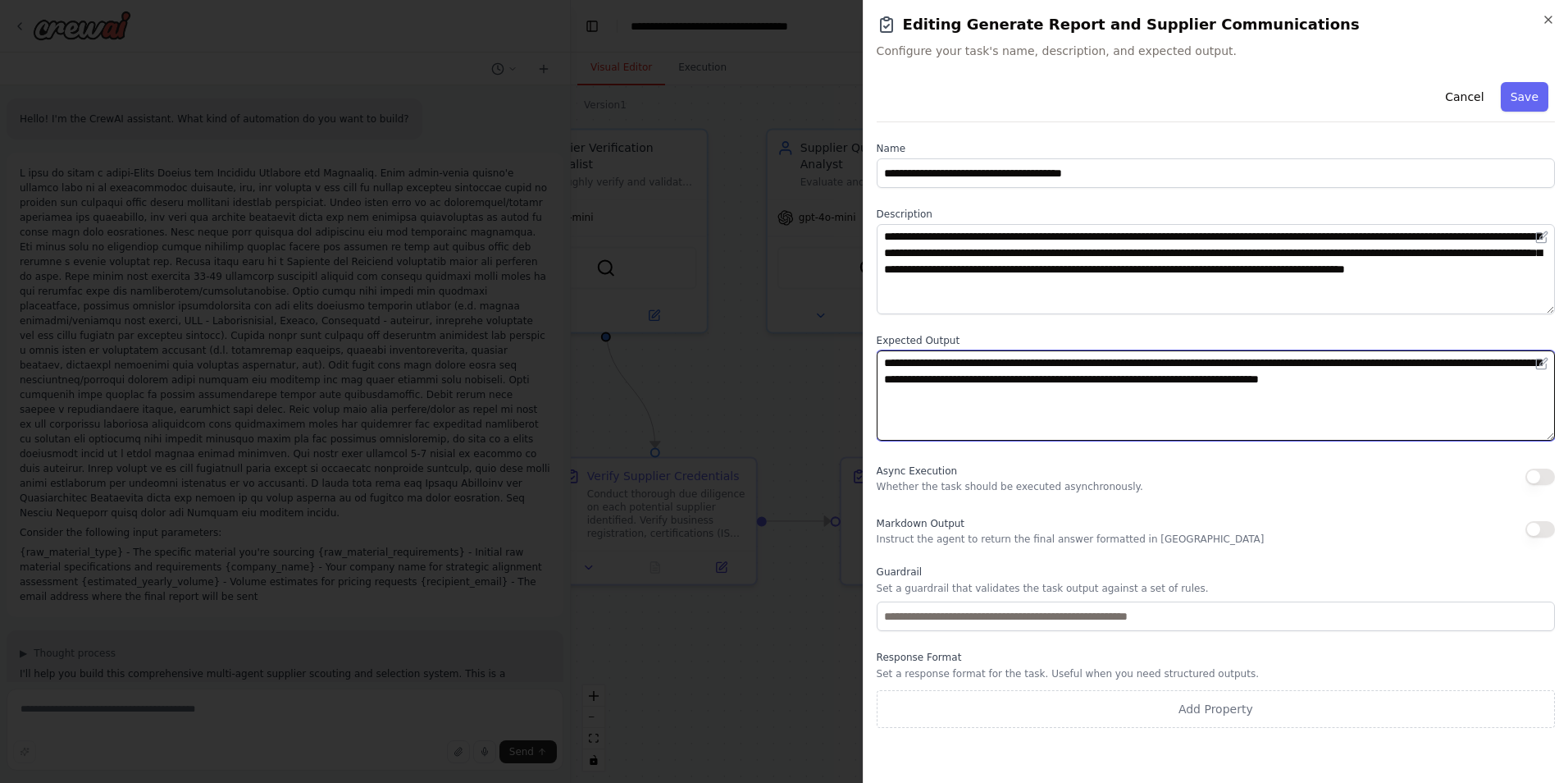
drag, startPoint x: 1417, startPoint y: 396, endPoint x: 661, endPoint y: 364, distance: 756.7
click at [661, 364] on body "Hello! I'm the CrewAI assistant. What kind of automation do you want to build? …" at bounding box center [784, 391] width 1568 height 783
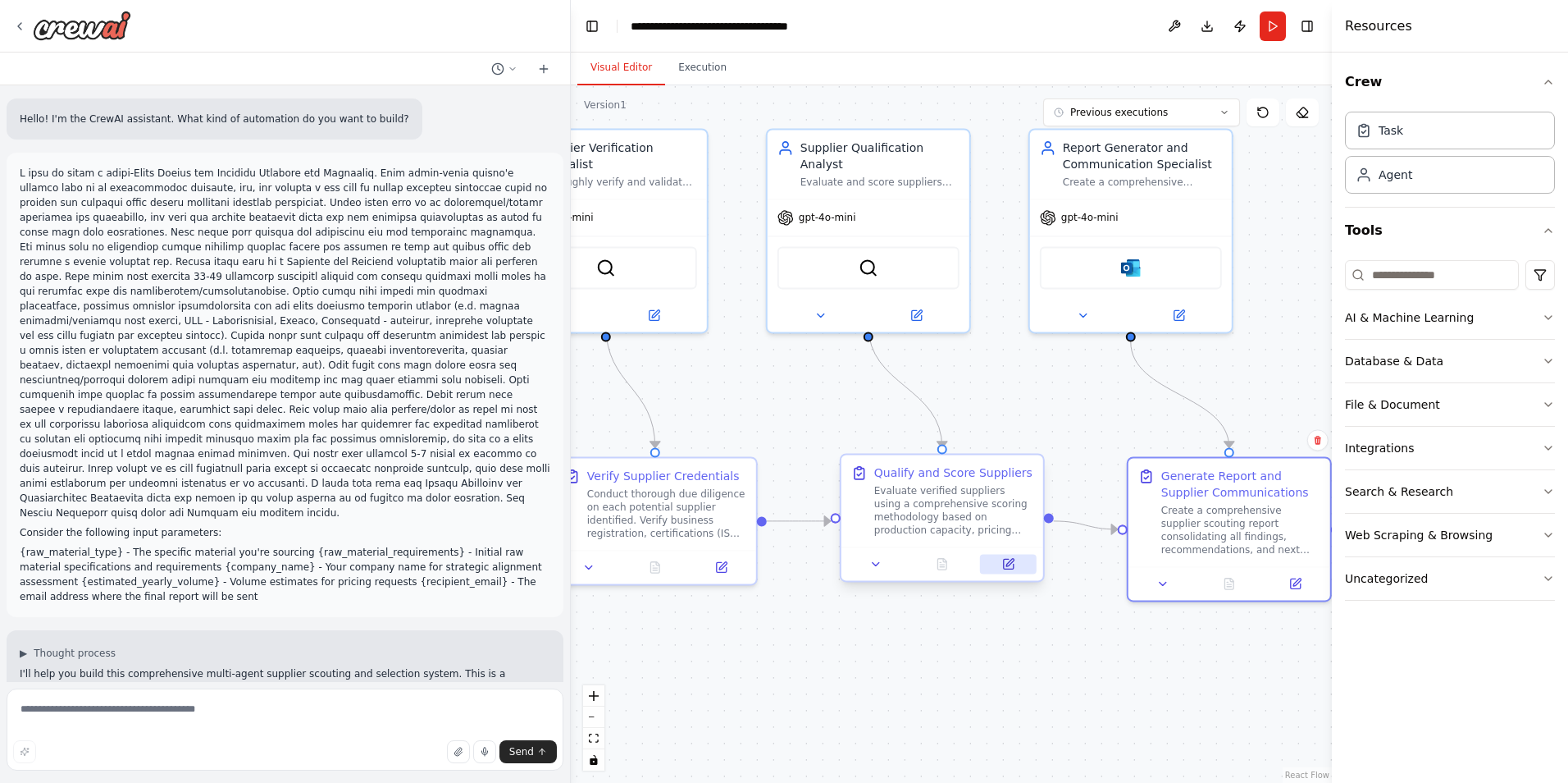
click at [1009, 564] on icon at bounding box center [1009, 563] width 8 height 8
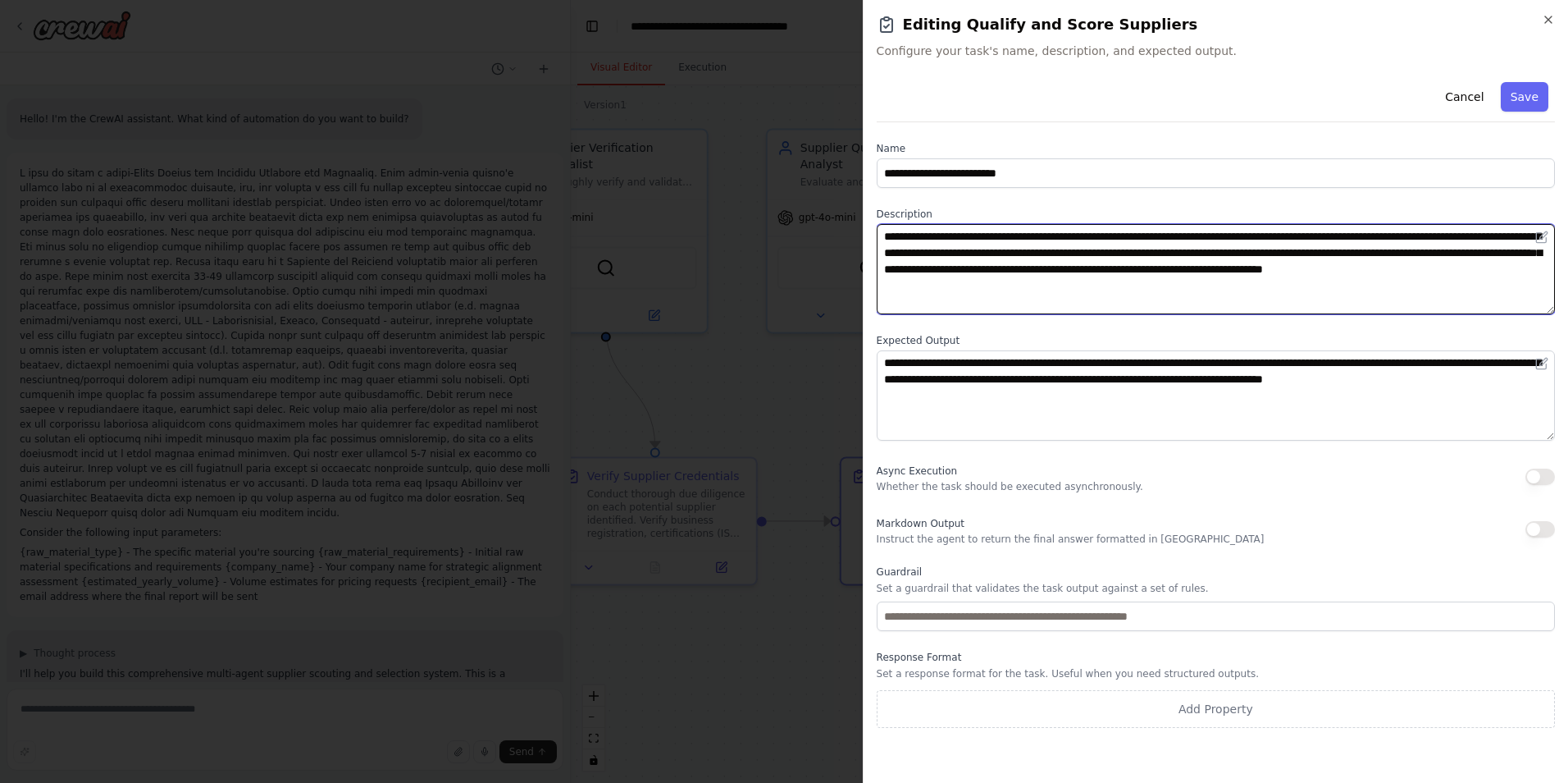
drag, startPoint x: 1042, startPoint y: 290, endPoint x: 849, endPoint y: 220, distance: 205.3
click at [849, 220] on body "Hello! I'm the CrewAI assistant. What kind of automation do you want to build? …" at bounding box center [784, 391] width 1568 height 783
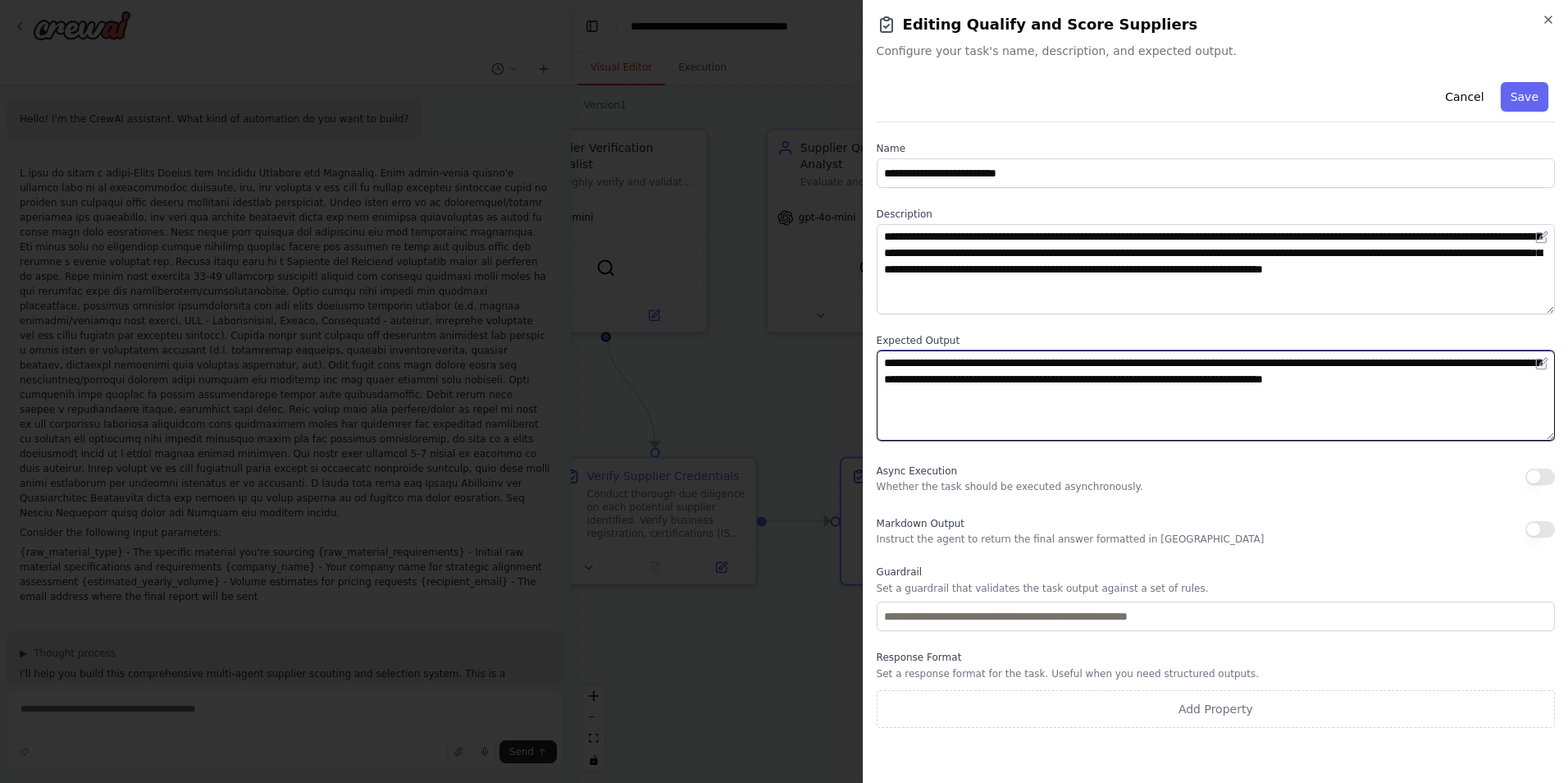
drag, startPoint x: 885, startPoint y: 364, endPoint x: 1439, endPoint y: 354, distance: 554.1
click at [1567, 390] on html "Hello! I'm the CrewAI assistant. What kind of automation do you want to build? …" at bounding box center [784, 391] width 1568 height 783
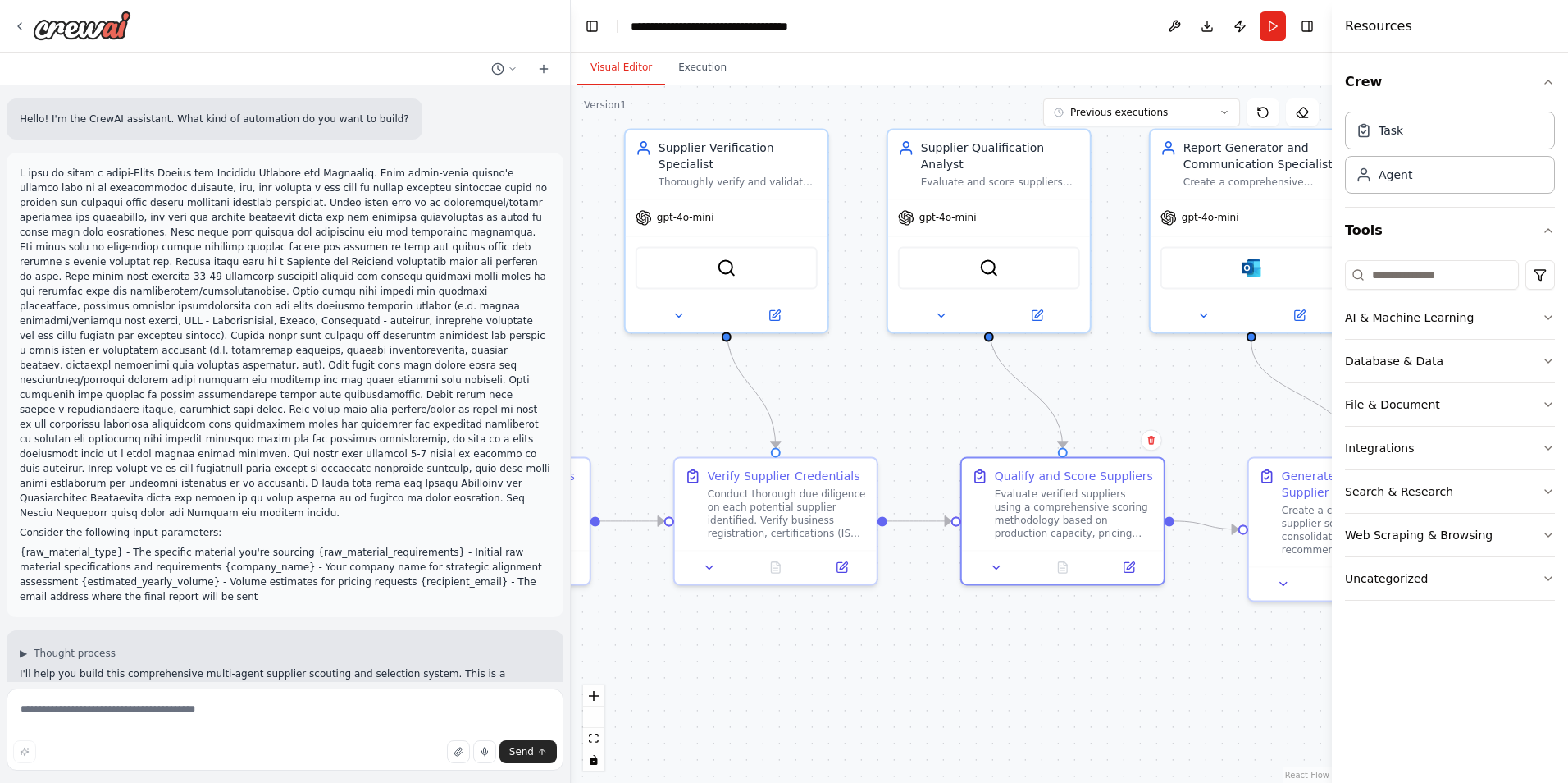
drag, startPoint x: 770, startPoint y: 378, endPoint x: 878, endPoint y: 377, distance: 108.0
click at [878, 377] on div ".deletable-edge-delete-btn { width: 20px; height: 20px; border: 0px solid #ffff…" at bounding box center [951, 434] width 761 height 698
click at [849, 568] on button at bounding box center [842, 563] width 57 height 20
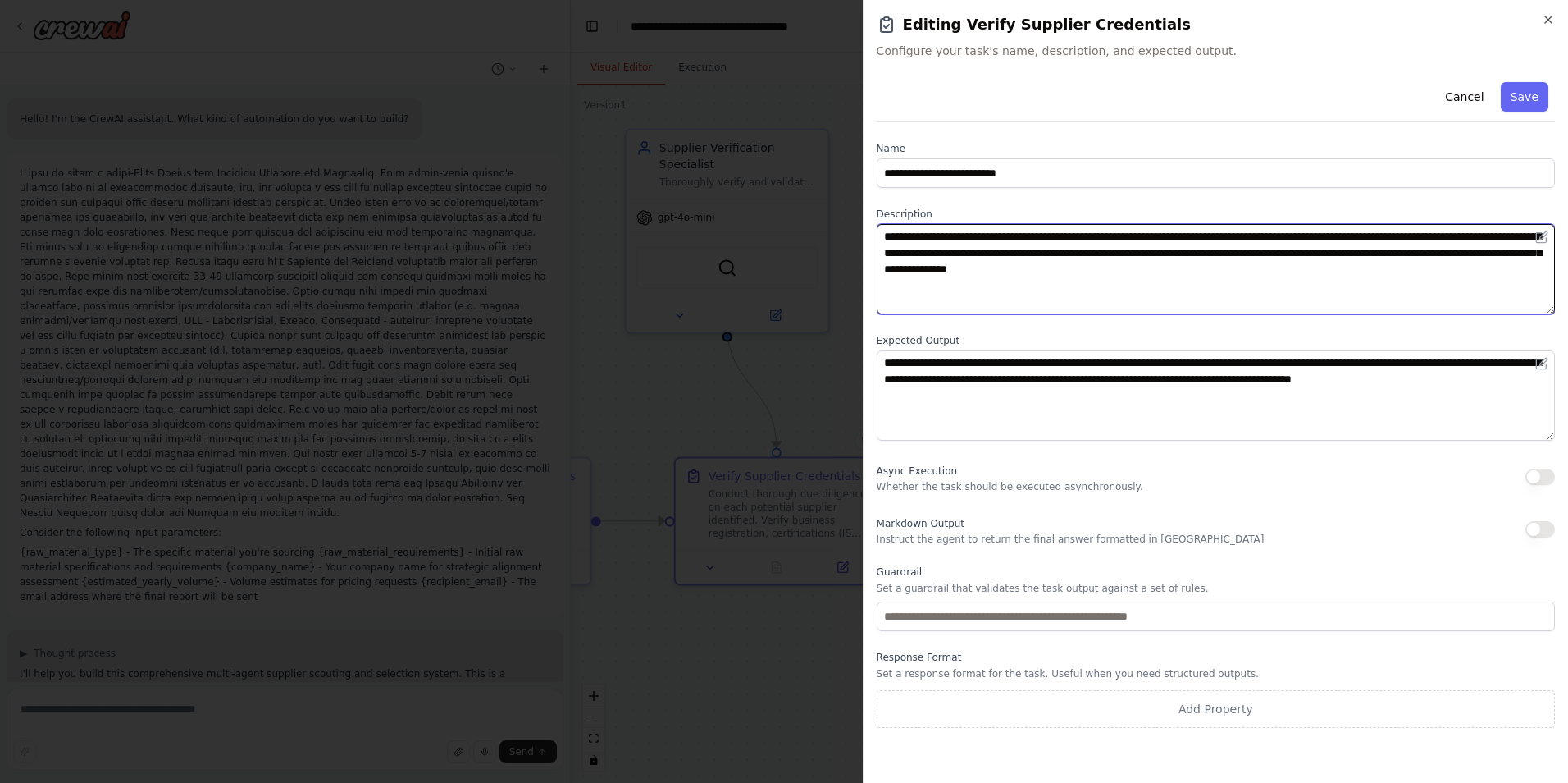
drag, startPoint x: 1284, startPoint y: 277, endPoint x: 823, endPoint y: 192, distance: 468.8
click at [836, 193] on body "Hello! I'm the CrewAI assistant. What kind of automation do you want to build? …" at bounding box center [784, 391] width 1568 height 783
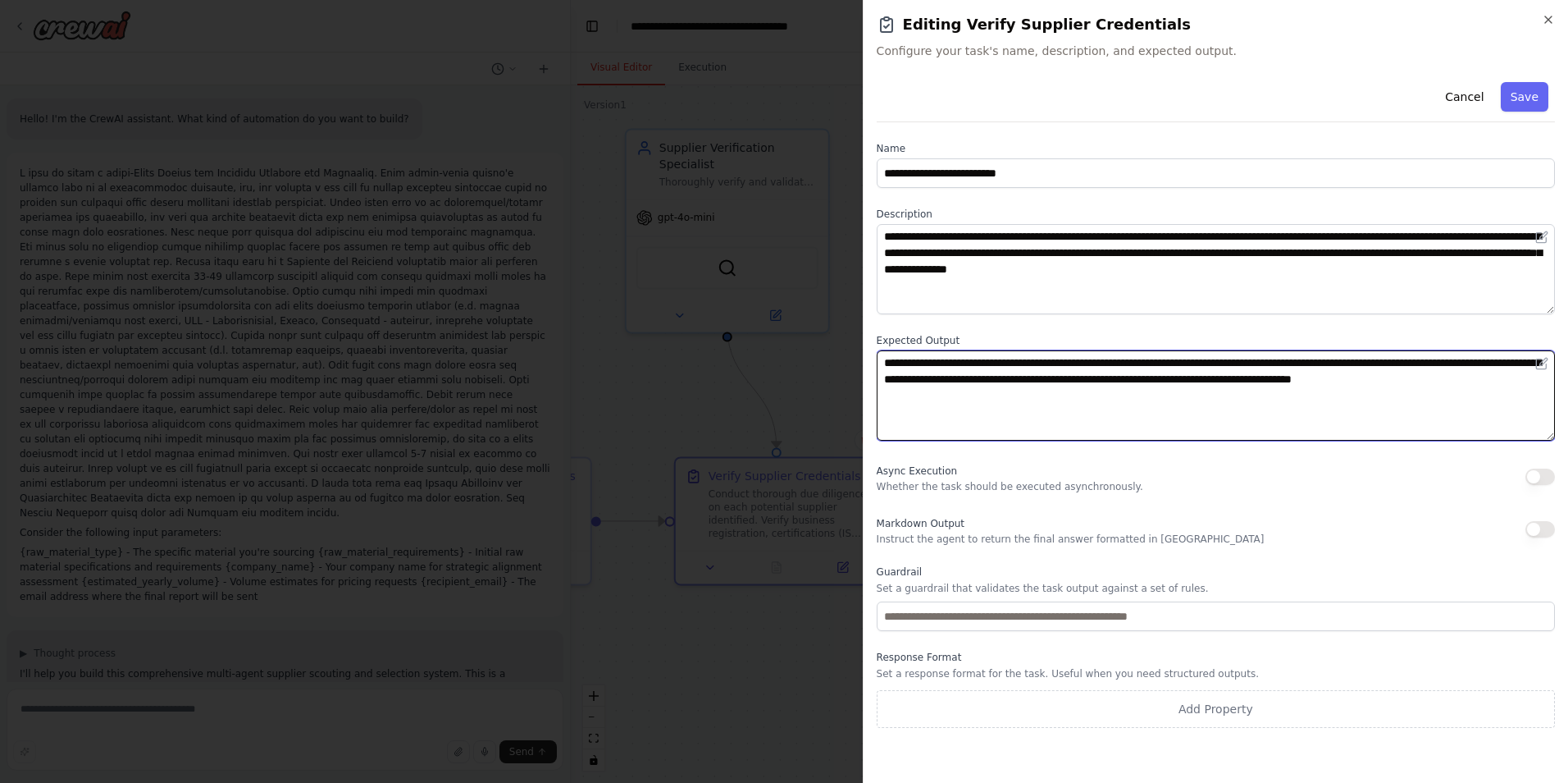
drag, startPoint x: 1532, startPoint y: 383, endPoint x: 668, endPoint y: 365, distance: 864.2
click at [668, 365] on body "Hello! I'm the CrewAI assistant. What kind of automation do you want to build? …" at bounding box center [784, 391] width 1568 height 783
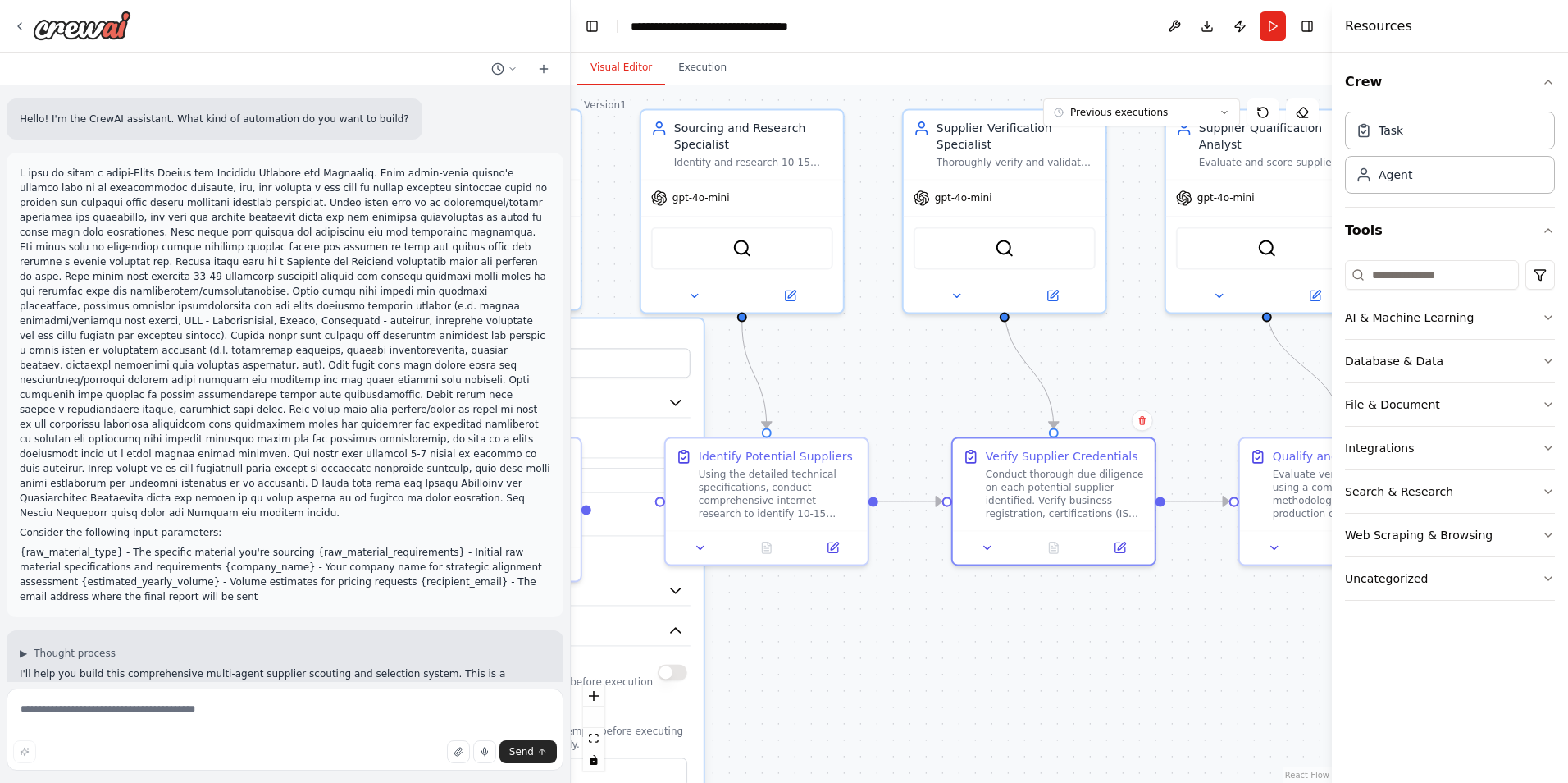
drag, startPoint x: 795, startPoint y: 671, endPoint x: 987, endPoint y: 589, distance: 208.8
click at [1072, 650] on div ".deletable-edge-delete-btn { width: 20px; height: 20px; border: 0px solid #ffff…" at bounding box center [951, 434] width 761 height 698
click at [839, 494] on div "Using the detailed technical specifications, conduct comprehensive internet res…" at bounding box center [778, 489] width 159 height 52
click at [831, 551] on button at bounding box center [832, 543] width 57 height 20
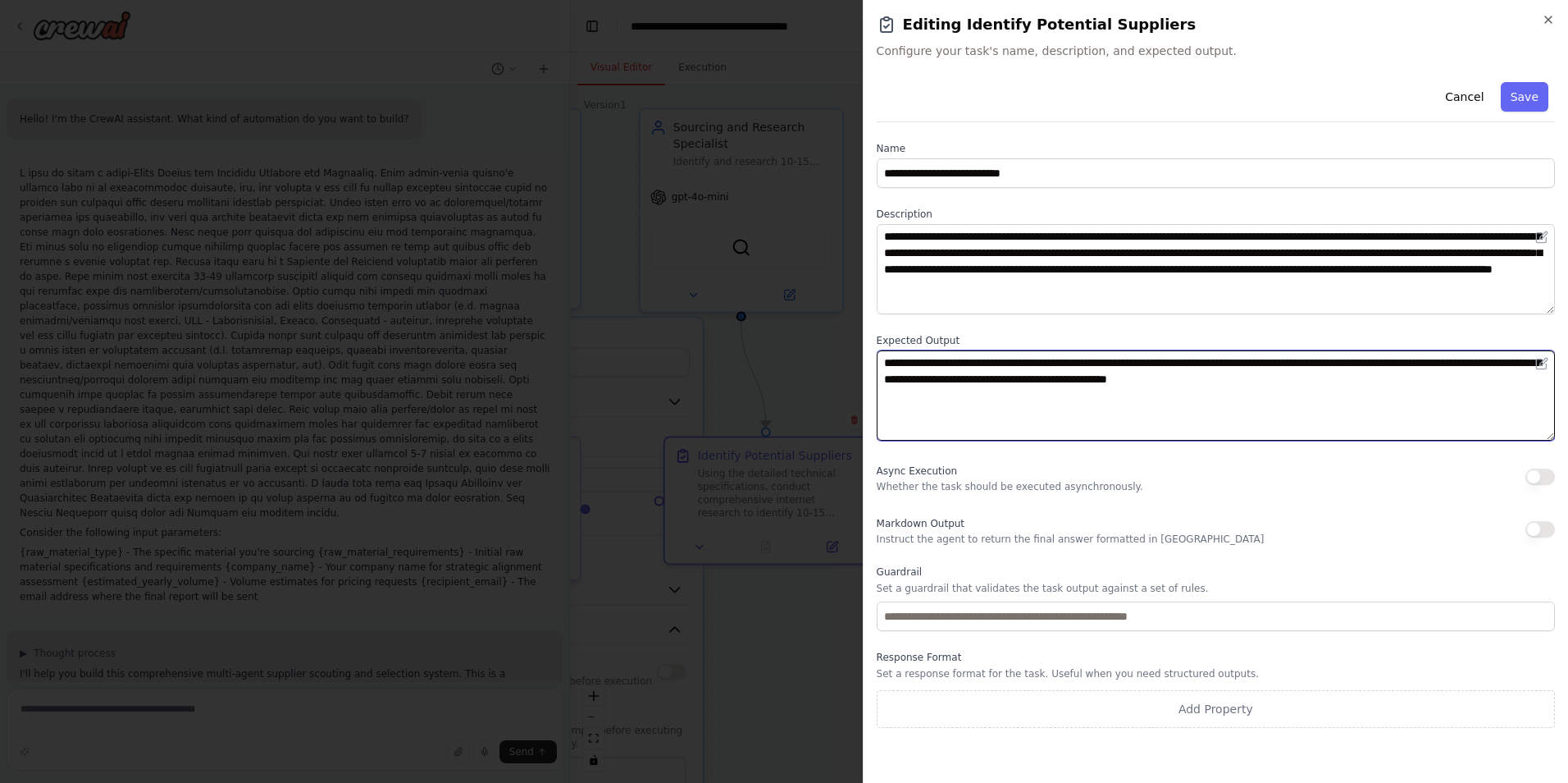
drag, startPoint x: 1288, startPoint y: 383, endPoint x: 684, endPoint y: 310, distance: 608.4
click at [686, 311] on body "Hello! I'm the CrewAI assistant. What kind of automation do you want to build? …" at bounding box center [784, 391] width 1568 height 783
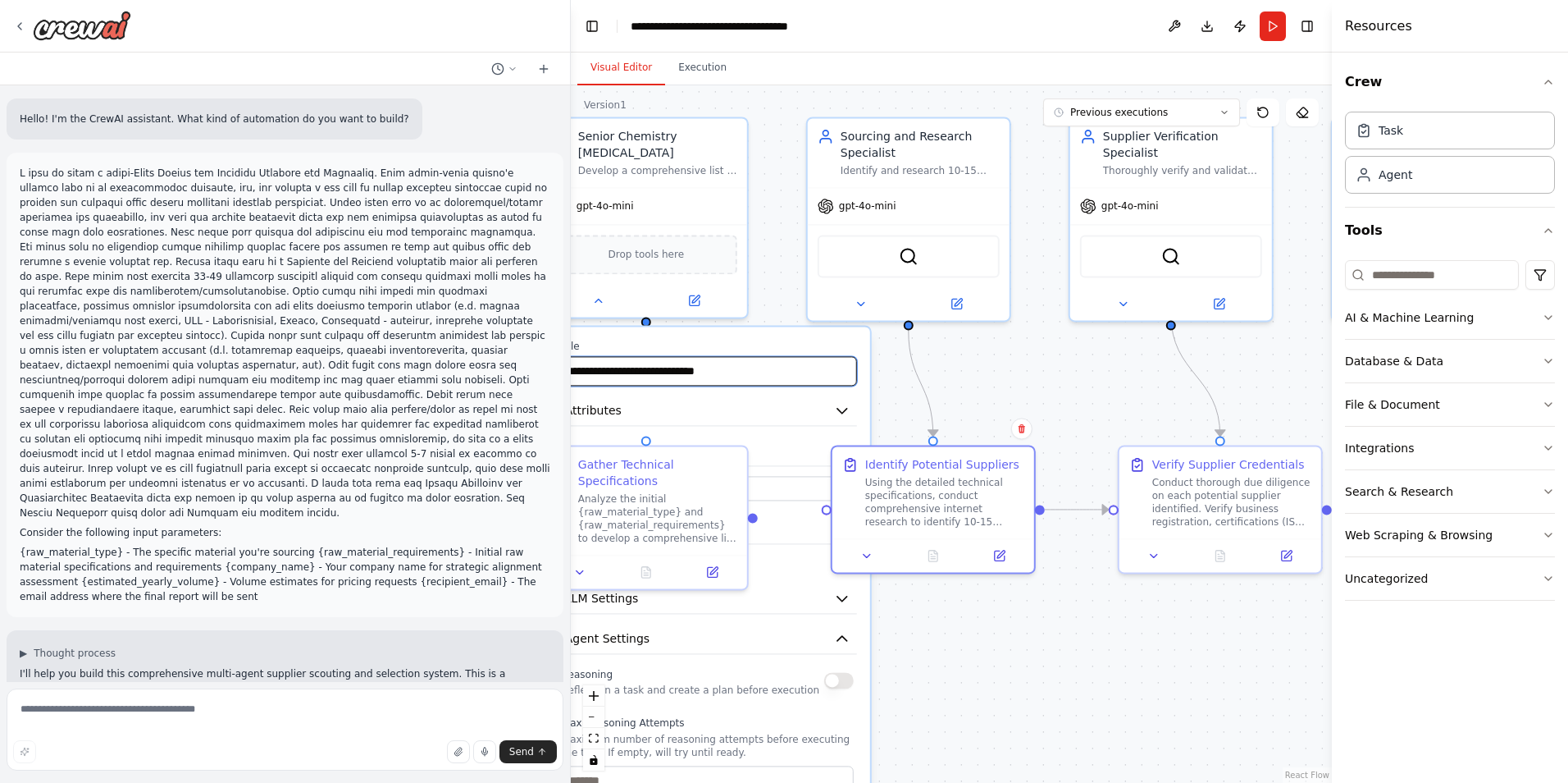
drag, startPoint x: 844, startPoint y: 365, endPoint x: 964, endPoint y: 376, distance: 120.5
click at [964, 376] on div ".deletable-edge-delete-btn { width: 20px; height: 20px; border: 0px solid #ffff…" at bounding box center [951, 434] width 761 height 698
click at [1005, 545] on button at bounding box center [999, 551] width 57 height 20
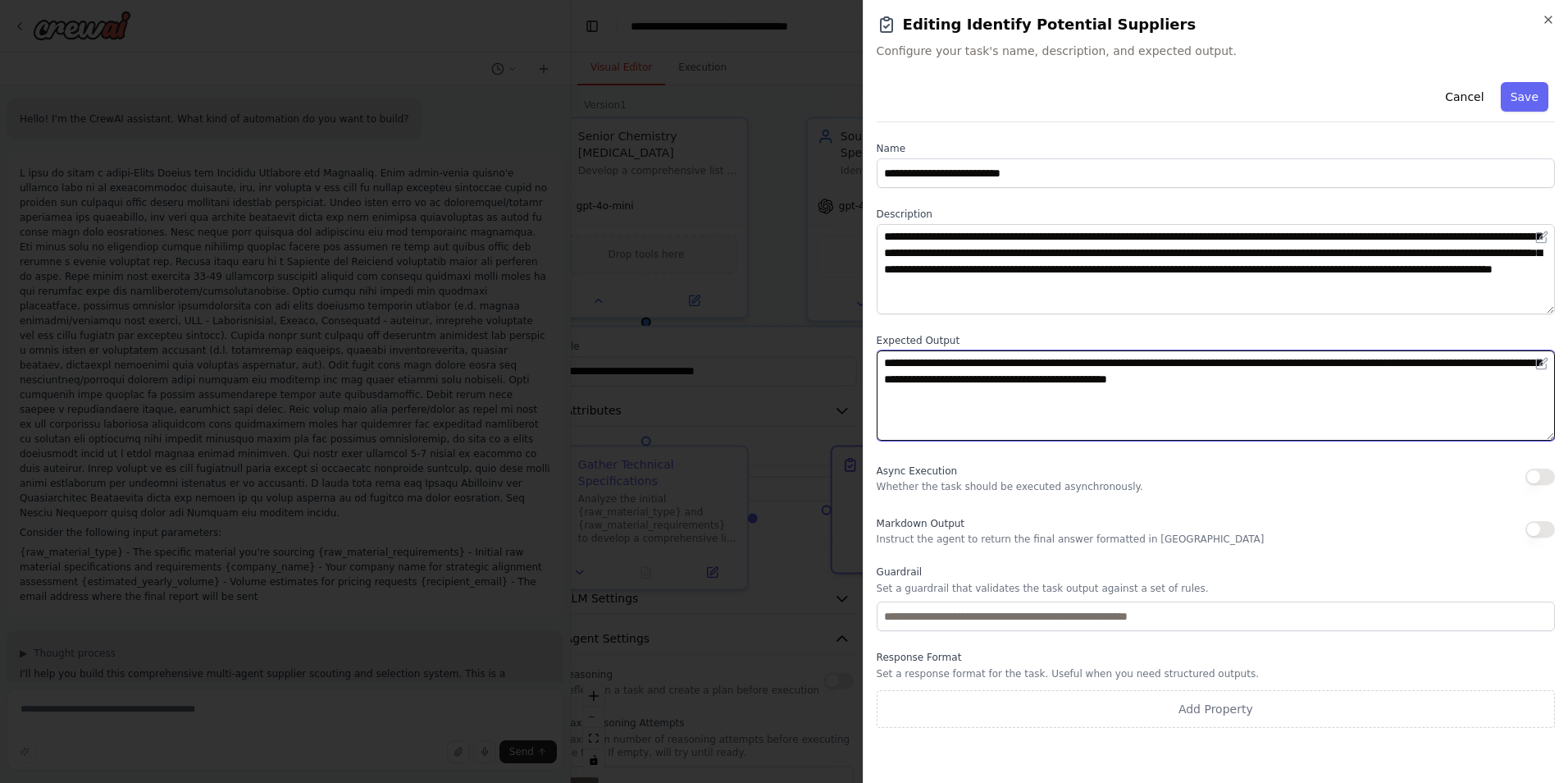
drag, startPoint x: 885, startPoint y: 355, endPoint x: 709, endPoint y: 312, distance: 181.2
click at [709, 313] on body "Hello! I'm the CrewAI assistant. What kind of automation do you want to build? …" at bounding box center [784, 391] width 1568 height 783
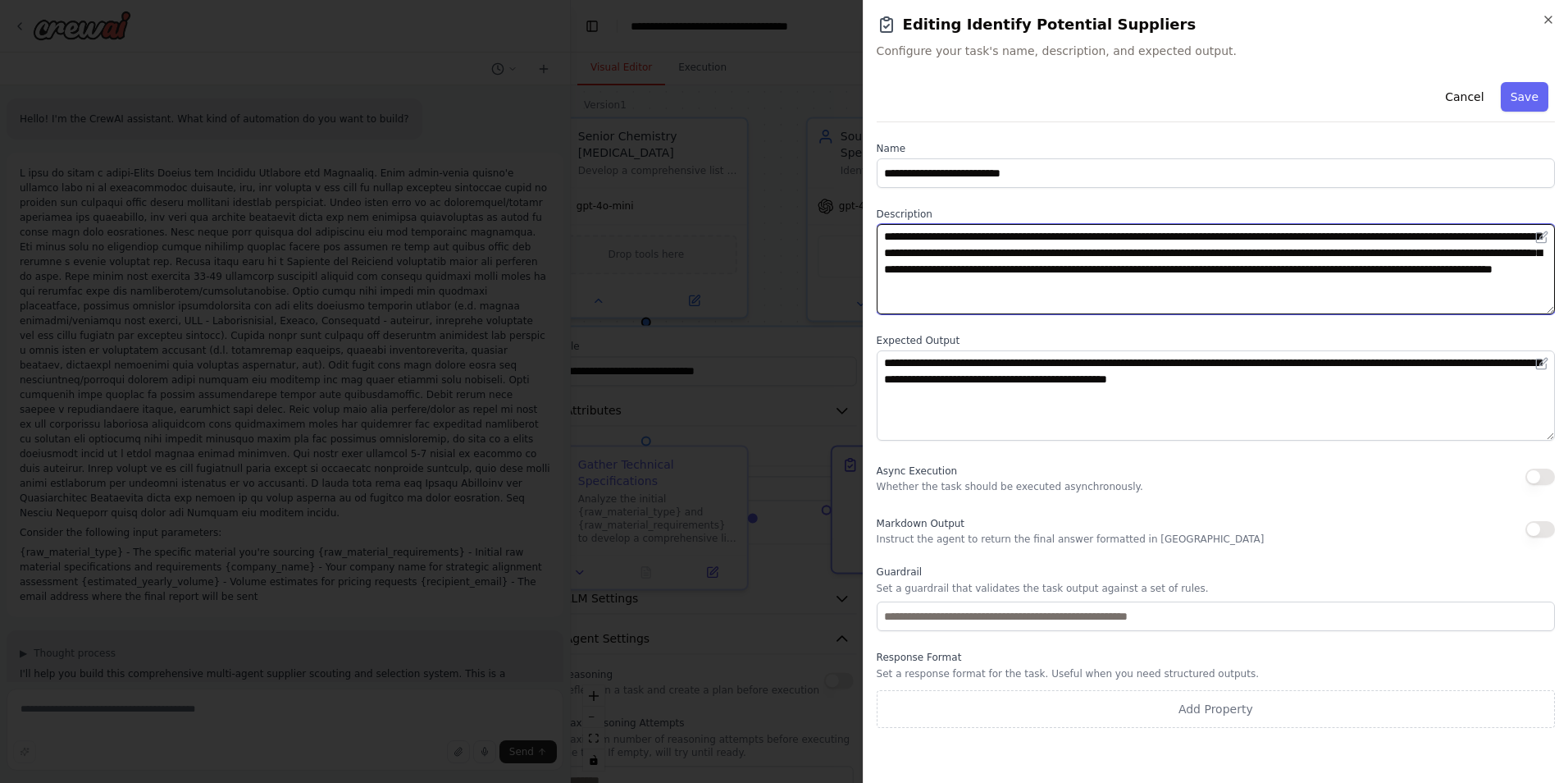
drag, startPoint x: 1326, startPoint y: 287, endPoint x: 746, endPoint y: 201, distance: 586.3
click at [746, 201] on body "Hello! I'm the CrewAI assistant. What kind of automation do you want to build? …" at bounding box center [784, 391] width 1568 height 783
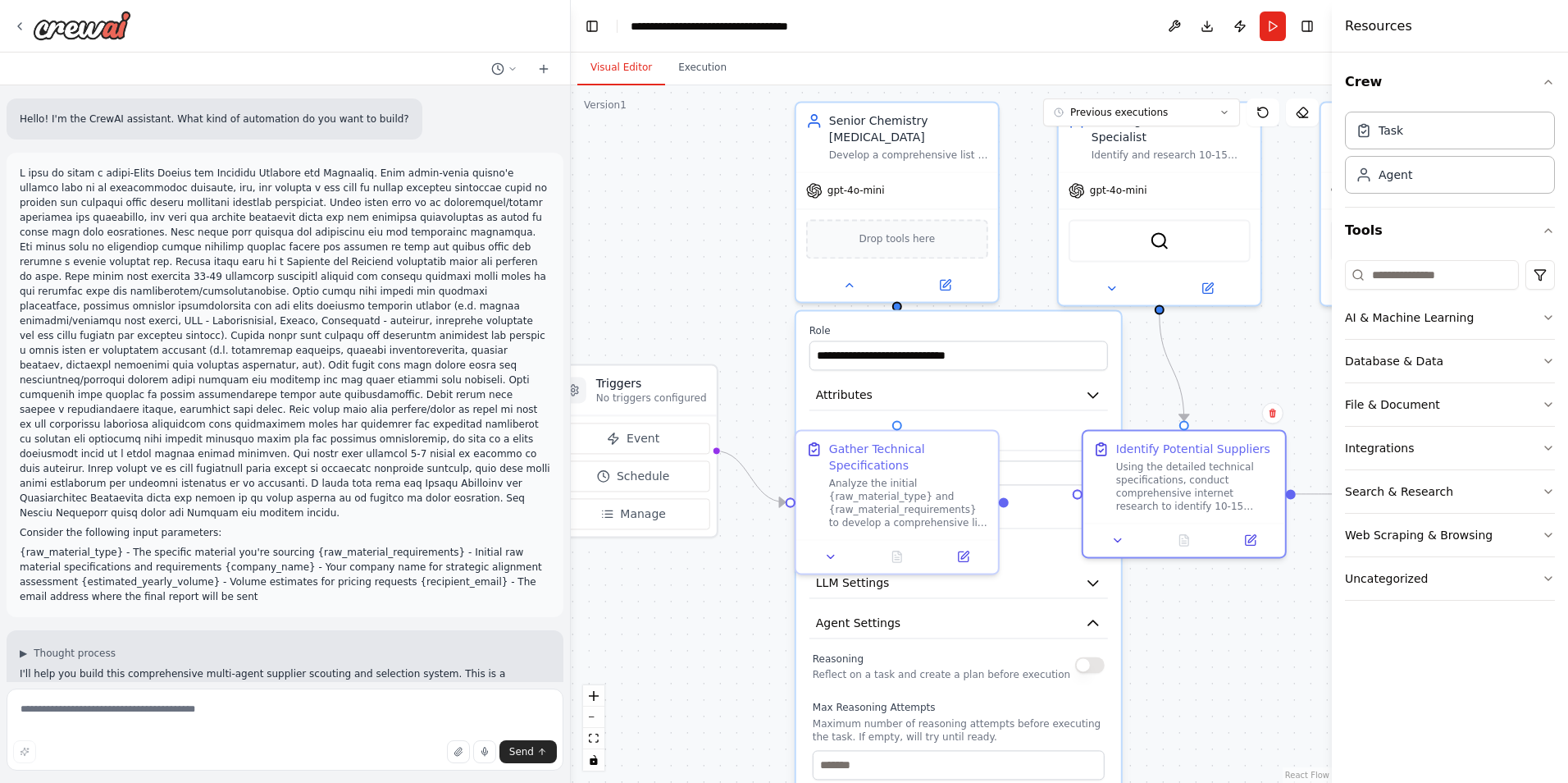
drag, startPoint x: 1017, startPoint y: 403, endPoint x: 1250, endPoint y: 403, distance: 233.0
click at [1287, 386] on div ".deletable-edge-delete-btn { width: 20px; height: 20px; border: 0px solid #ffff…" at bounding box center [951, 434] width 761 height 698
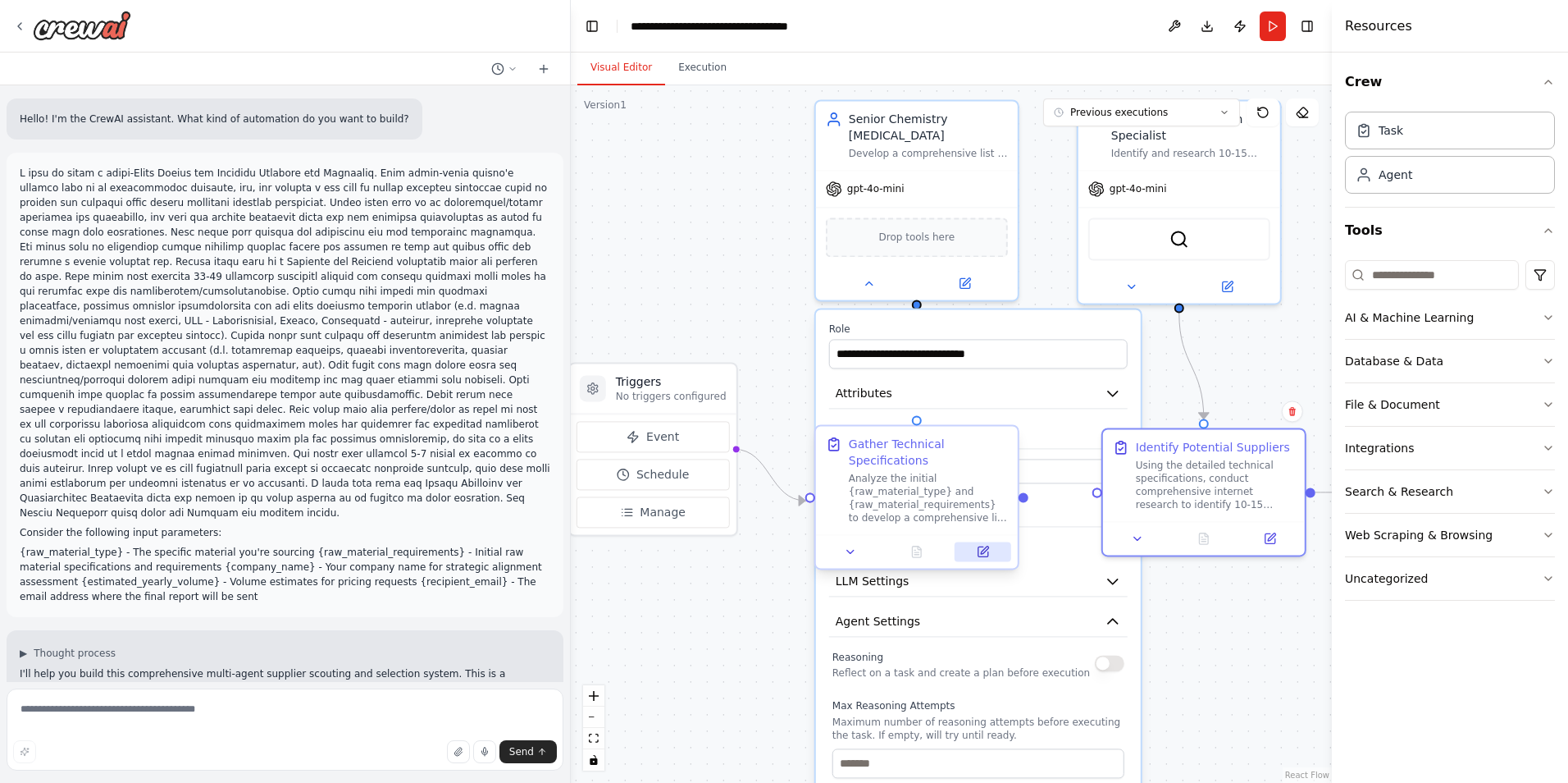
click at [984, 559] on button at bounding box center [983, 550] width 57 height 20
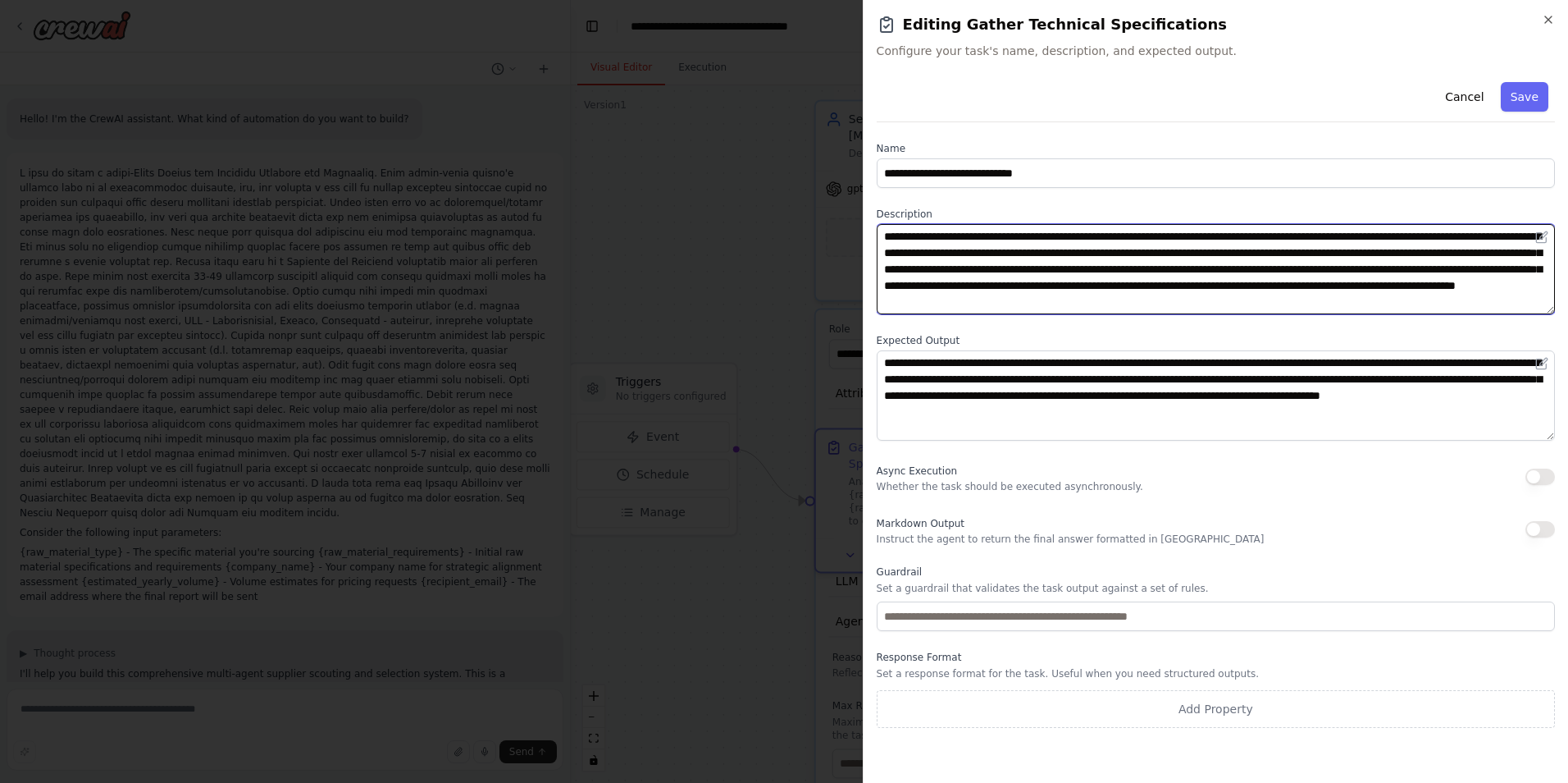
drag, startPoint x: 1466, startPoint y: 301, endPoint x: 763, endPoint y: 191, distance: 711.6
click at [764, 191] on body "Hello! I'm the CrewAI assistant. What kind of automation do you want to build? …" at bounding box center [784, 391] width 1568 height 783
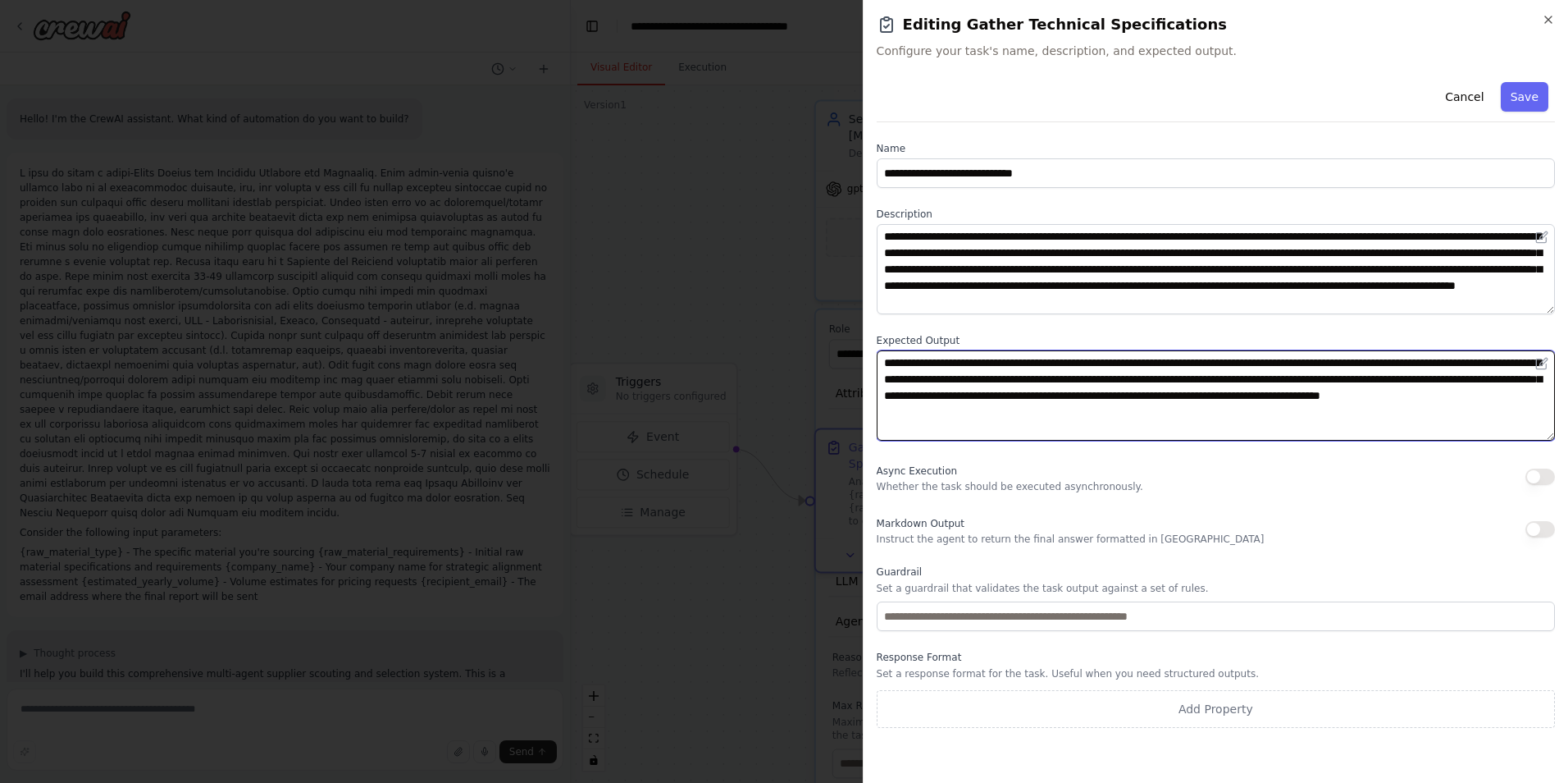
drag, startPoint x: 1219, startPoint y: 419, endPoint x: 617, endPoint y: 319, distance: 610.2
click at [635, 324] on body "Hello! I'm the CrewAI assistant. What kind of automation do you want to build? …" at bounding box center [784, 391] width 1568 height 783
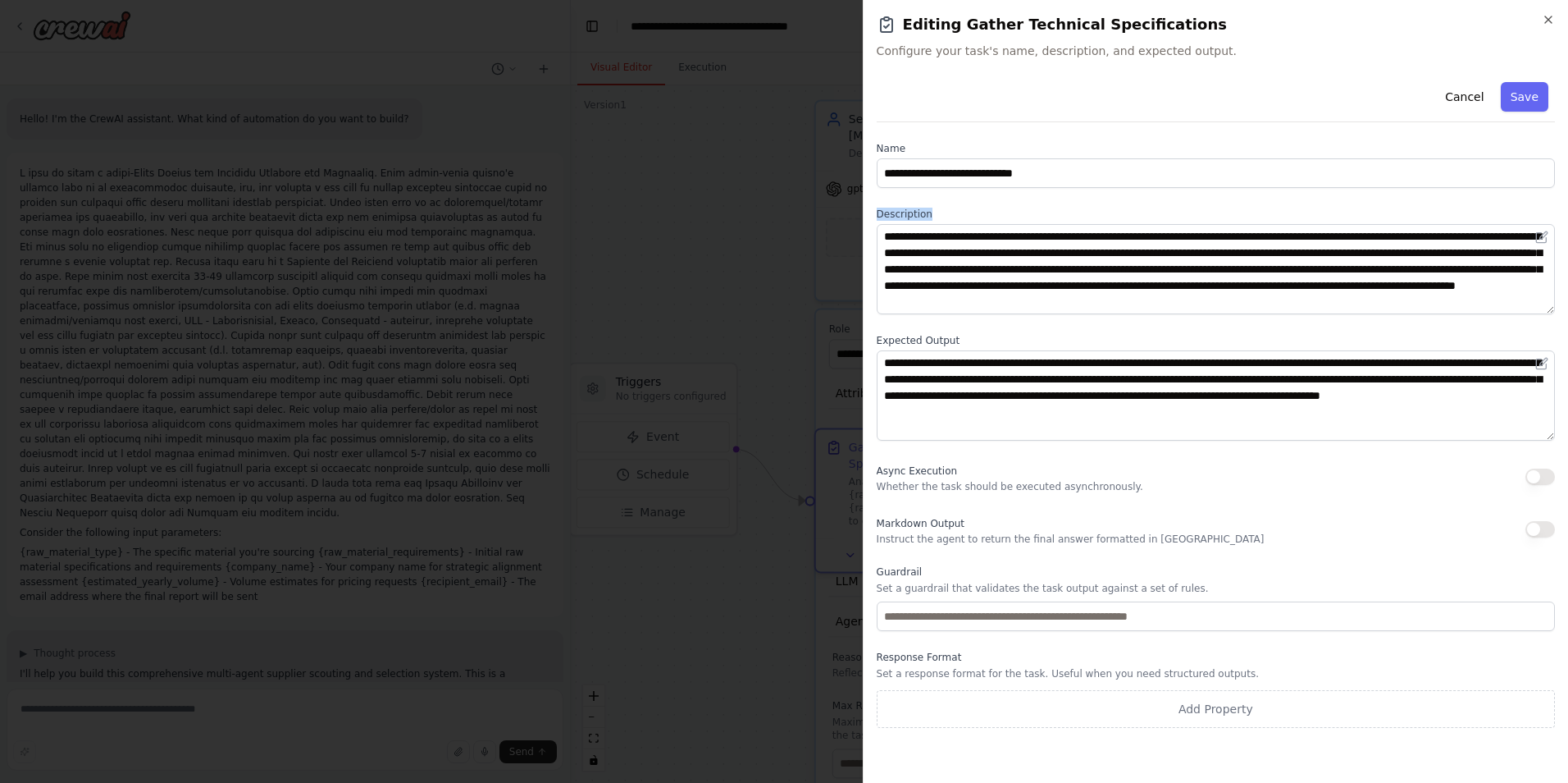
drag, startPoint x: 937, startPoint y: 214, endPoint x: 867, endPoint y: 216, distance: 70.0
click at [867, 216] on div "**********" at bounding box center [1214, 391] width 705 height 783
copy label "Description"
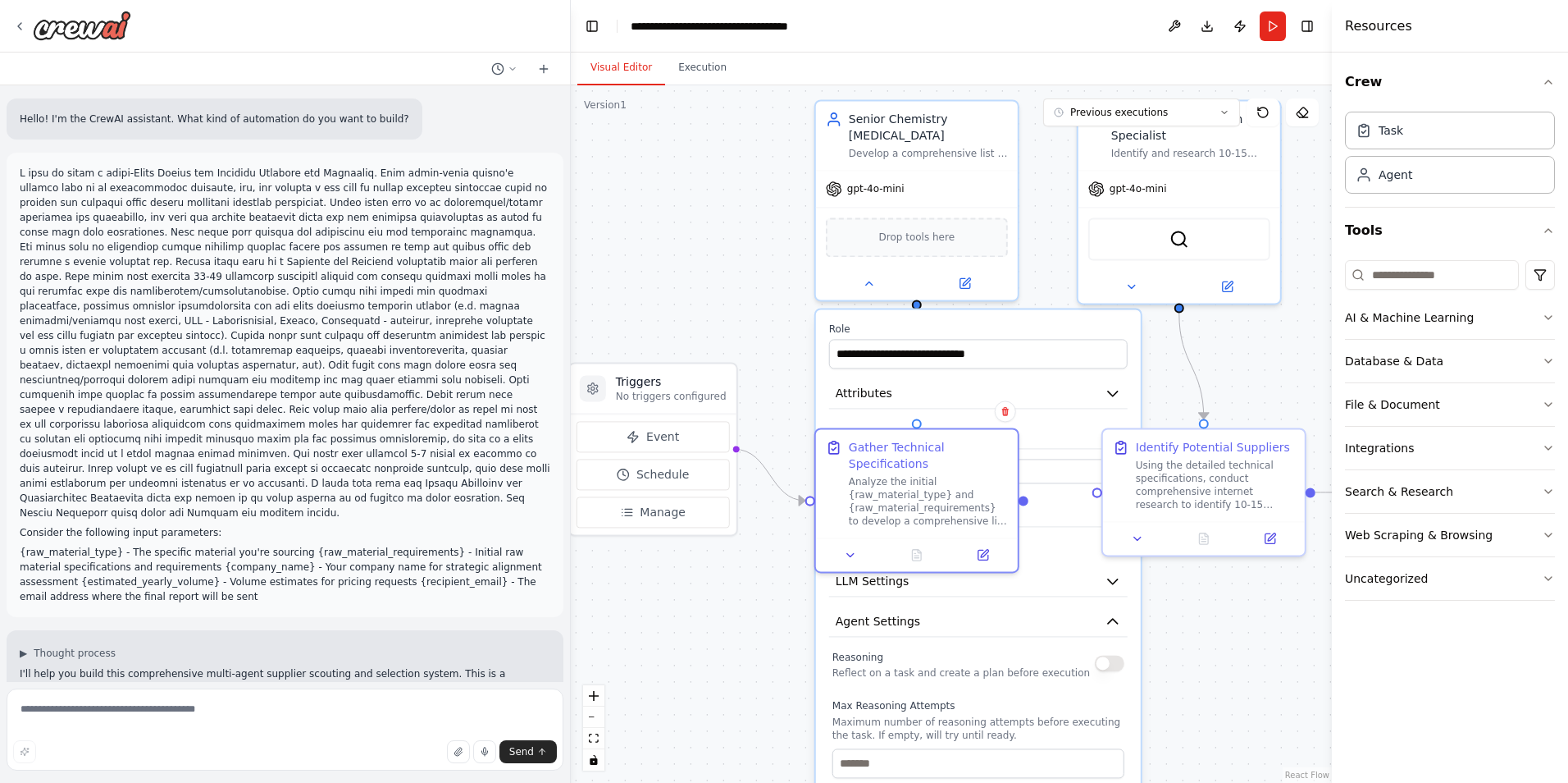
drag, startPoint x: 1301, startPoint y: 396, endPoint x: 620, endPoint y: 368, distance: 681.6
click at [626, 371] on div ".deletable-edge-delete-btn { width: 20px; height: 20px; border: 0px solid #ffff…" at bounding box center [951, 434] width 761 height 698
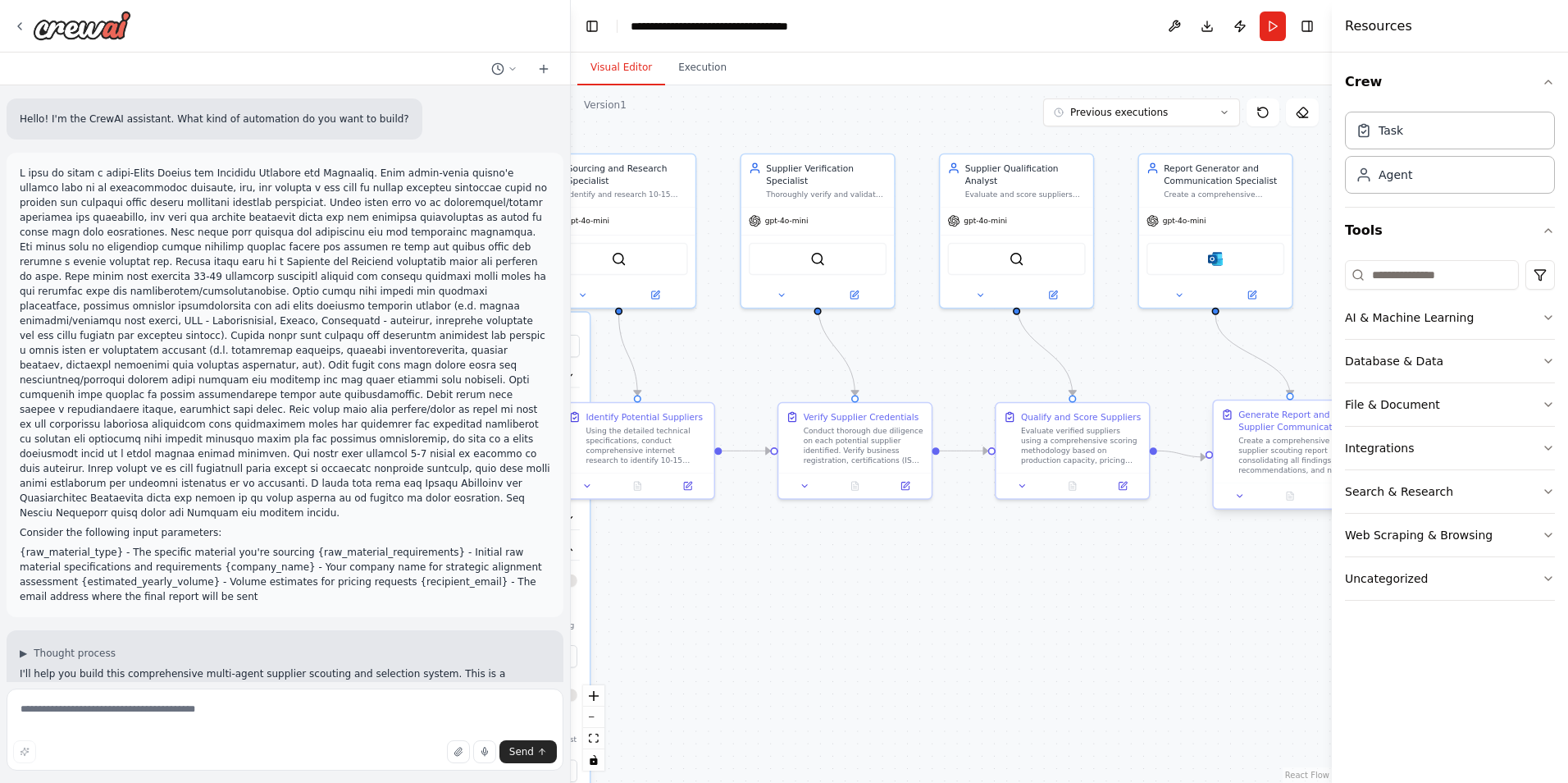
drag, startPoint x: 1260, startPoint y: 434, endPoint x: 1275, endPoint y: 479, distance: 47.4
click at [1261, 434] on div "Generate Report and Supplier Communications Create a comprehensive supplier sco…" at bounding box center [1298, 441] width 120 height 67
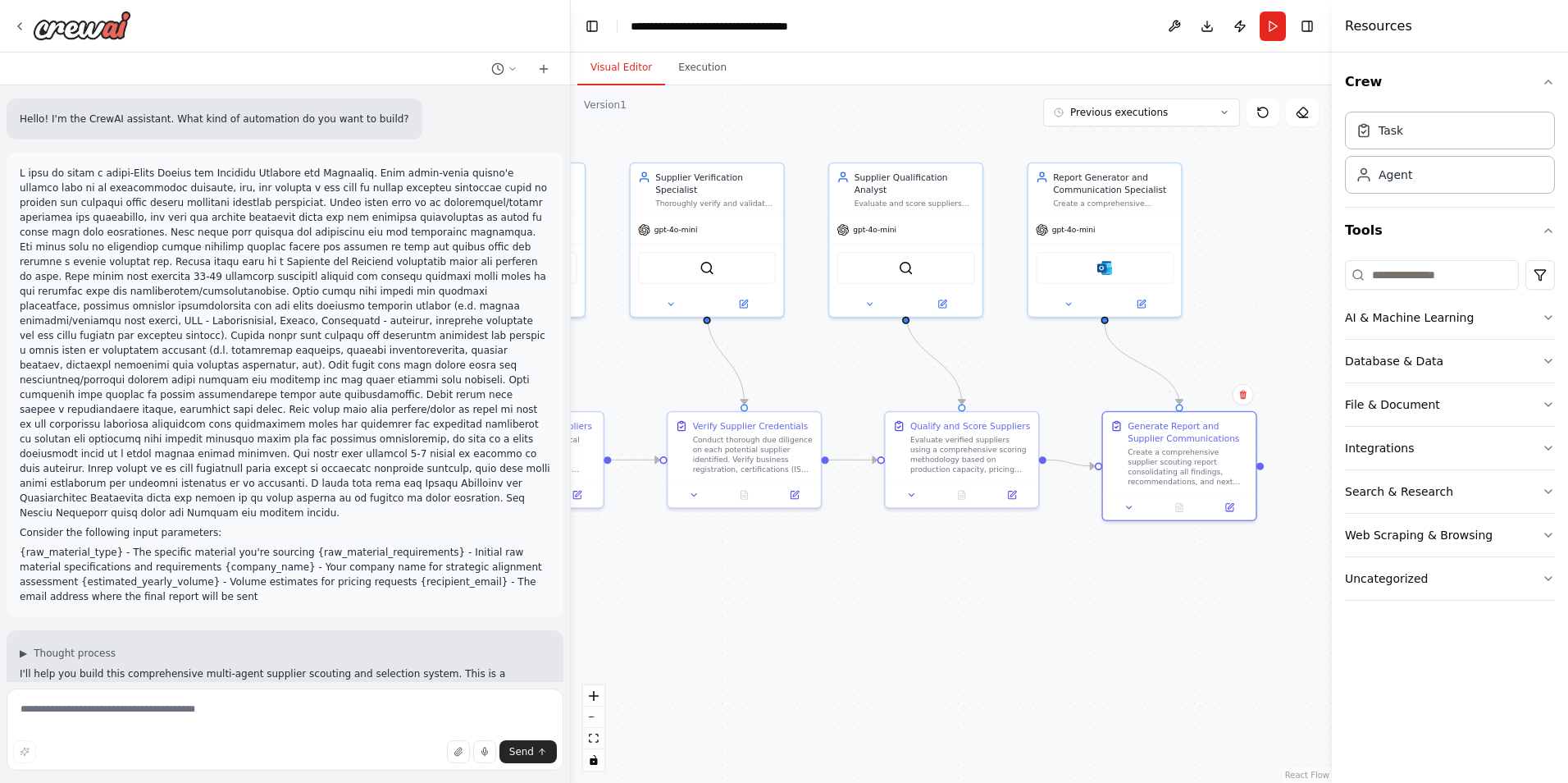
drag, startPoint x: 1234, startPoint y: 570, endPoint x: 744, endPoint y: 554, distance: 490.3
click at [713, 565] on div ".deletable-edge-delete-btn { width: 20px; height: 20px; border: 0px solid #ffff…" at bounding box center [951, 434] width 761 height 698
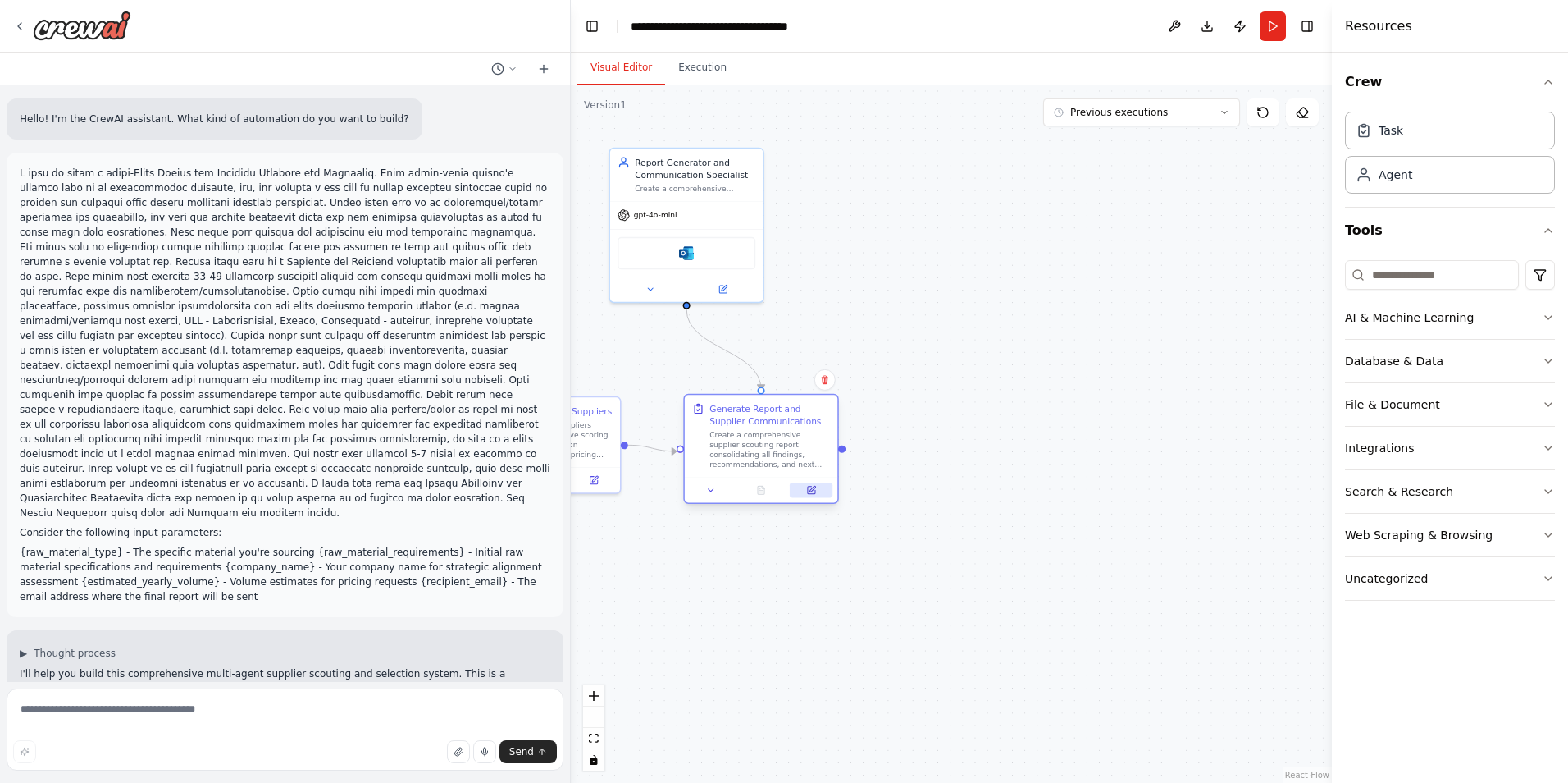
click at [819, 491] on button at bounding box center [810, 490] width 43 height 15
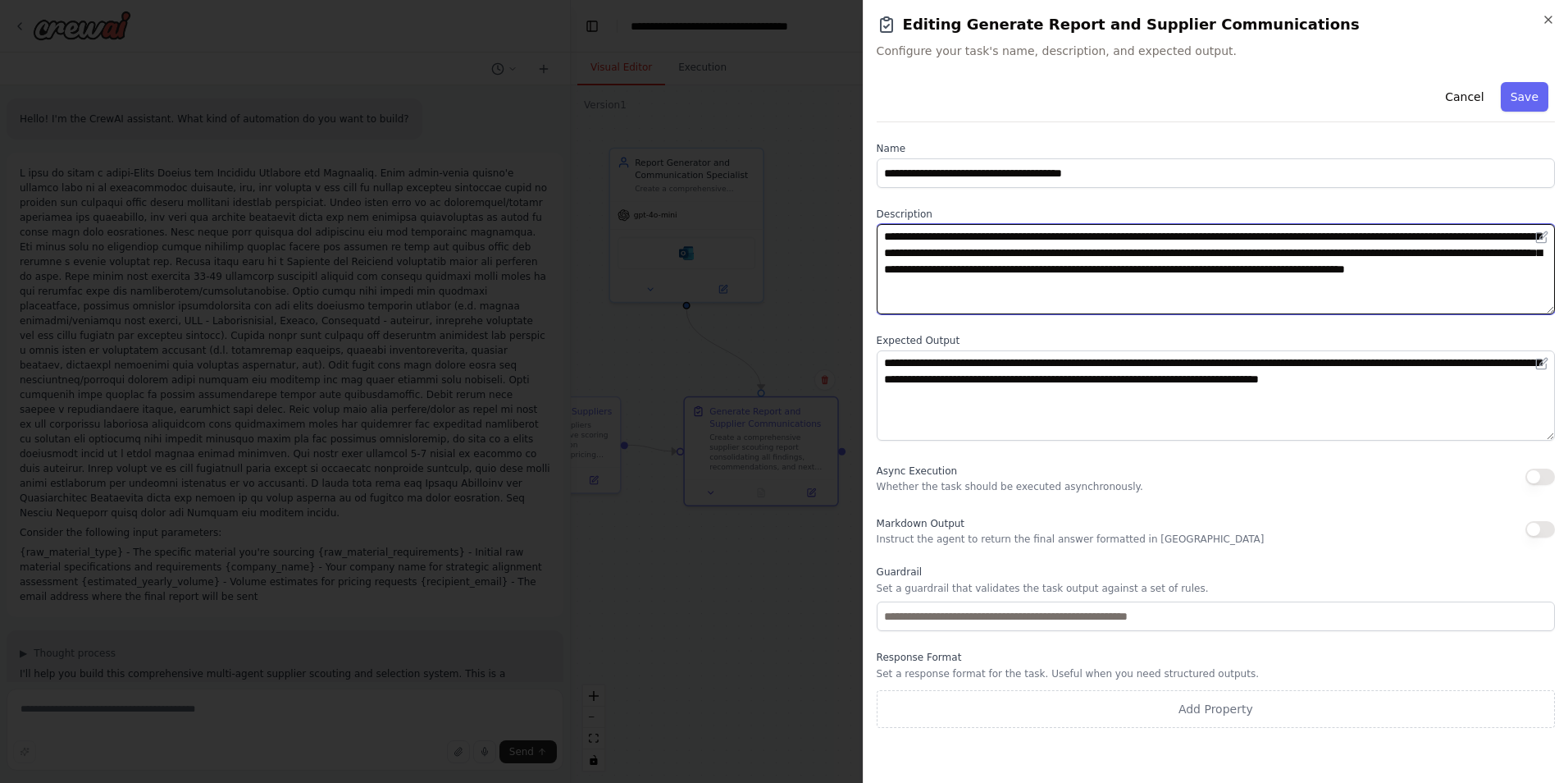
drag, startPoint x: 974, startPoint y: 287, endPoint x: 755, endPoint y: 244, distance: 223.2
click at [757, 245] on body "Hello! I'm the CrewAI assistant. What kind of automation do you want to build? …" at bounding box center [784, 391] width 1568 height 783
click at [1083, 260] on textarea "**********" at bounding box center [1215, 269] width 678 height 90
drag, startPoint x: 981, startPoint y: 265, endPoint x: 806, endPoint y: 210, distance: 183.4
click at [808, 210] on body "Hello! I'm the CrewAI assistant. What kind of automation do you want to build? …" at bounding box center [784, 391] width 1568 height 783
